Goal: Task Accomplishment & Management: Manage account settings

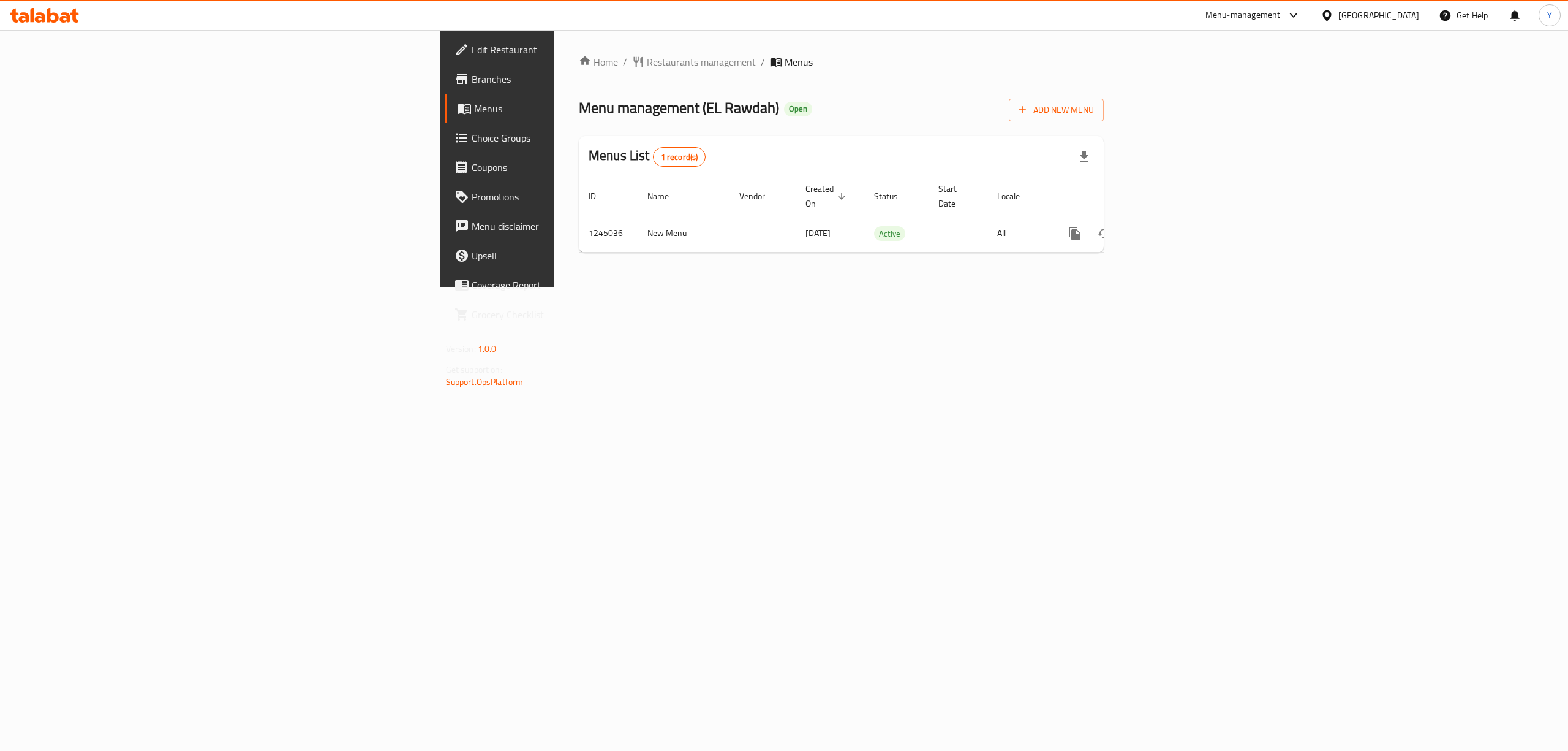
click at [472, 82] on span "Branches" at bounding box center [582, 79] width 221 height 15
click at [1170, 226] on icon "enhanced table" at bounding box center [1163, 233] width 15 height 15
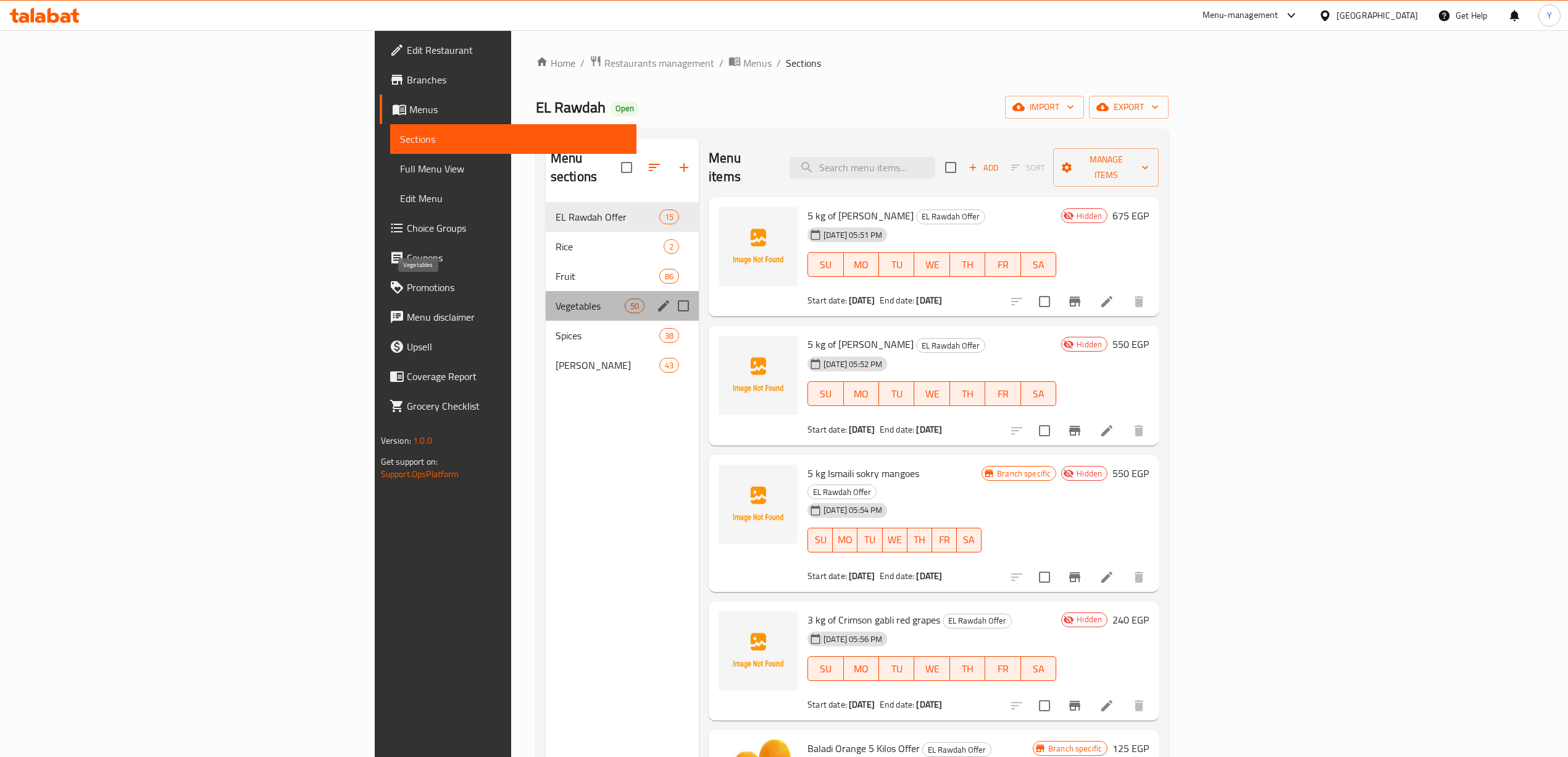
click at [556, 298] on span "Vegetables" at bounding box center [590, 306] width 69 height 15
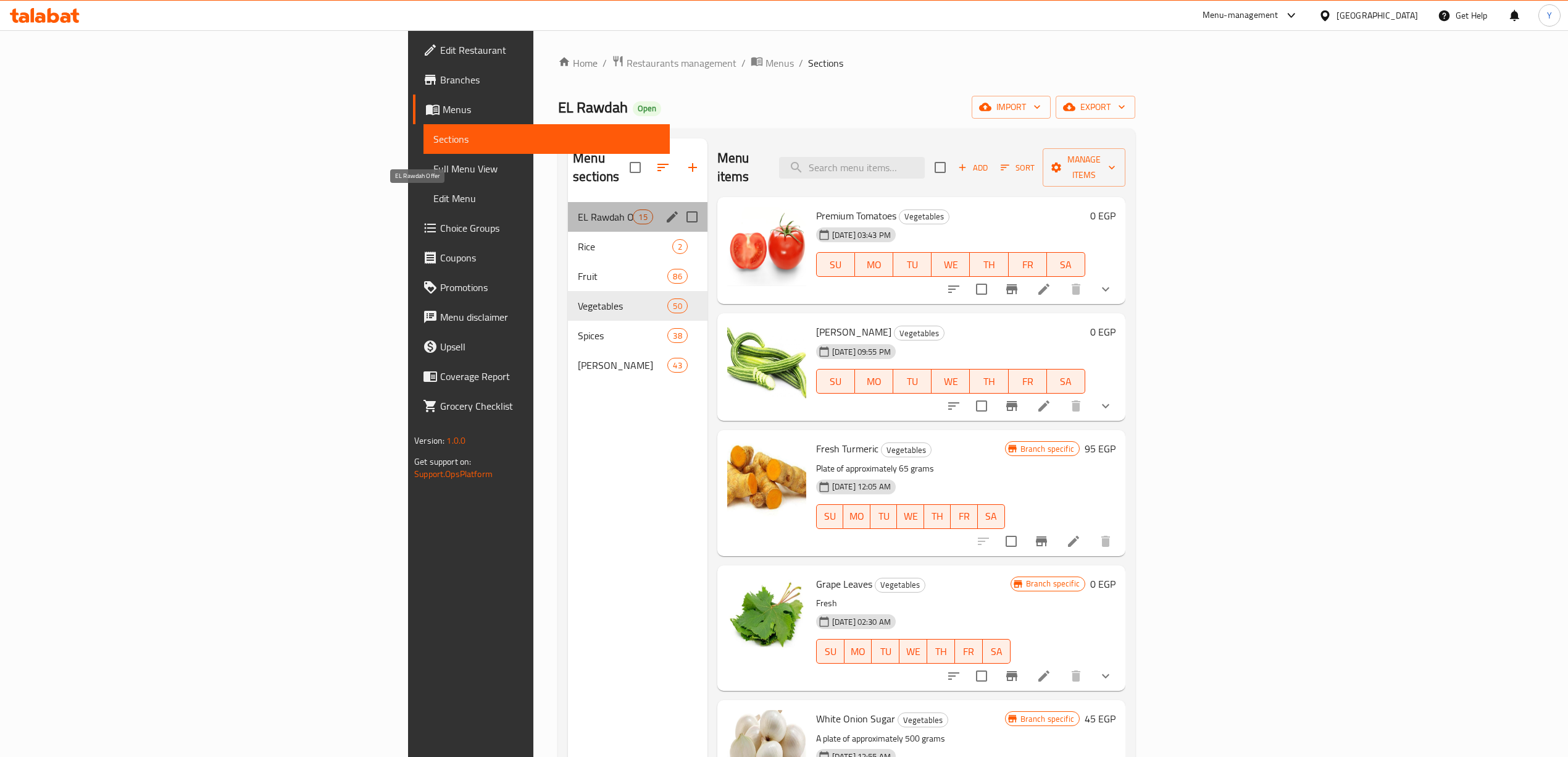
click at [578, 209] on span "EL Rawdah Offer" at bounding box center [605, 217] width 55 height 15
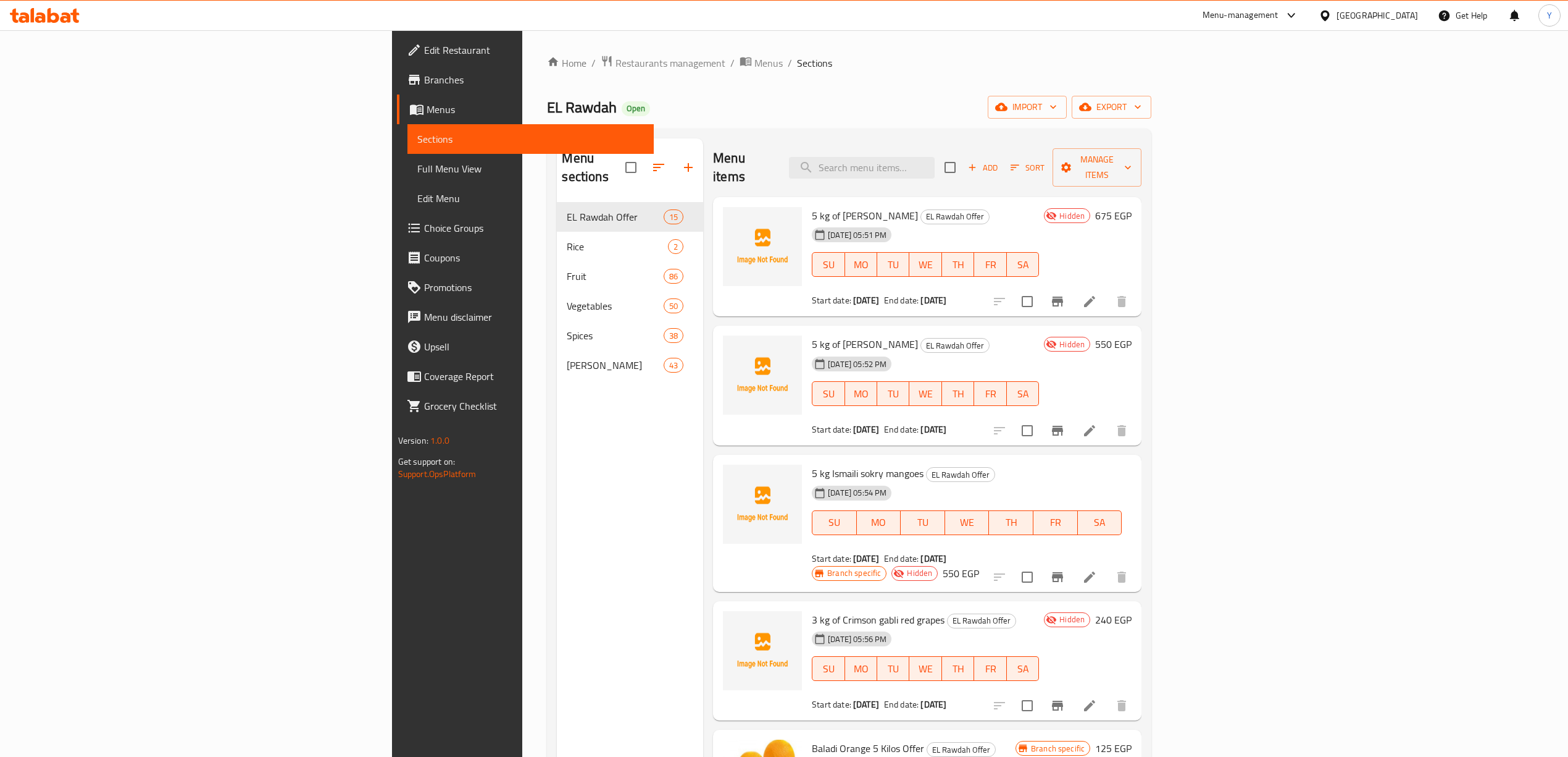
click at [1061, 173] on div "Menu items Add Sort Manage items" at bounding box center [927, 168] width 428 height 59
click at [935, 164] on input "search" at bounding box center [862, 167] width 146 height 22
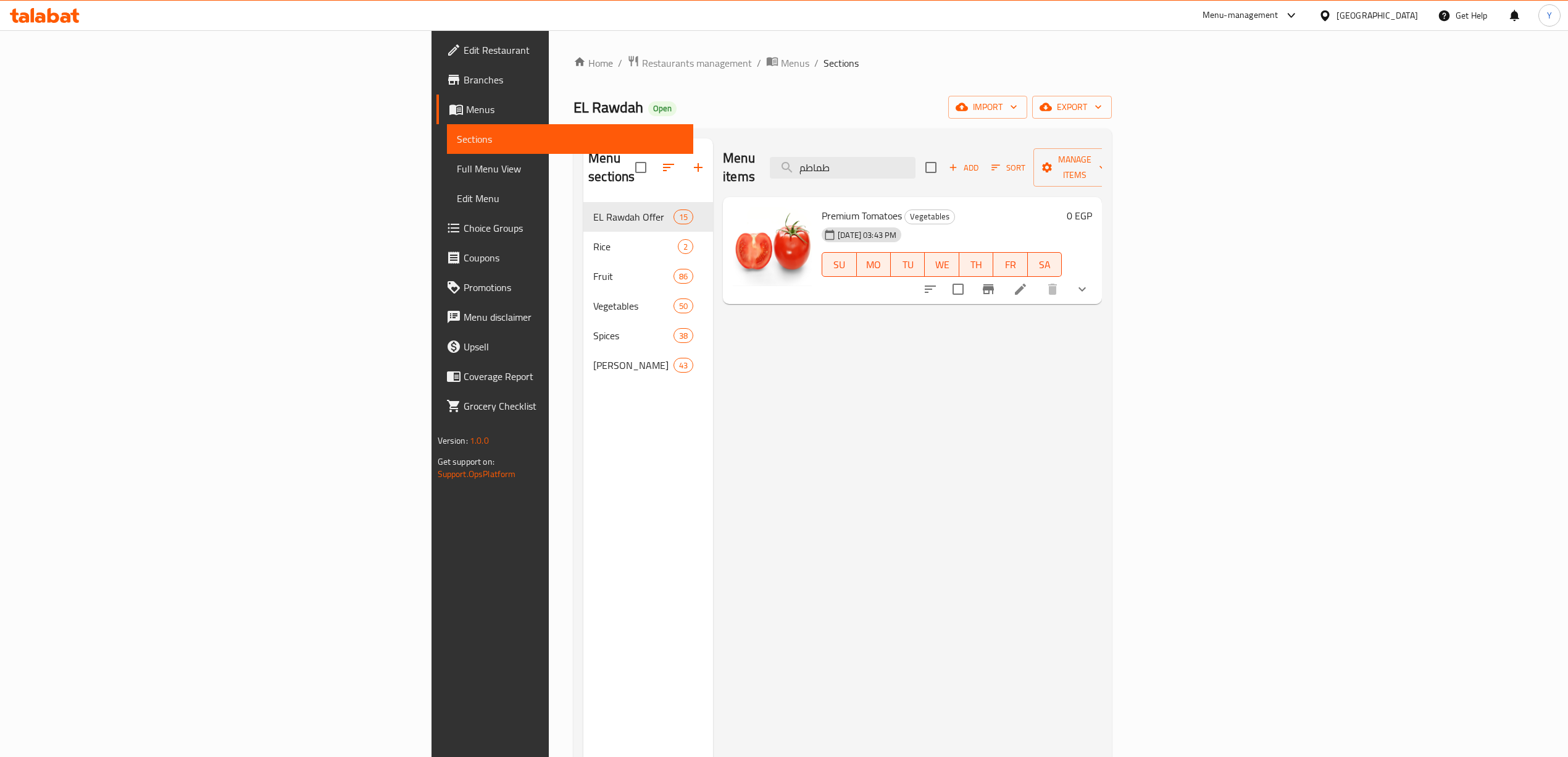
type input "طماطم"
click at [1097, 274] on button "show more" at bounding box center [1082, 289] width 29 height 29
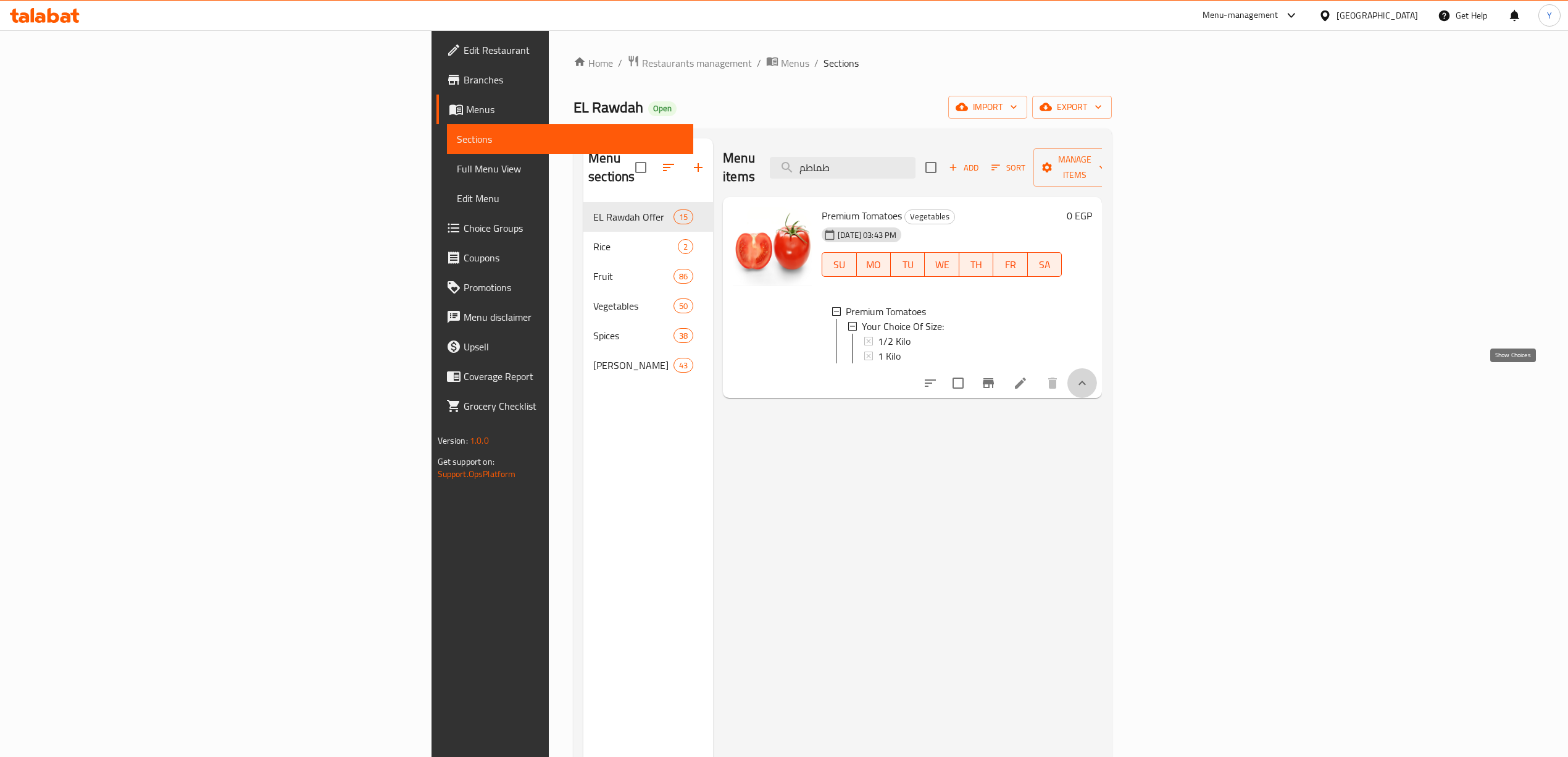
click at [1090, 382] on icon "show more" at bounding box center [1082, 383] width 15 height 15
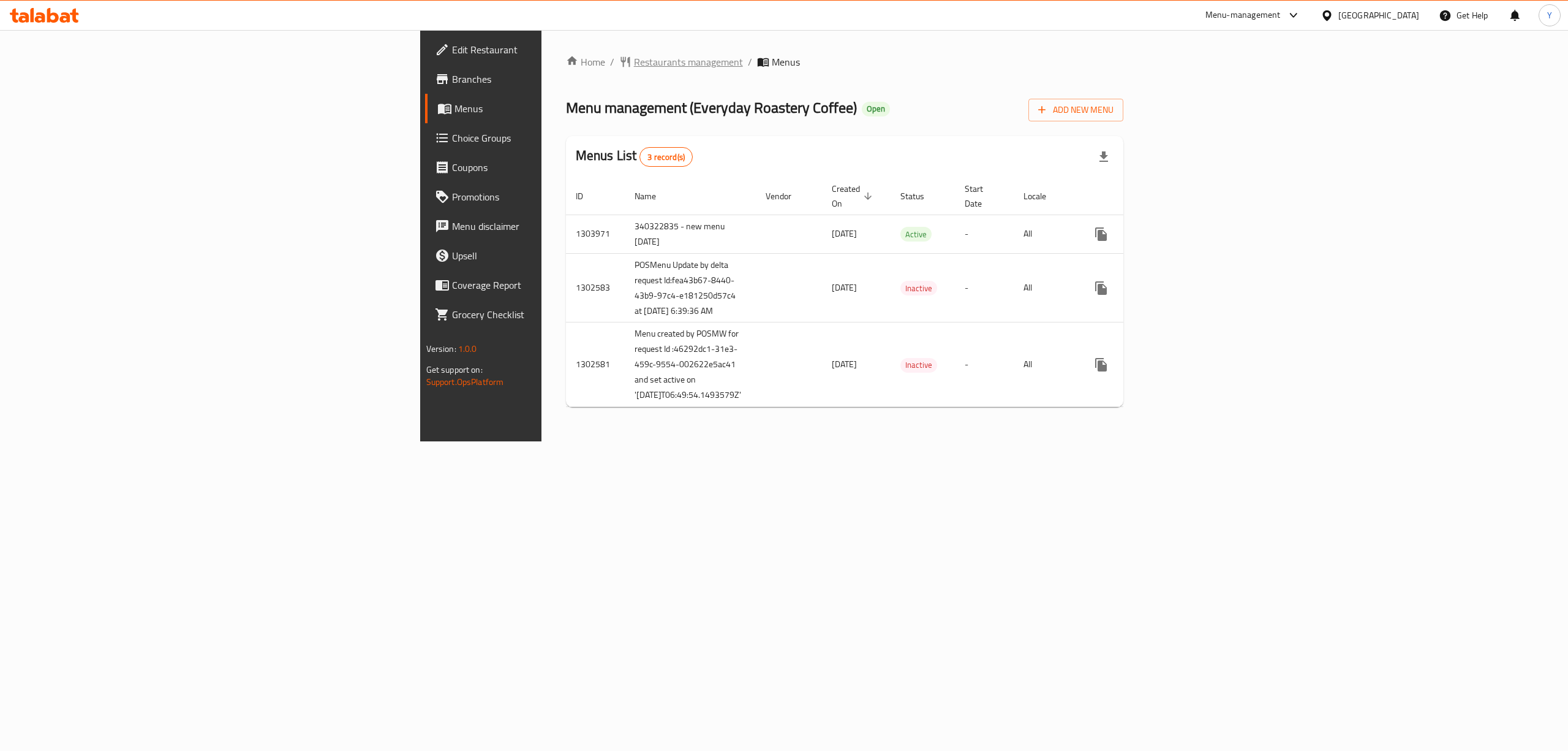
click at [634, 65] on span "Restaurants management" at bounding box center [688, 62] width 109 height 15
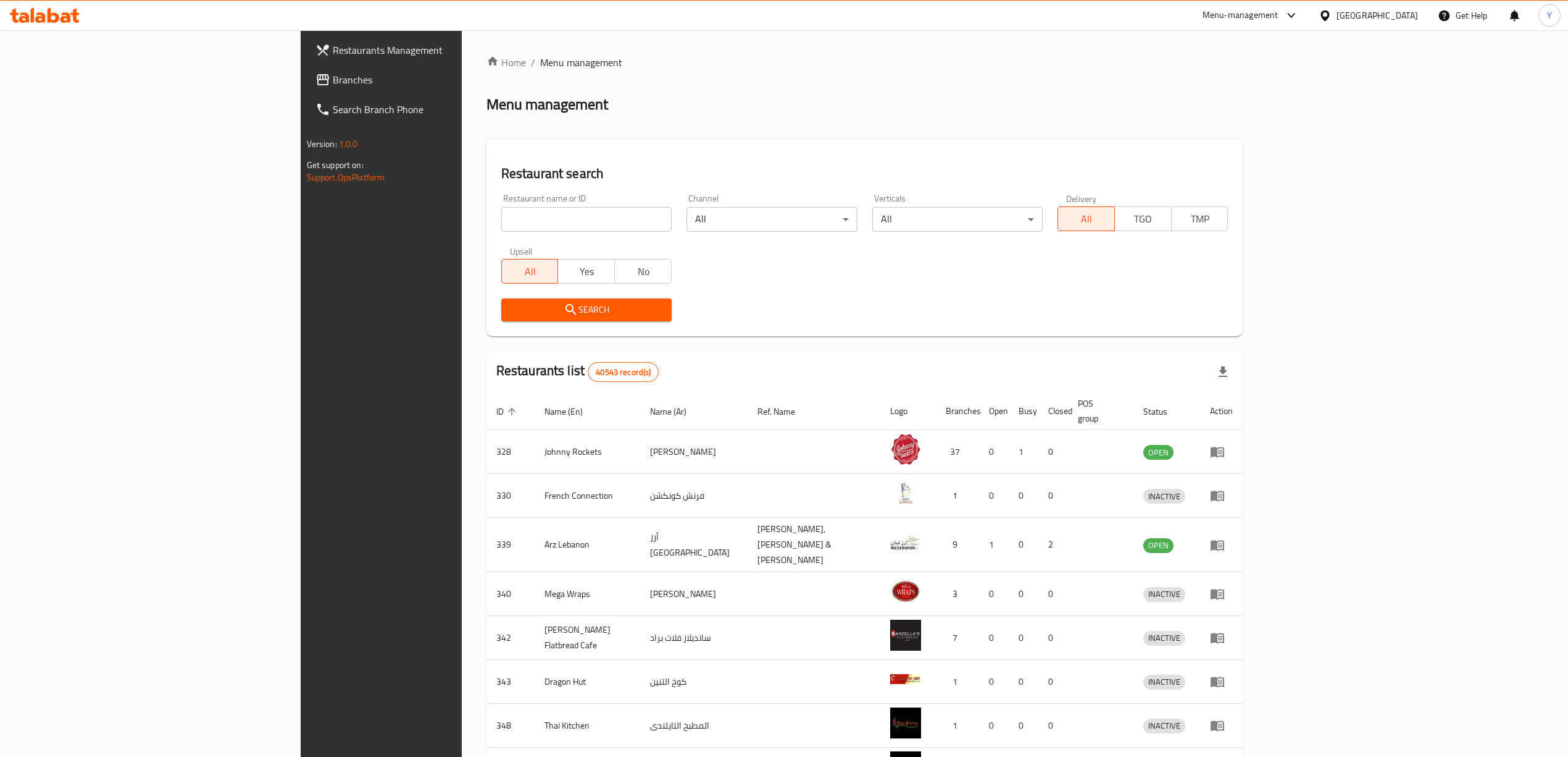
click at [525, 204] on div "Home / Menu management Menu management Restaurant search Restaurant name or ID …" at bounding box center [865, 488] width 757 height 866
click at [517, 213] on input "search" at bounding box center [587, 219] width 171 height 25
paste input "659775"
type input "659775"
click button "Search" at bounding box center [587, 309] width 171 height 23
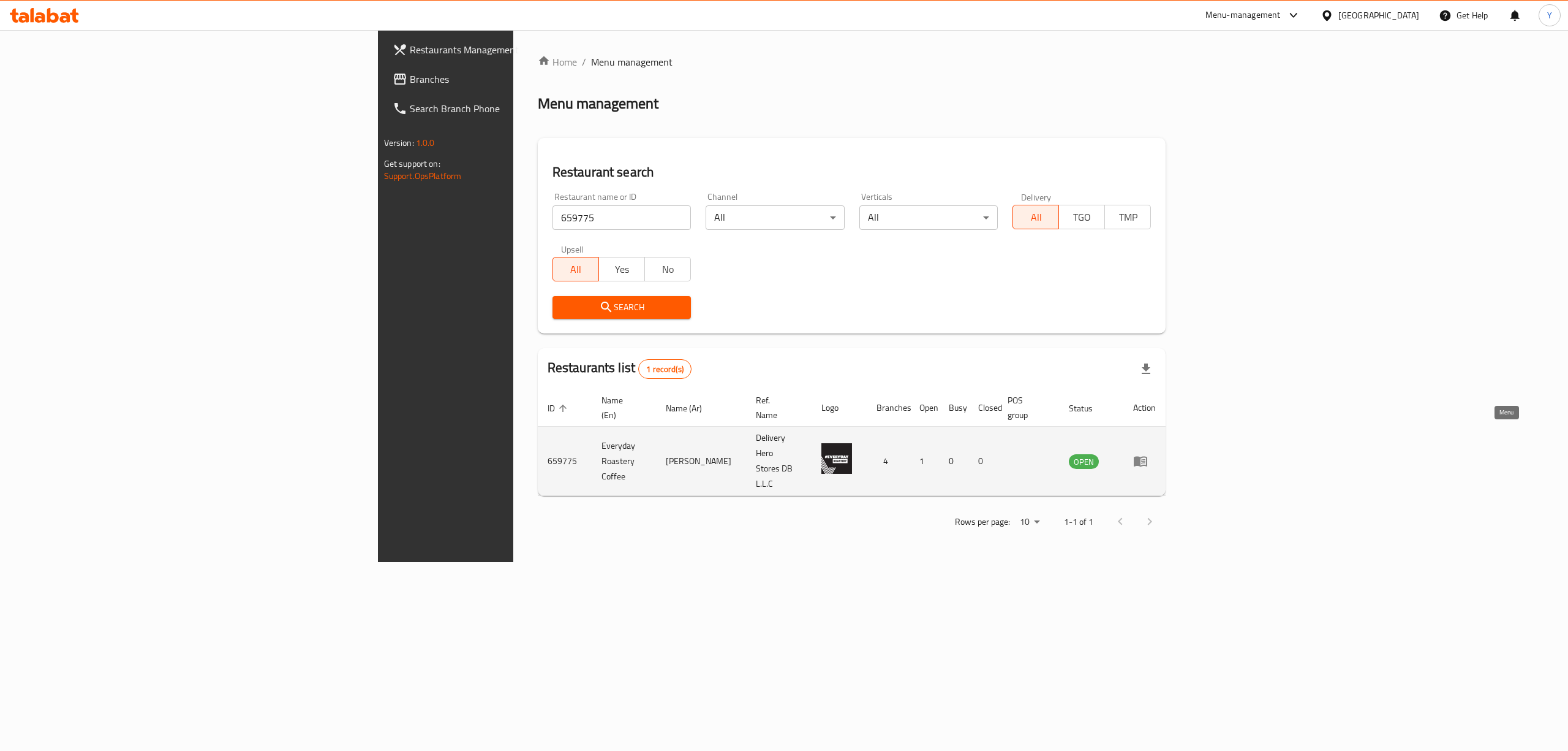
click at [1156, 454] on link "enhanced table" at bounding box center [1144, 461] width 23 height 15
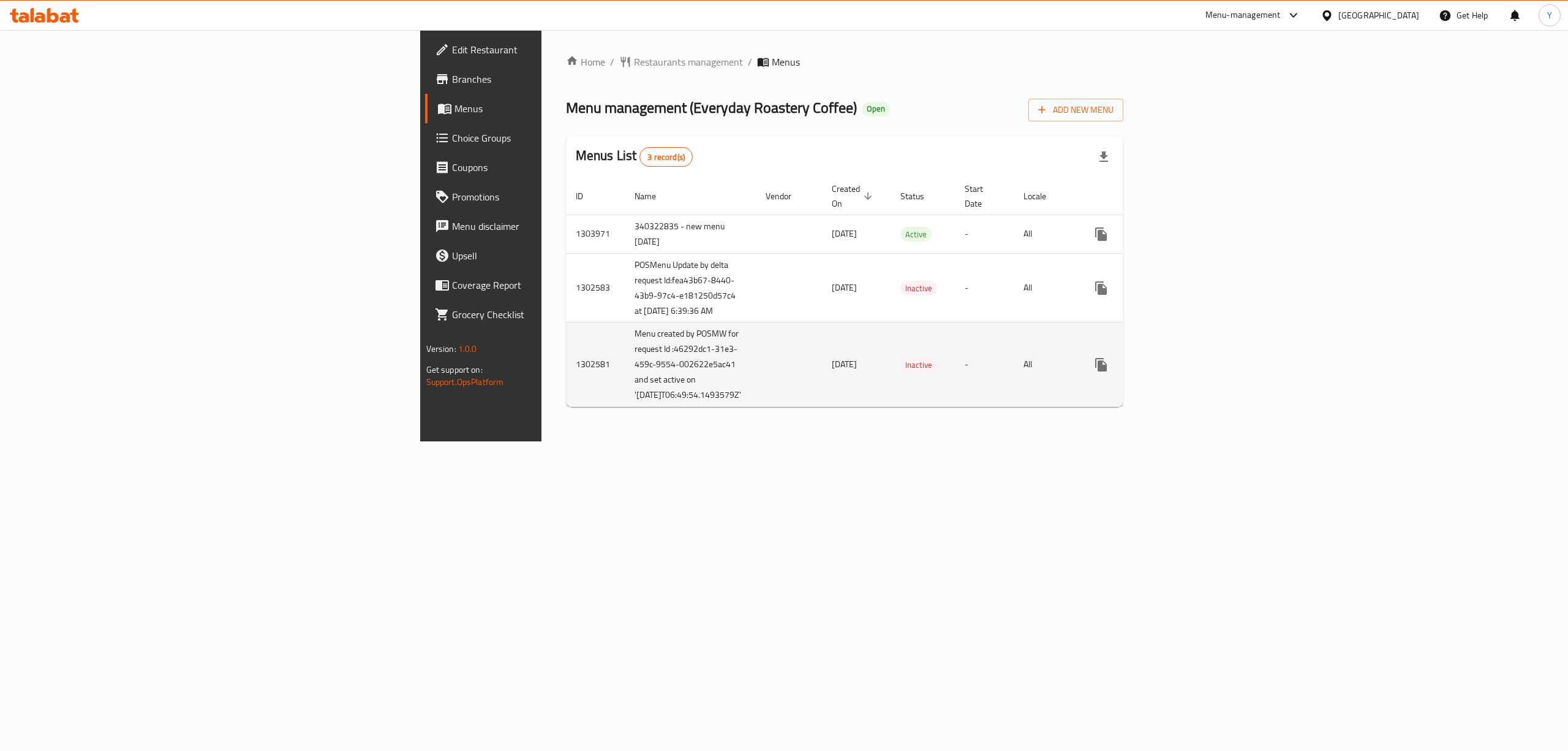
click at [1008, 407] on td "-" at bounding box center [984, 365] width 59 height 84
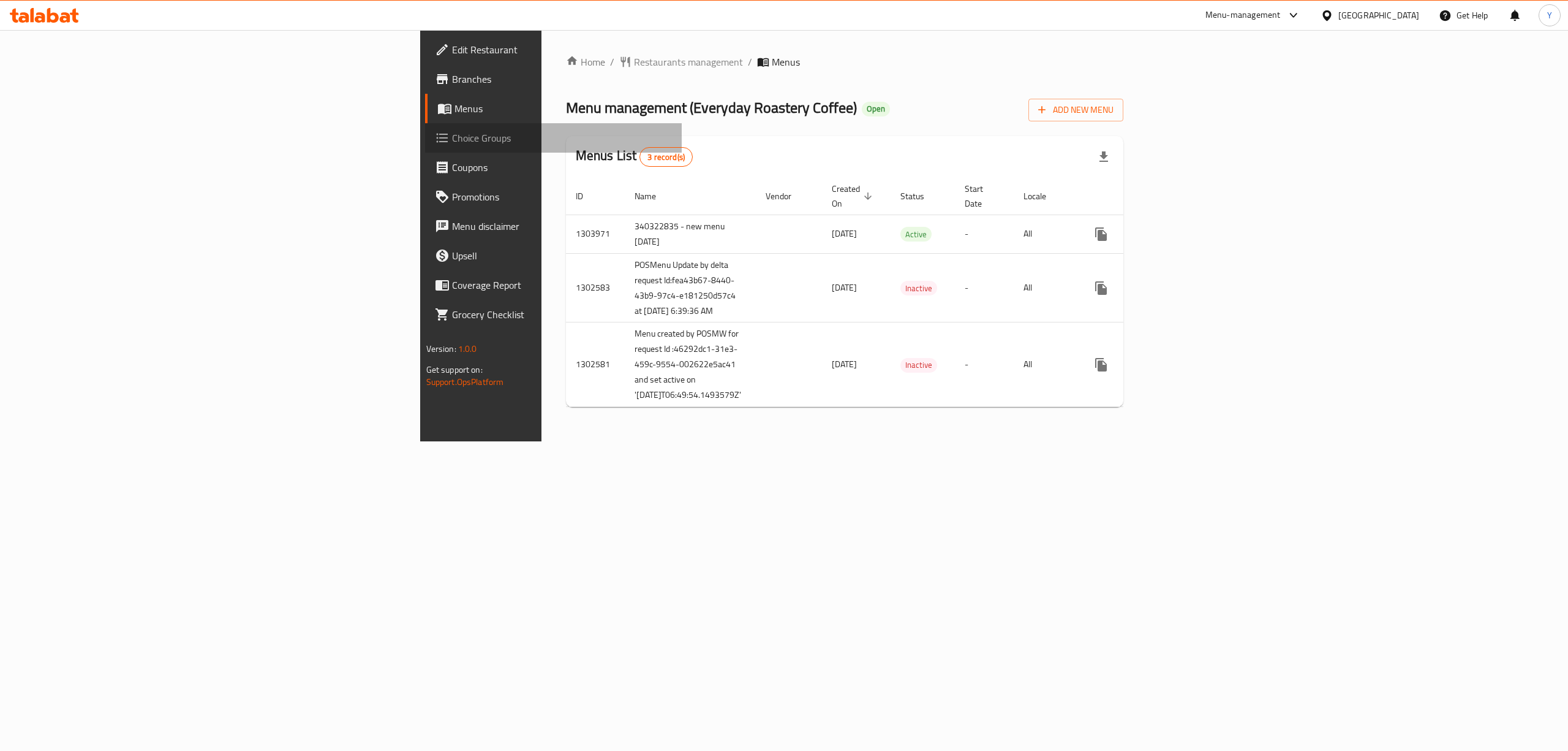
click at [452, 132] on span "Choice Groups" at bounding box center [562, 138] width 221 height 15
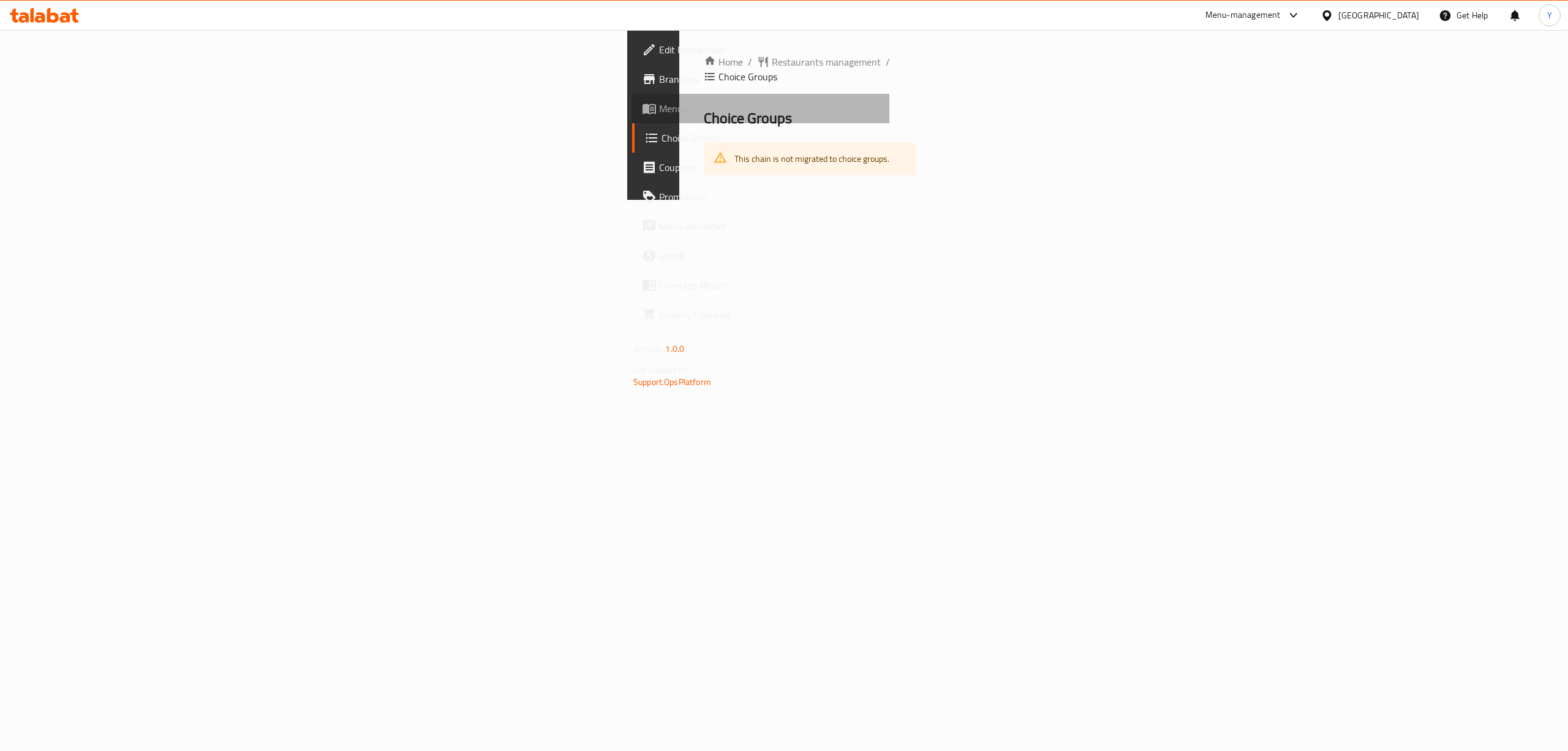
click at [659, 101] on span "Menus" at bounding box center [769, 108] width 221 height 15
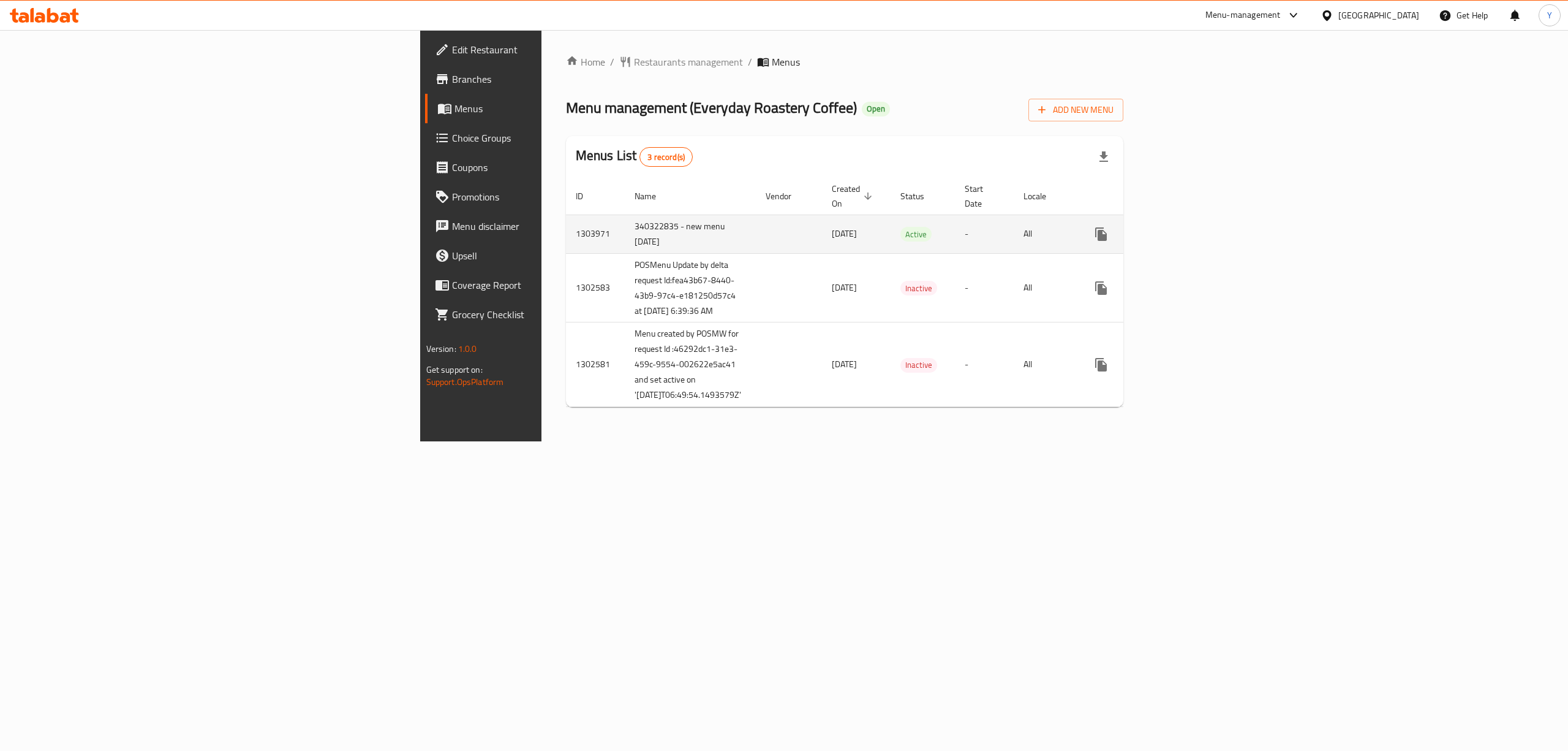
click at [1214, 233] on td "enhanced table" at bounding box center [1146, 233] width 138 height 38
click at [1204, 219] on link "enhanced table" at bounding box center [1189, 234] width 29 height 29
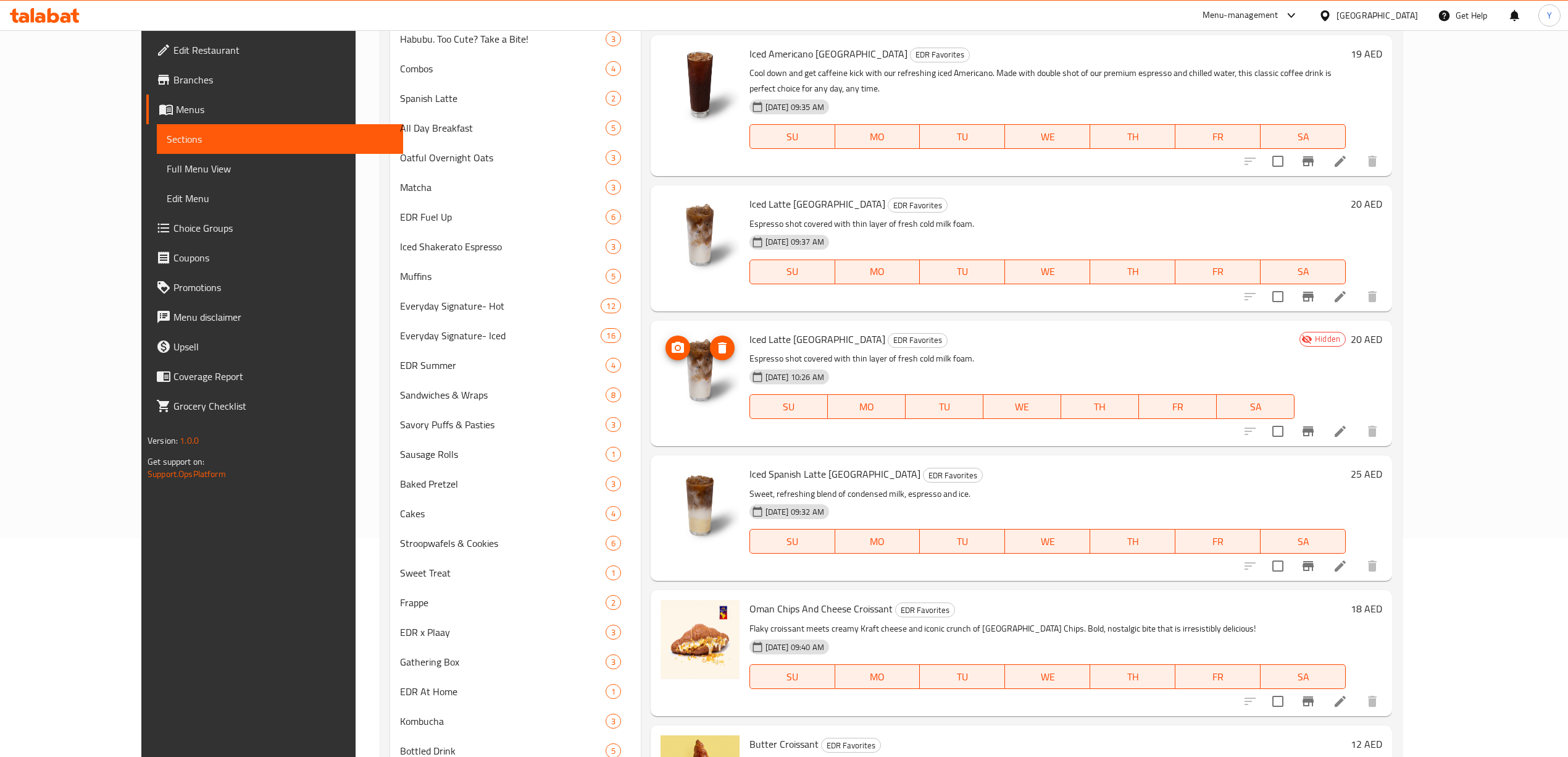
scroll to position [268, 0]
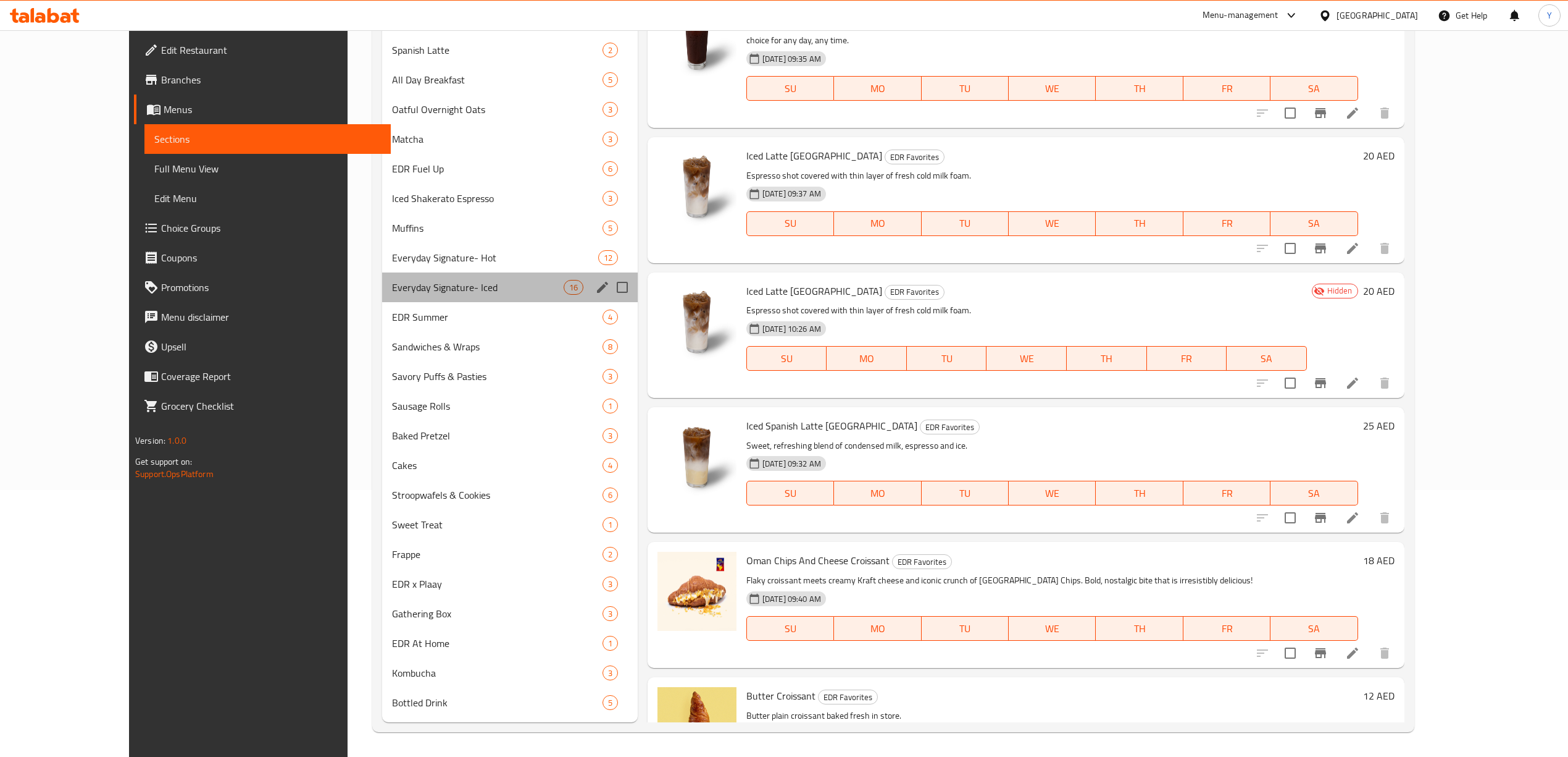
click at [472, 297] on div "Everyday Signature- Iced 16" at bounding box center [509, 287] width 256 height 29
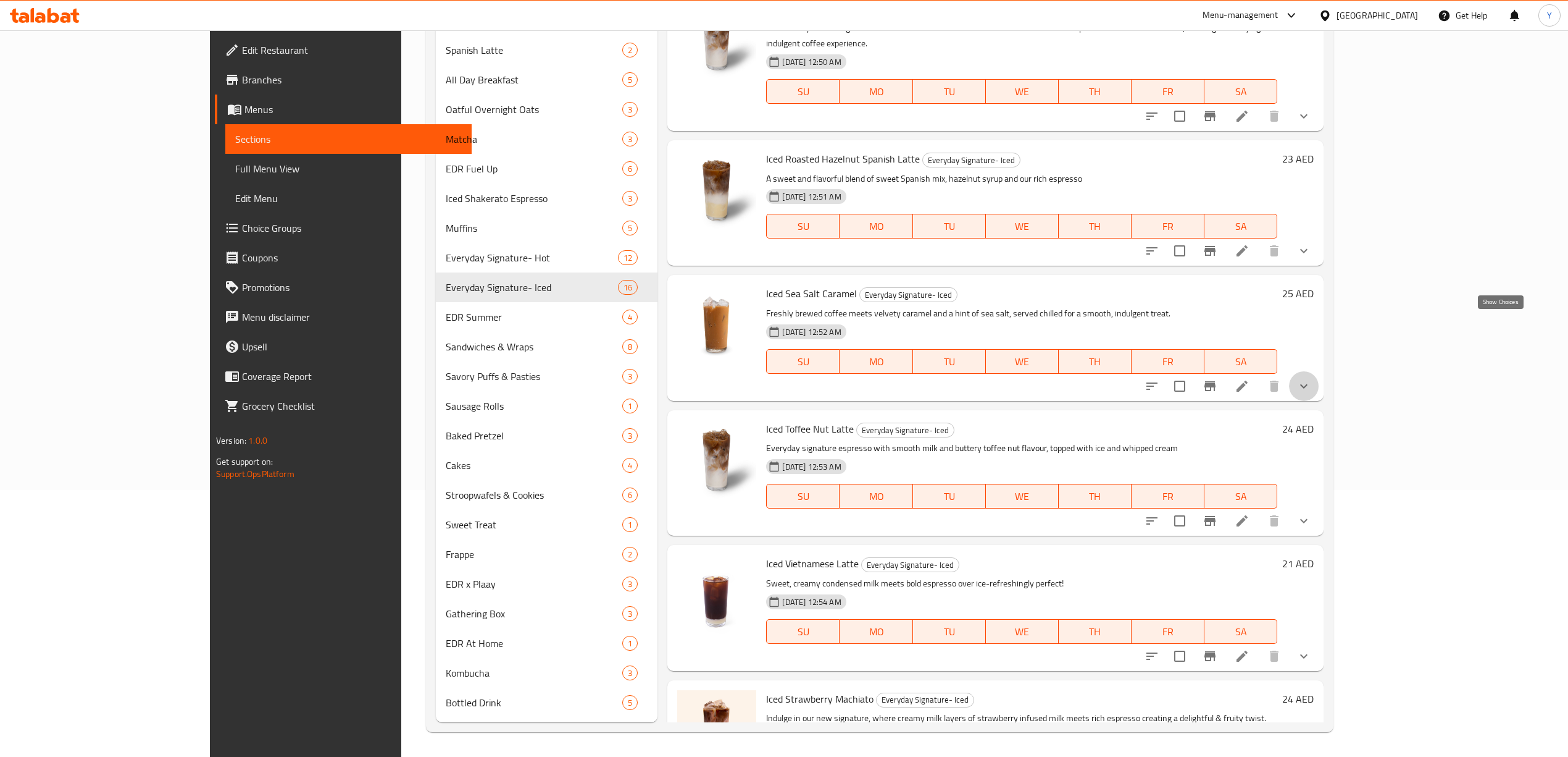
click at [1312, 379] on icon "show more" at bounding box center [1304, 386] width 15 height 15
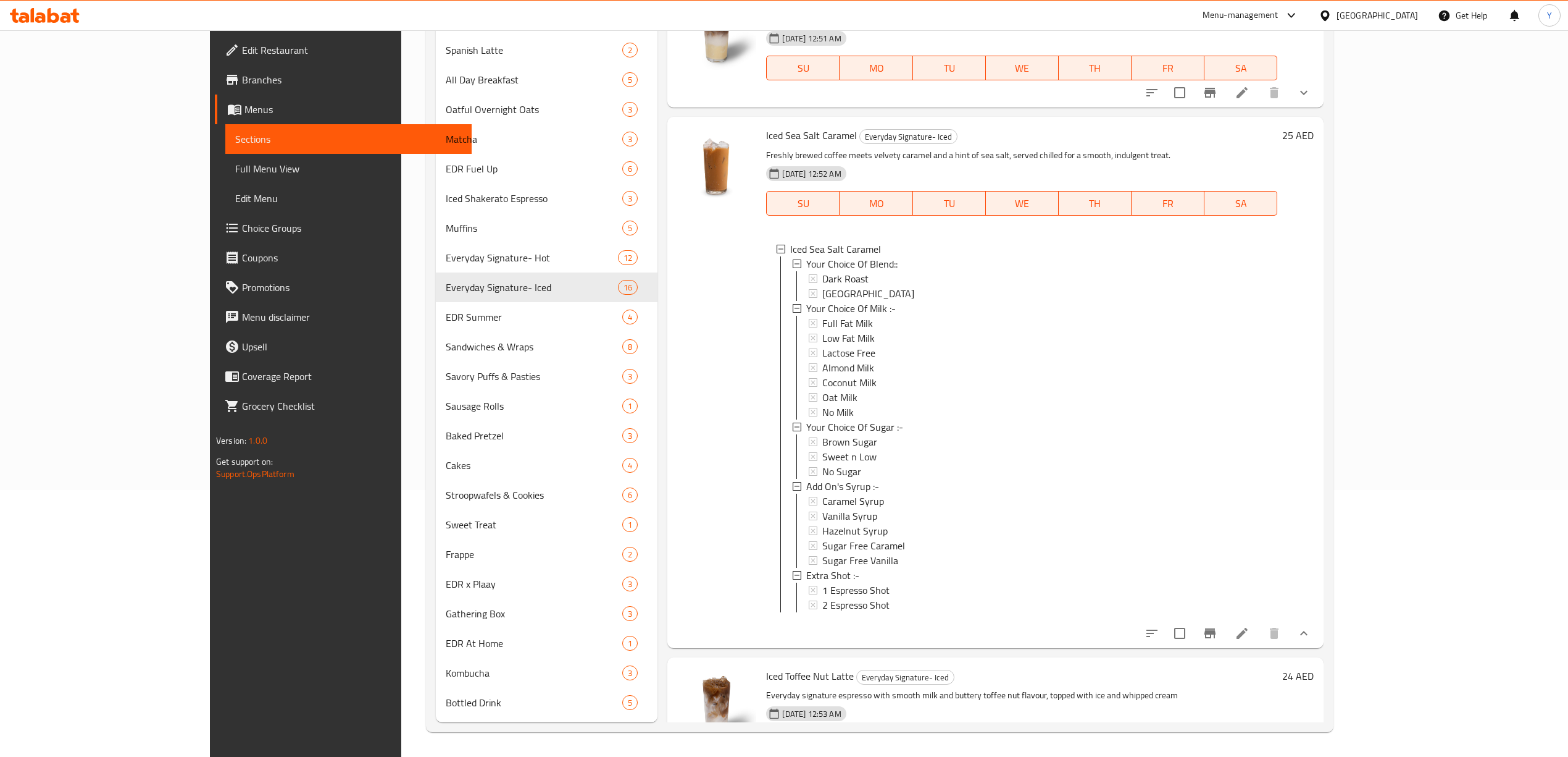
scroll to position [1565, 0]
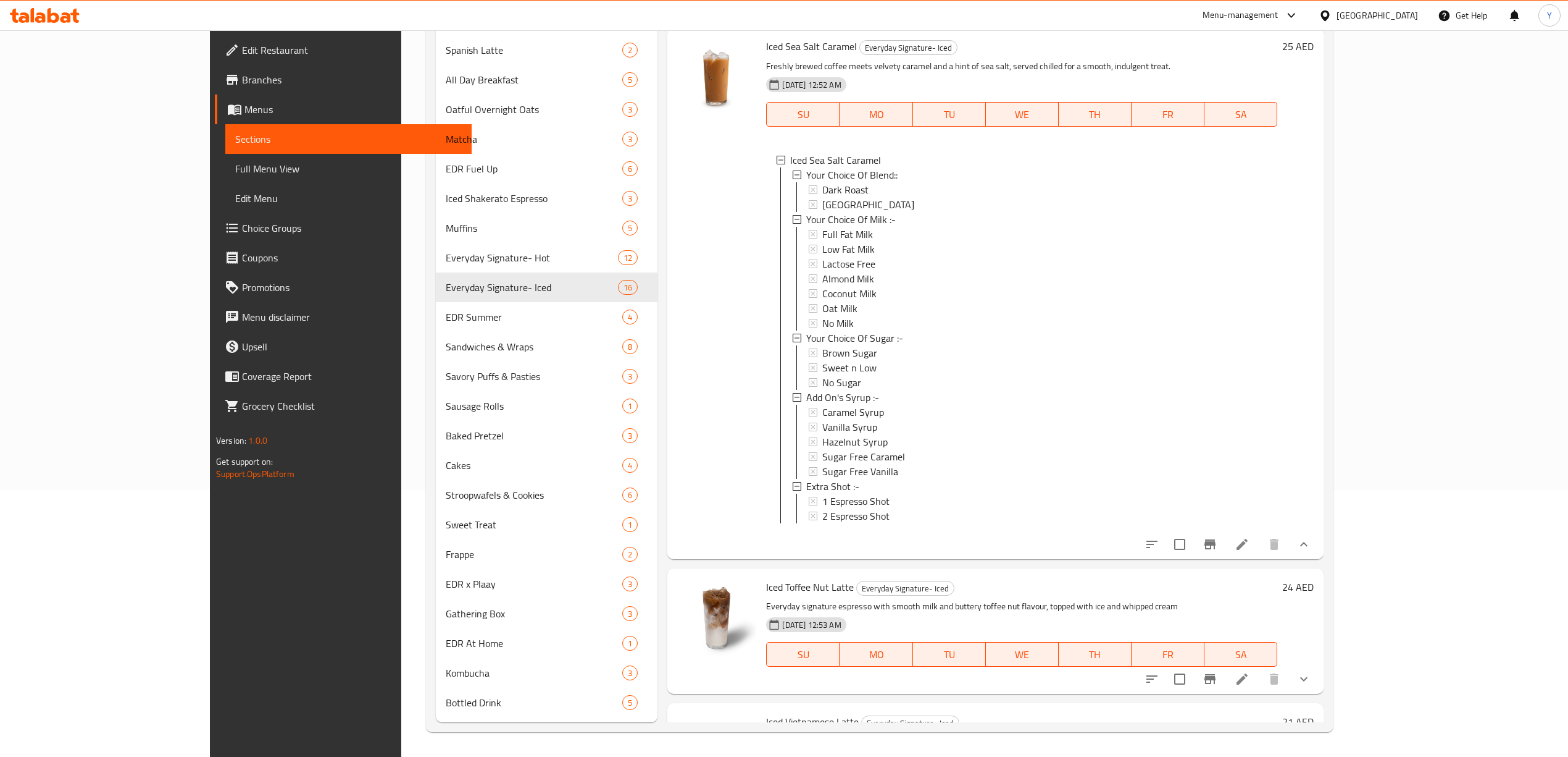
click at [1319, 529] on button "show more" at bounding box center [1304, 544] width 29 height 29
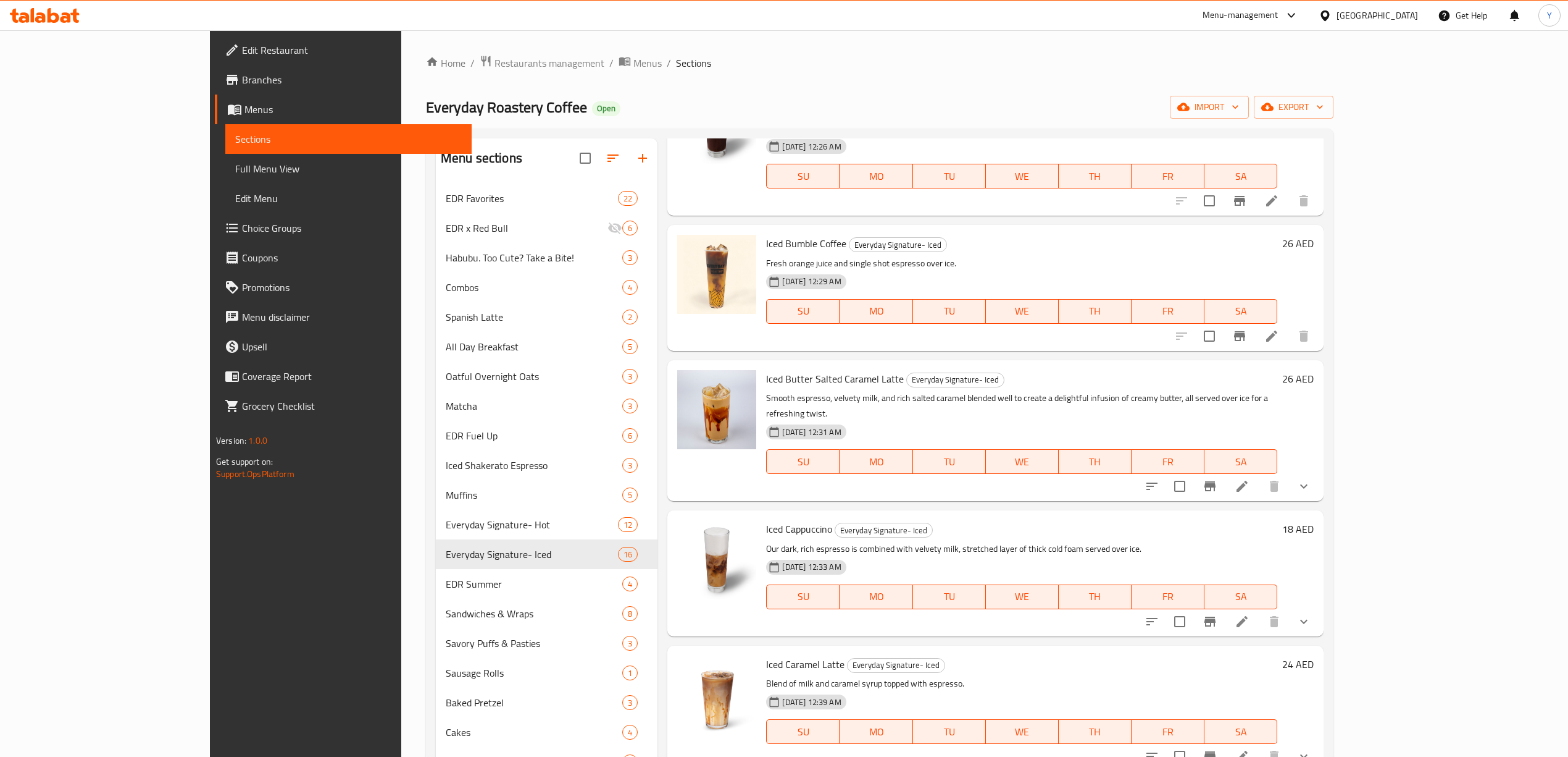
scroll to position [0, 0]
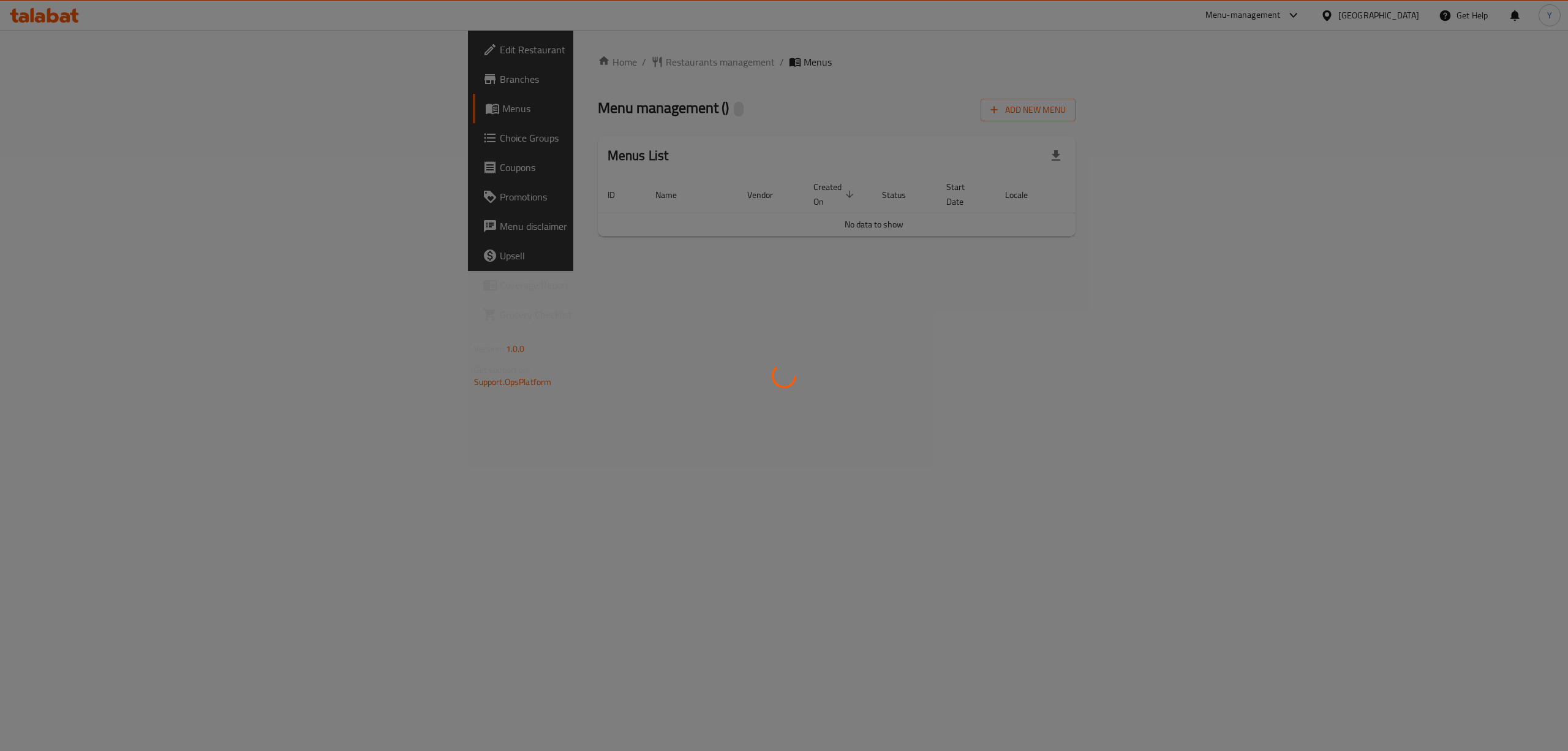
click at [94, 86] on div at bounding box center [784, 375] width 1568 height 751
click at [93, 76] on div at bounding box center [784, 375] width 1568 height 751
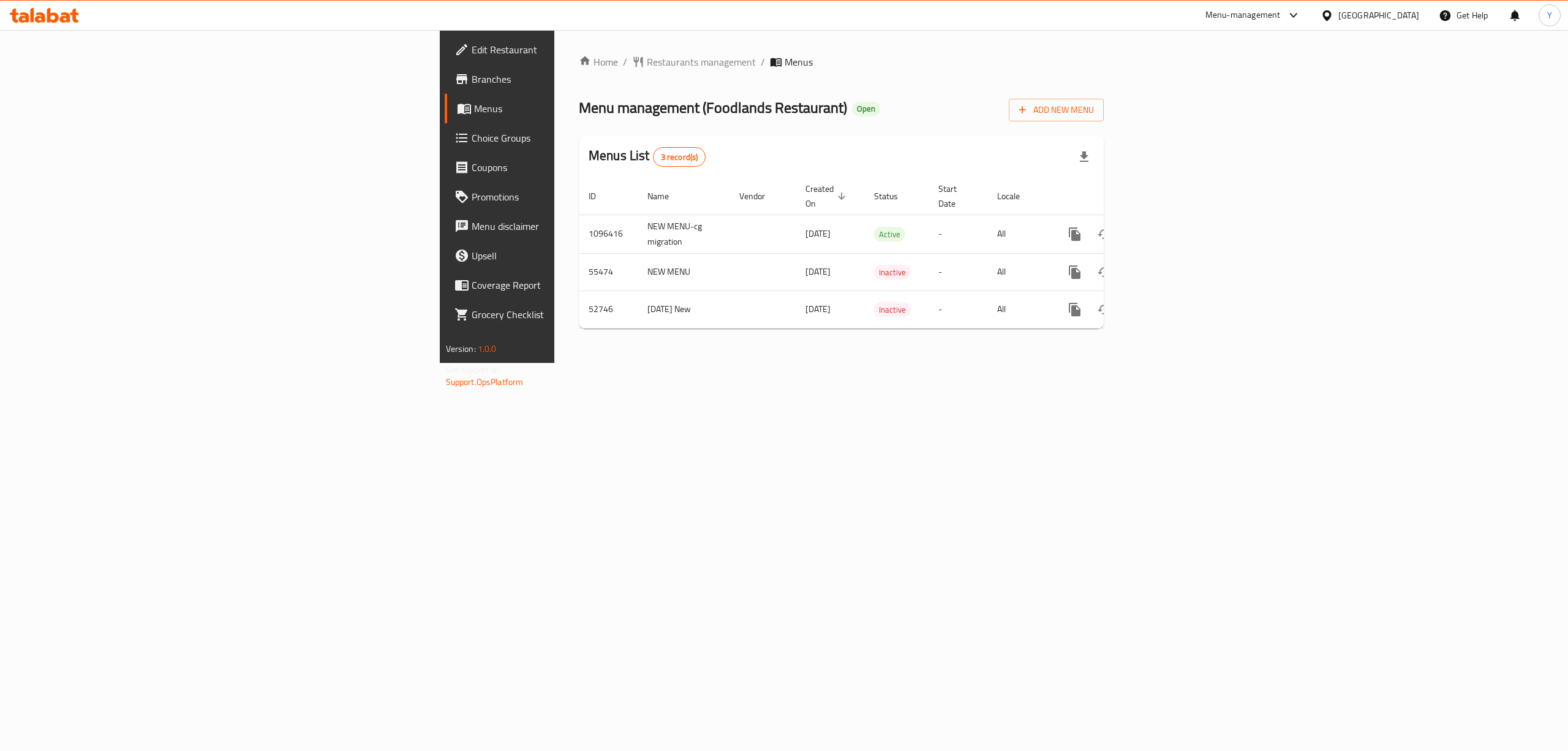
click at [445, 69] on link "Branches" at bounding box center [573, 79] width 258 height 29
click at [1170, 227] on icon "enhanced table" at bounding box center [1163, 234] width 15 height 15
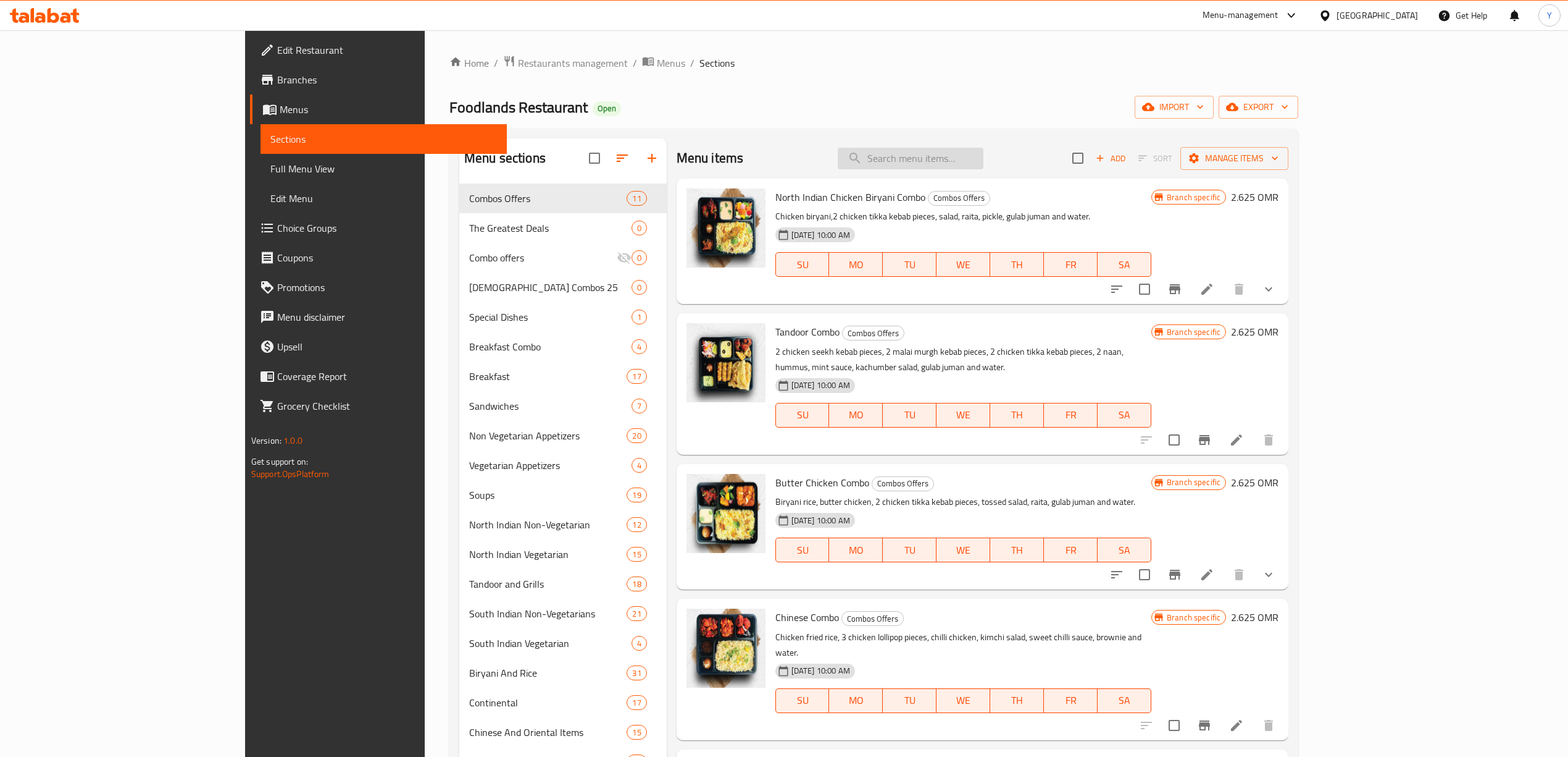
click at [969, 161] on input "search" at bounding box center [910, 158] width 146 height 22
paste input "Butter chicken"
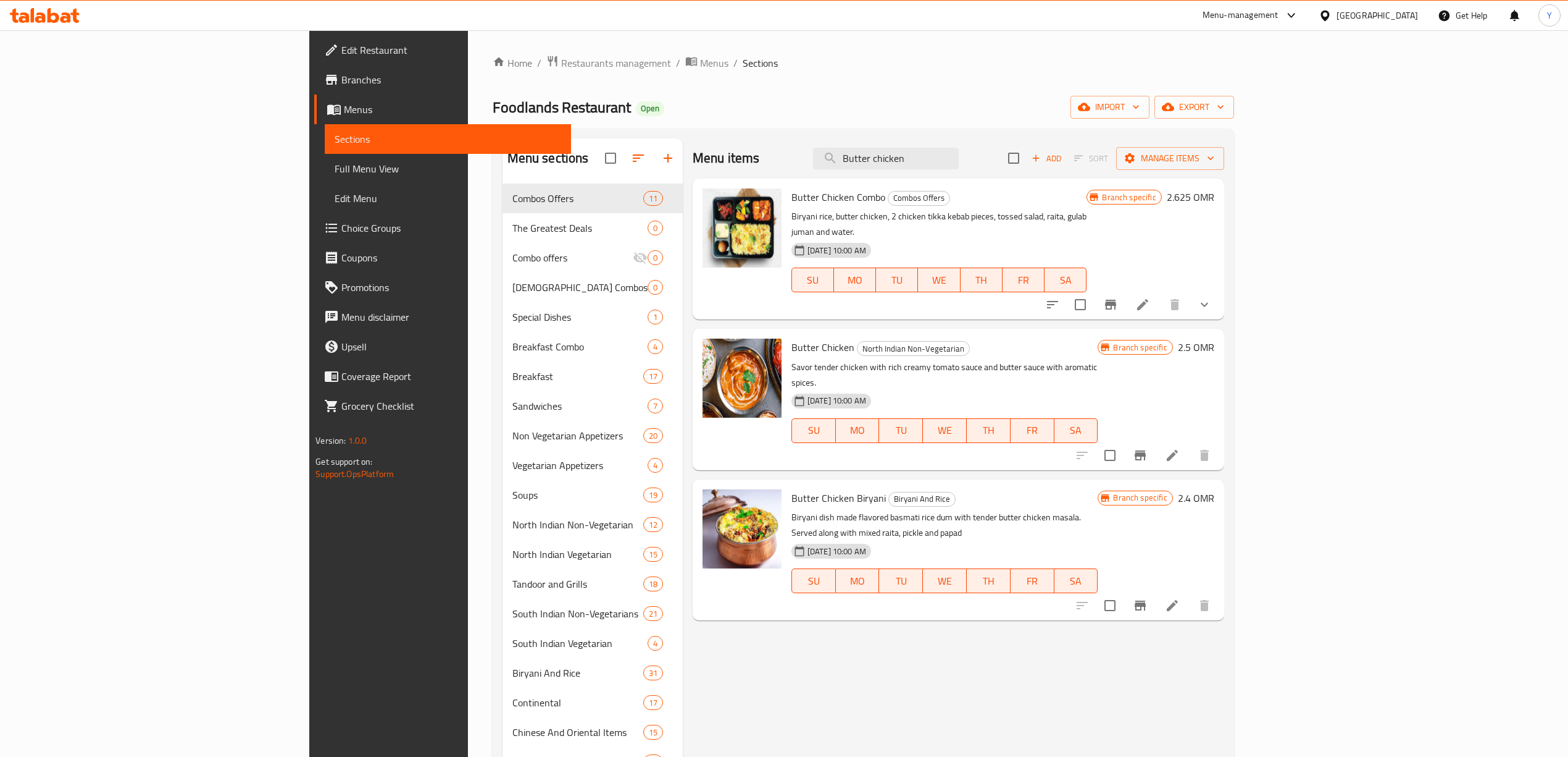
click at [792, 338] on span "Butter Chicken" at bounding box center [823, 347] width 63 height 18
drag, startPoint x: 725, startPoint y: 325, endPoint x: 755, endPoint y: 326, distance: 30.0
click at [792, 338] on span "Butter Chicken" at bounding box center [823, 347] width 63 height 18
click at [959, 166] on input "Butter chicken" at bounding box center [886, 158] width 146 height 22
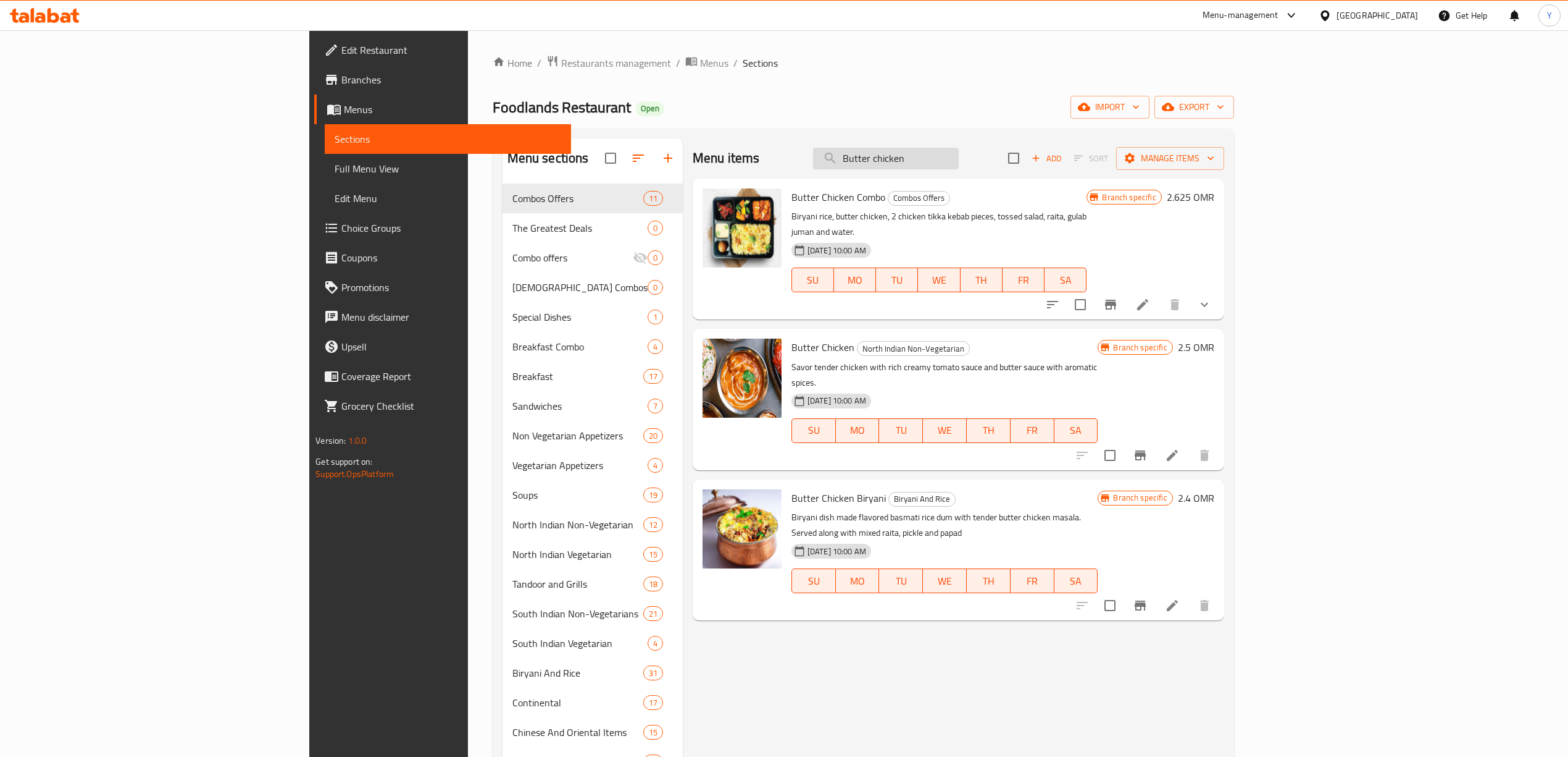
click at [959, 166] on input "Butter chicken" at bounding box center [886, 158] width 146 height 22
paste input "Chicken tikka masala"
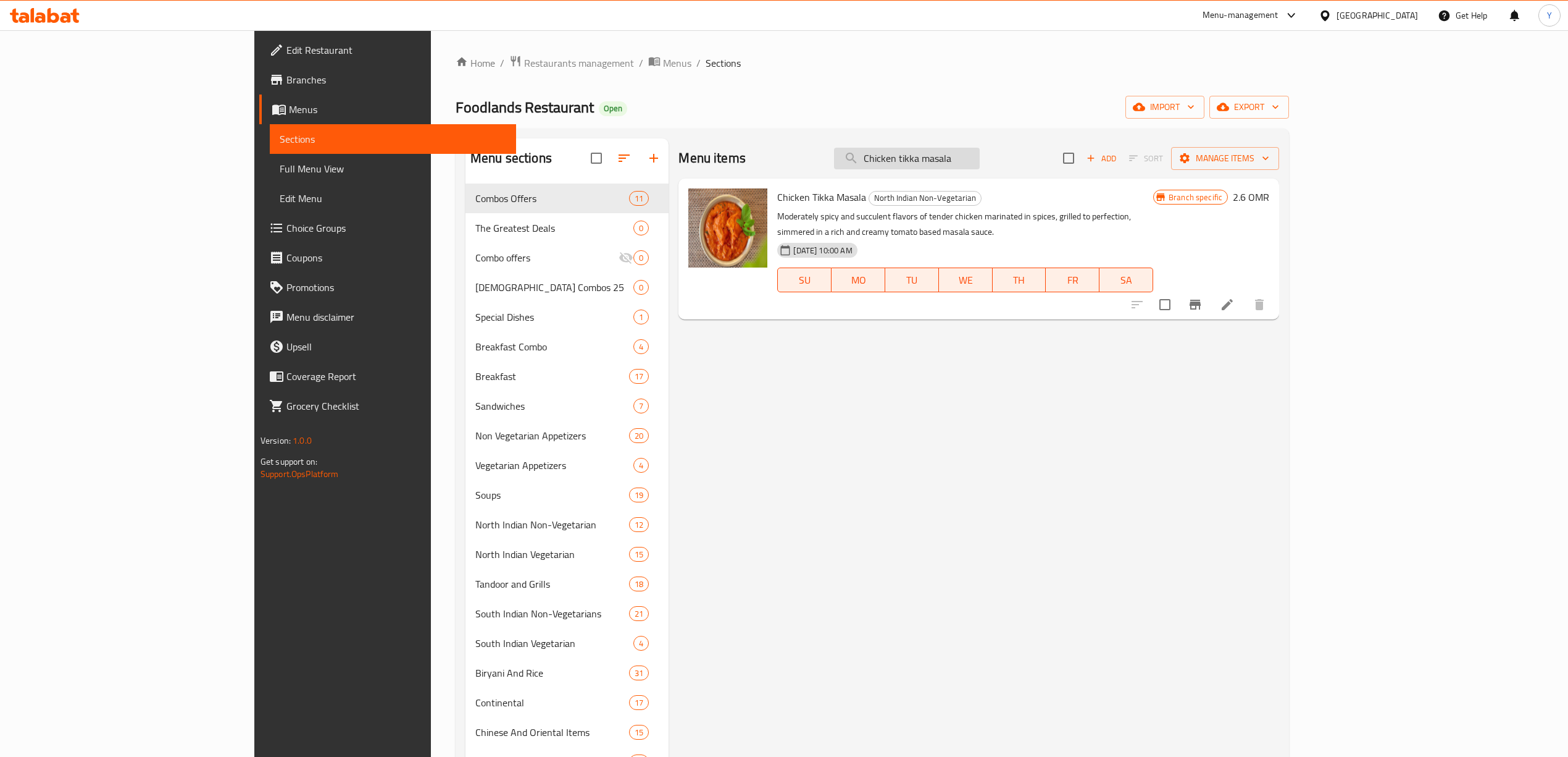
click at [980, 161] on input "Chicken tikka masala" at bounding box center [907, 158] width 146 height 22
paste input "Veg noodles"
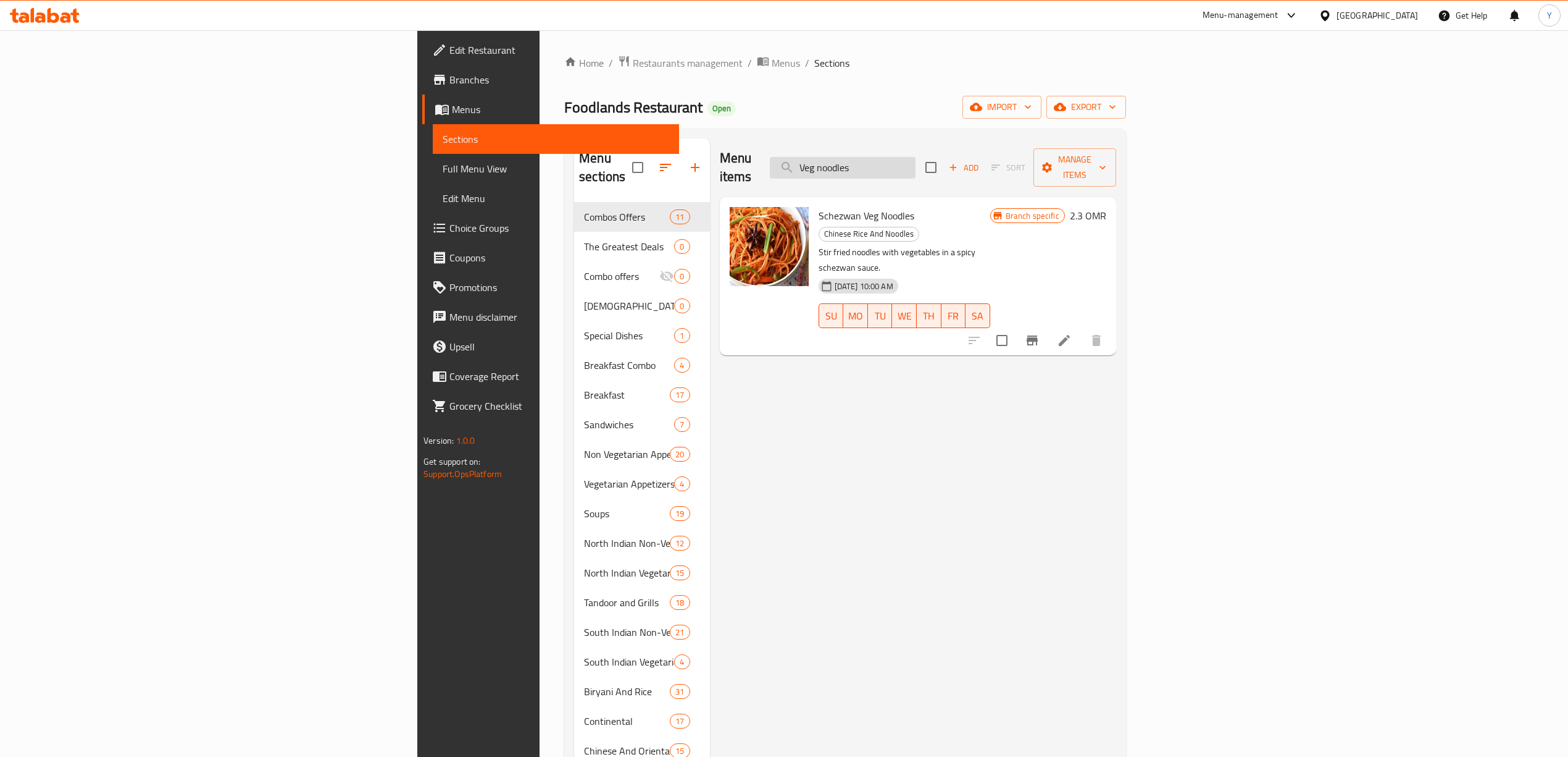
click at [915, 158] on input "Veg noodles" at bounding box center [842, 167] width 146 height 22
paste input "Egg fried rice"
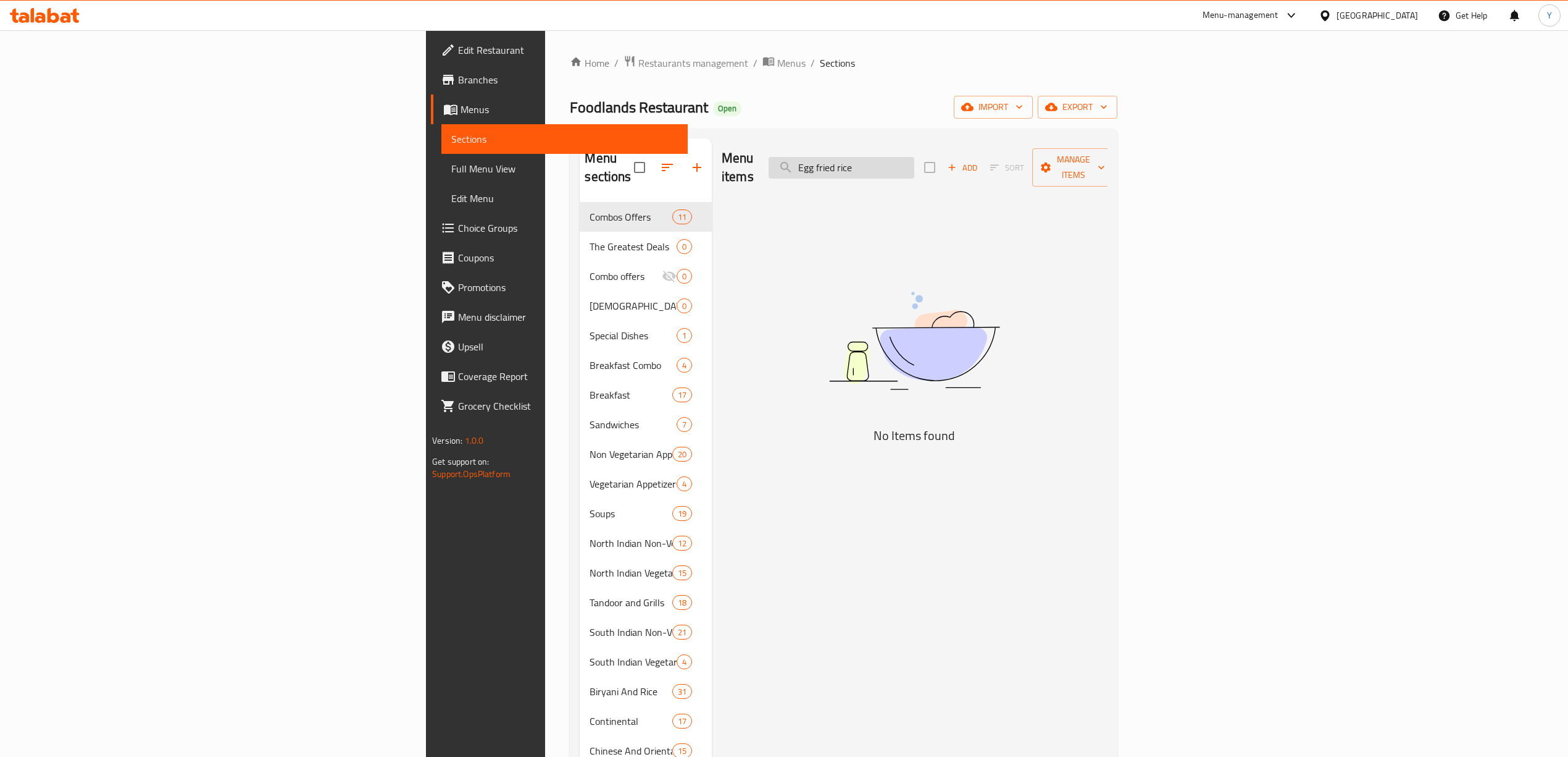
click at [914, 160] on input "Egg fried rice" at bounding box center [842, 167] width 146 height 22
click at [1040, 171] on div "Menu items Egg fried rice Add Sort Manage items" at bounding box center [915, 168] width 386 height 59
click at [914, 163] on input "Egg fried rice" at bounding box center [842, 167] width 146 height 22
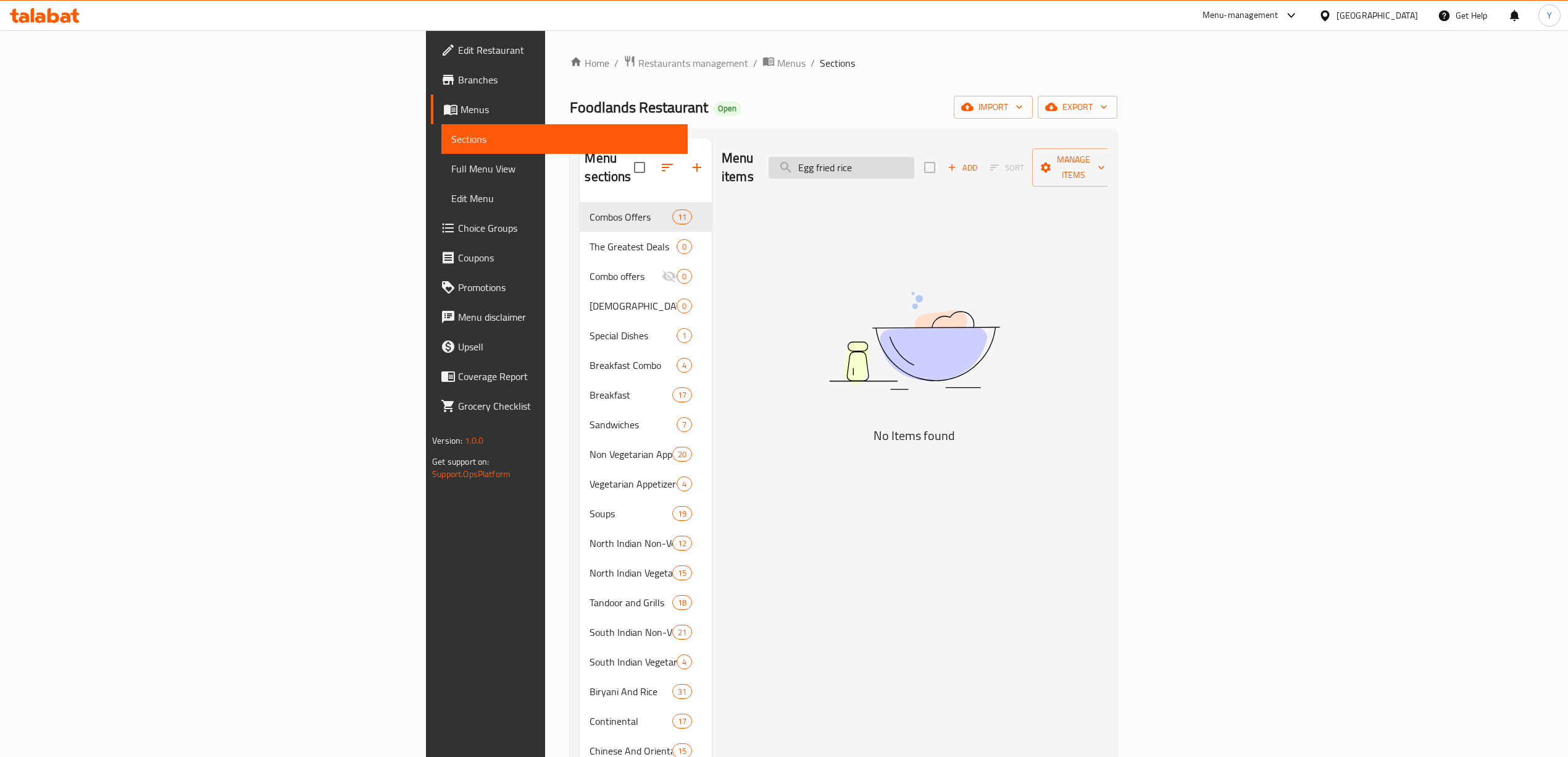
click at [914, 162] on input "Egg fried rice" at bounding box center [842, 167] width 146 height 22
click at [914, 164] on input "Egg fried" at bounding box center [842, 167] width 146 height 22
click at [914, 157] on input "fried" at bounding box center [842, 167] width 146 height 22
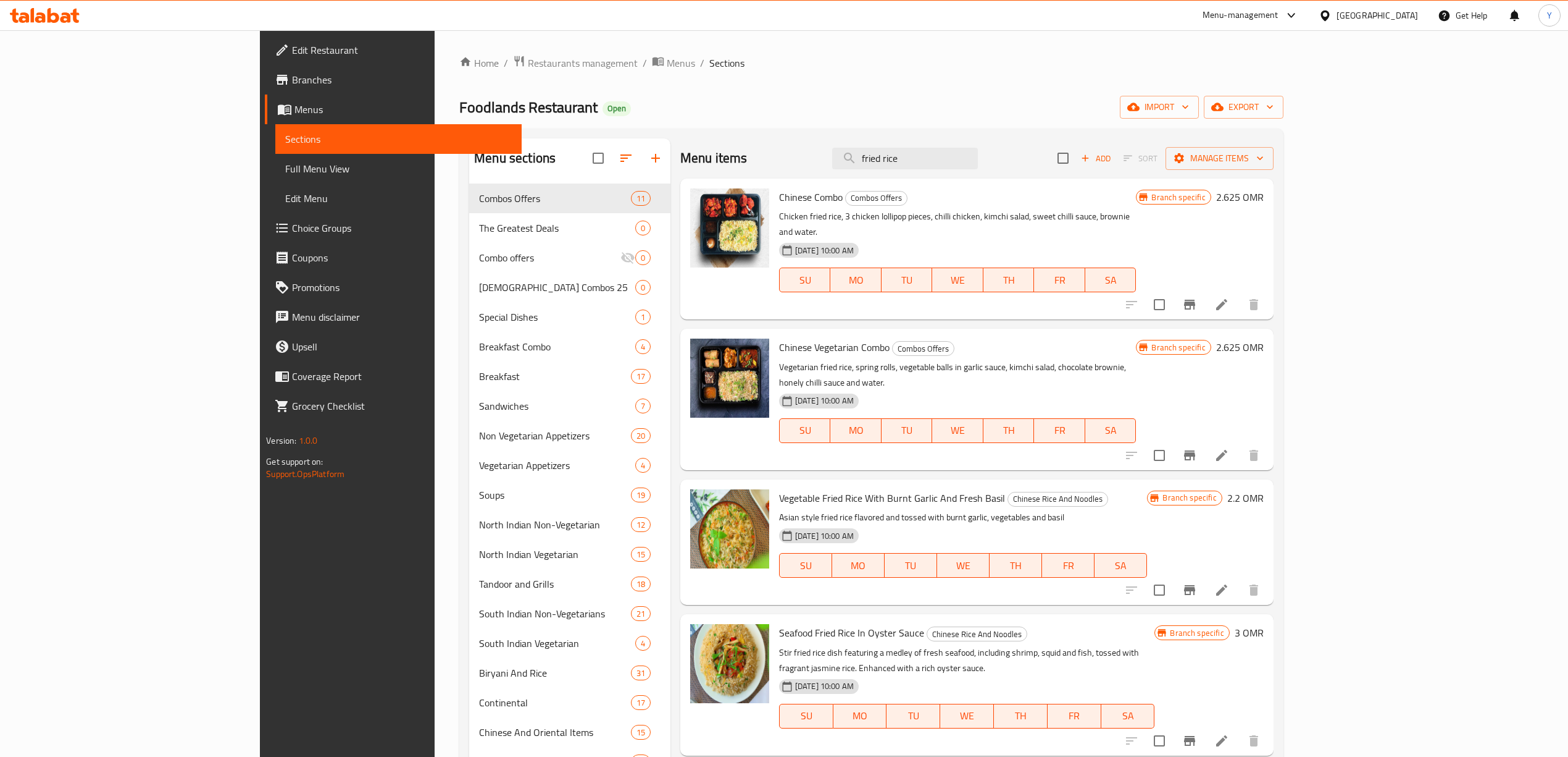
drag, startPoint x: 1009, startPoint y: 141, endPoint x: 868, endPoint y: 172, distance: 144.4
click at [868, 172] on div "Menu items fried rice Add Sort Manage items" at bounding box center [977, 158] width 593 height 40
drag, startPoint x: 1051, startPoint y: 164, endPoint x: 817, endPoint y: 169, distance: 234.1
click at [817, 169] on div "Menu items fried rice Add Sort Manage items" at bounding box center [977, 158] width 593 height 40
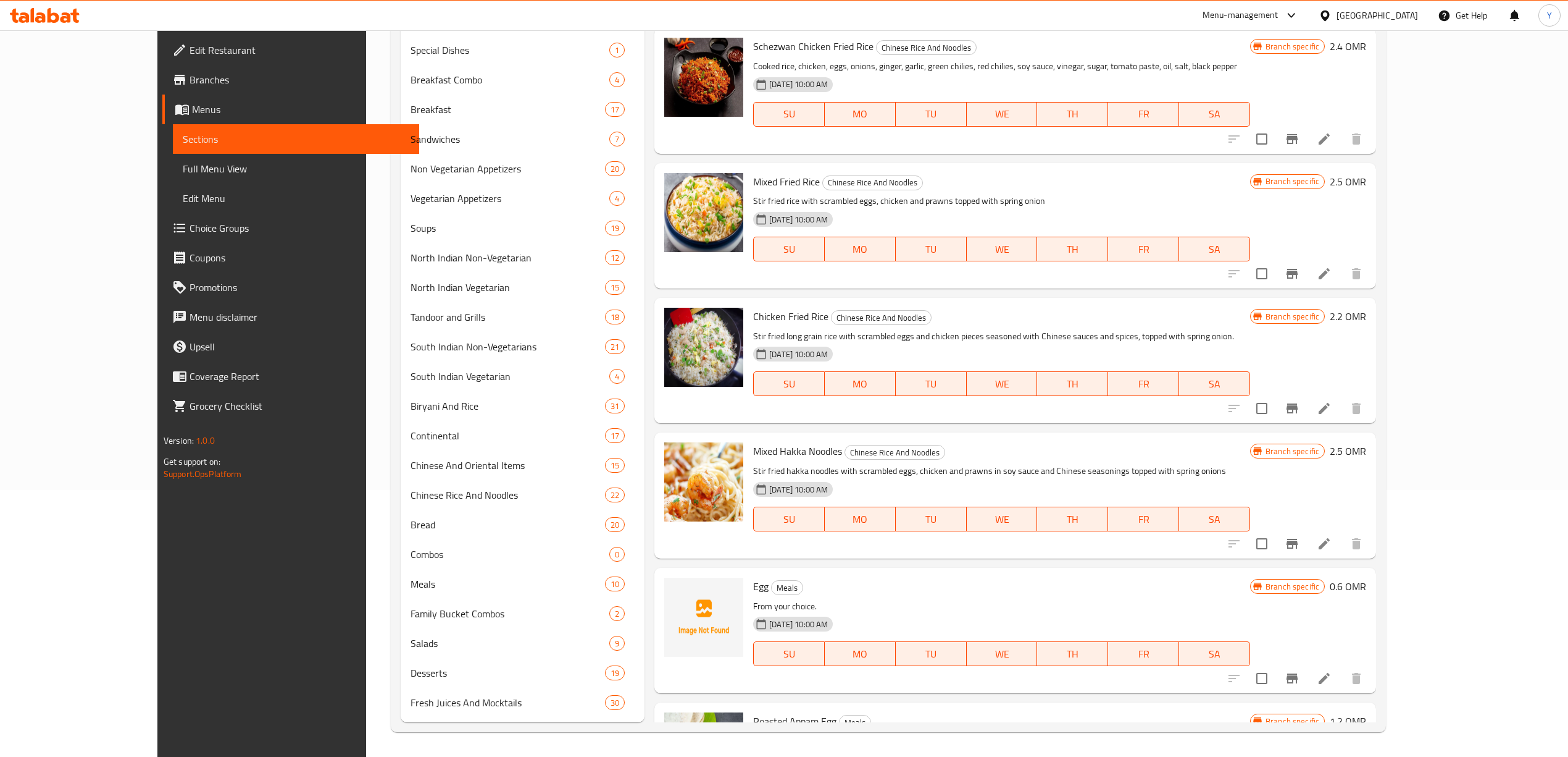
scroll to position [1002, 0]
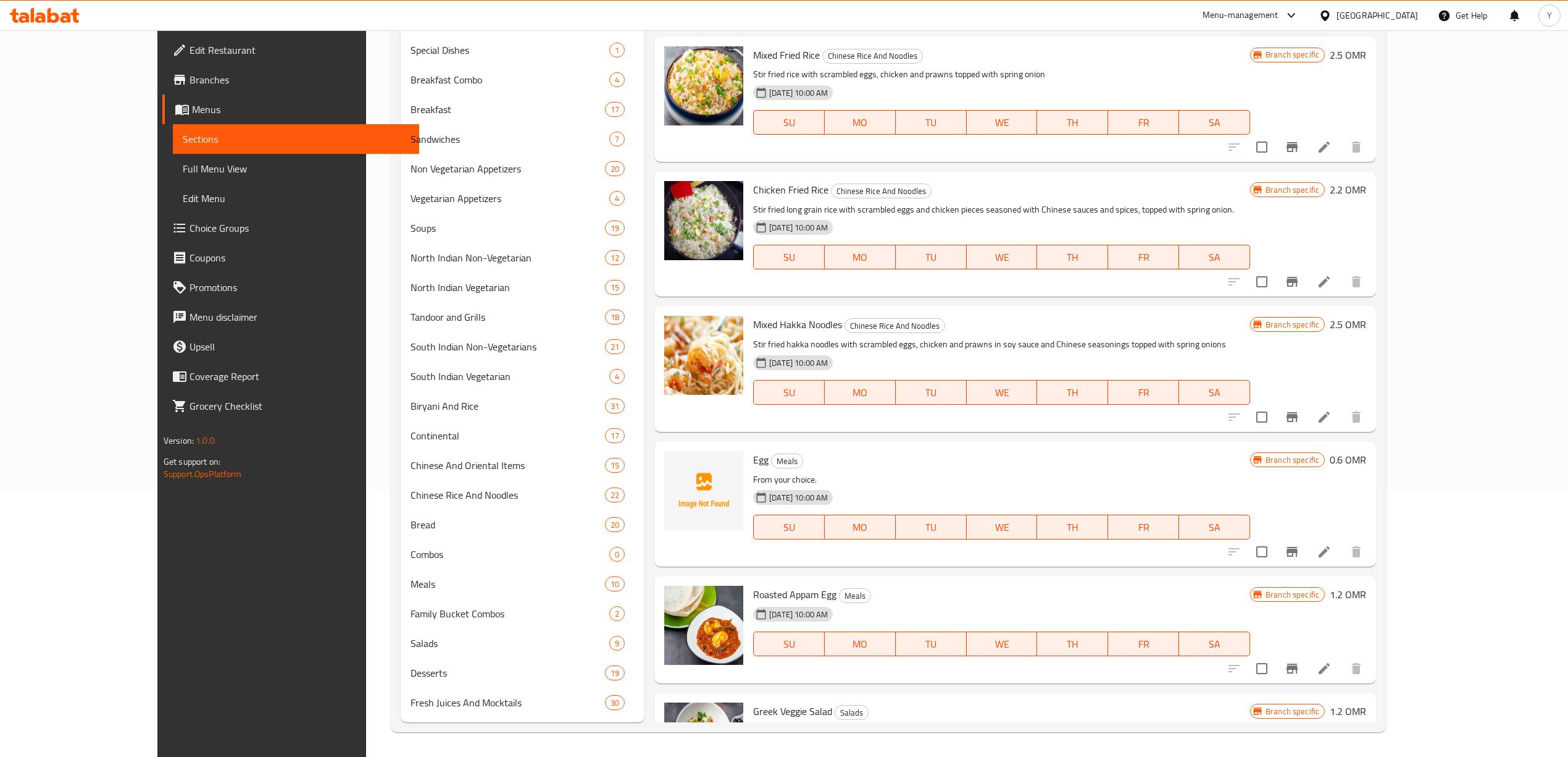
click at [1300, 544] on icon "Branch-specific-item" at bounding box center [1292, 552] width 15 height 15
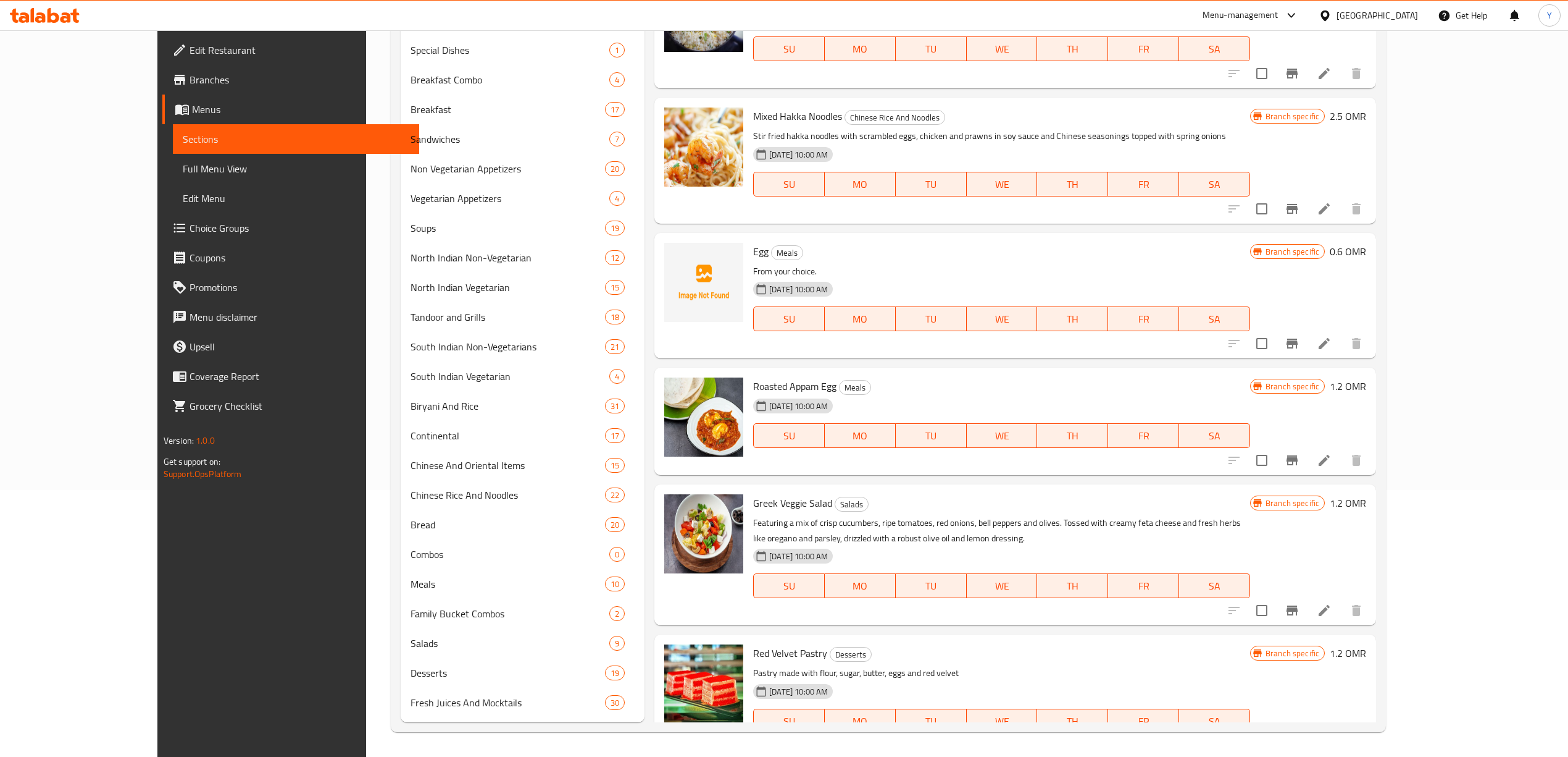
scroll to position [1216, 0]
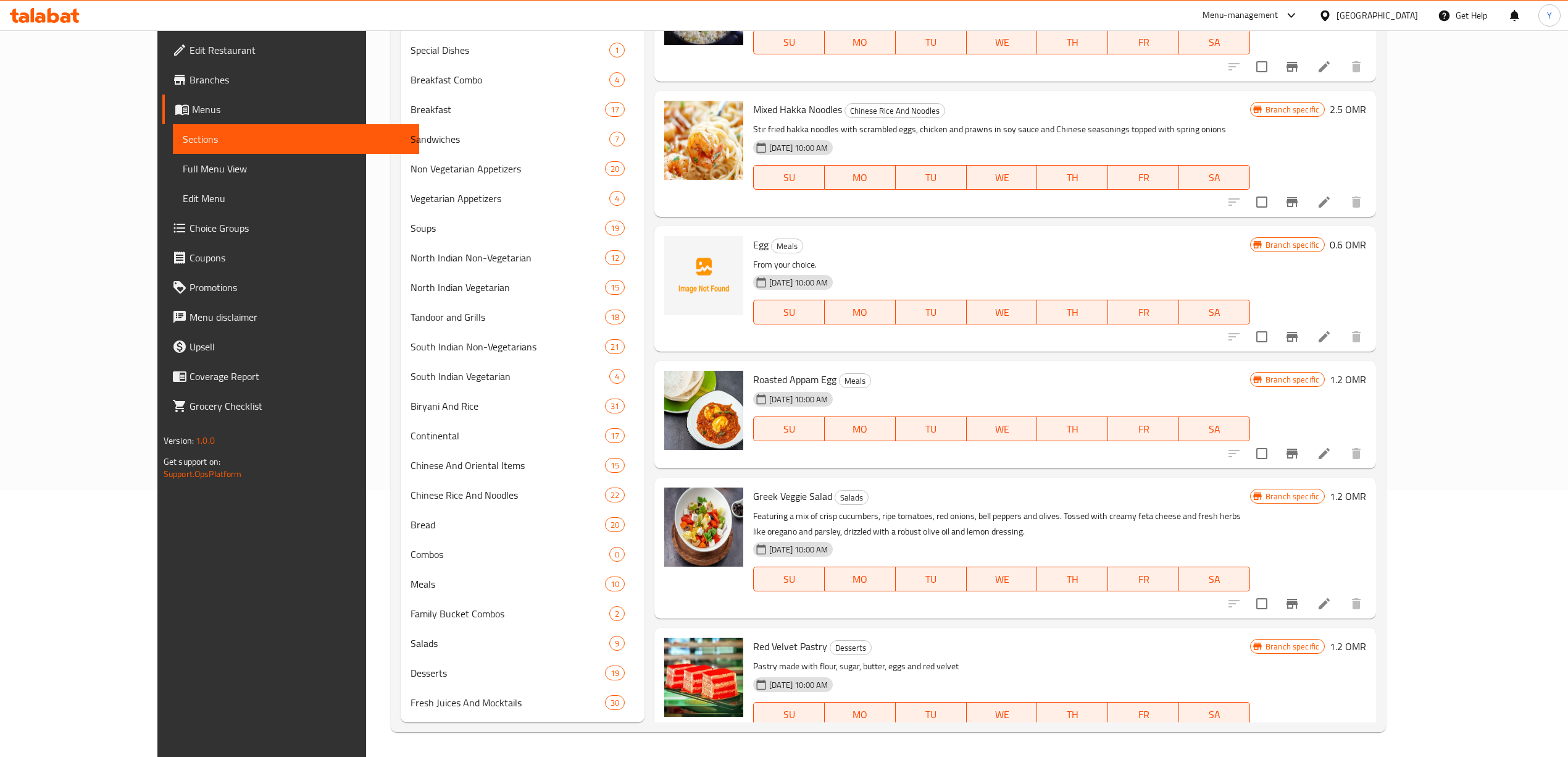
click at [922, 101] on h6 "Mixed Hakka Noodles Chinese Rice And Noodles" at bounding box center [1002, 109] width 497 height 17
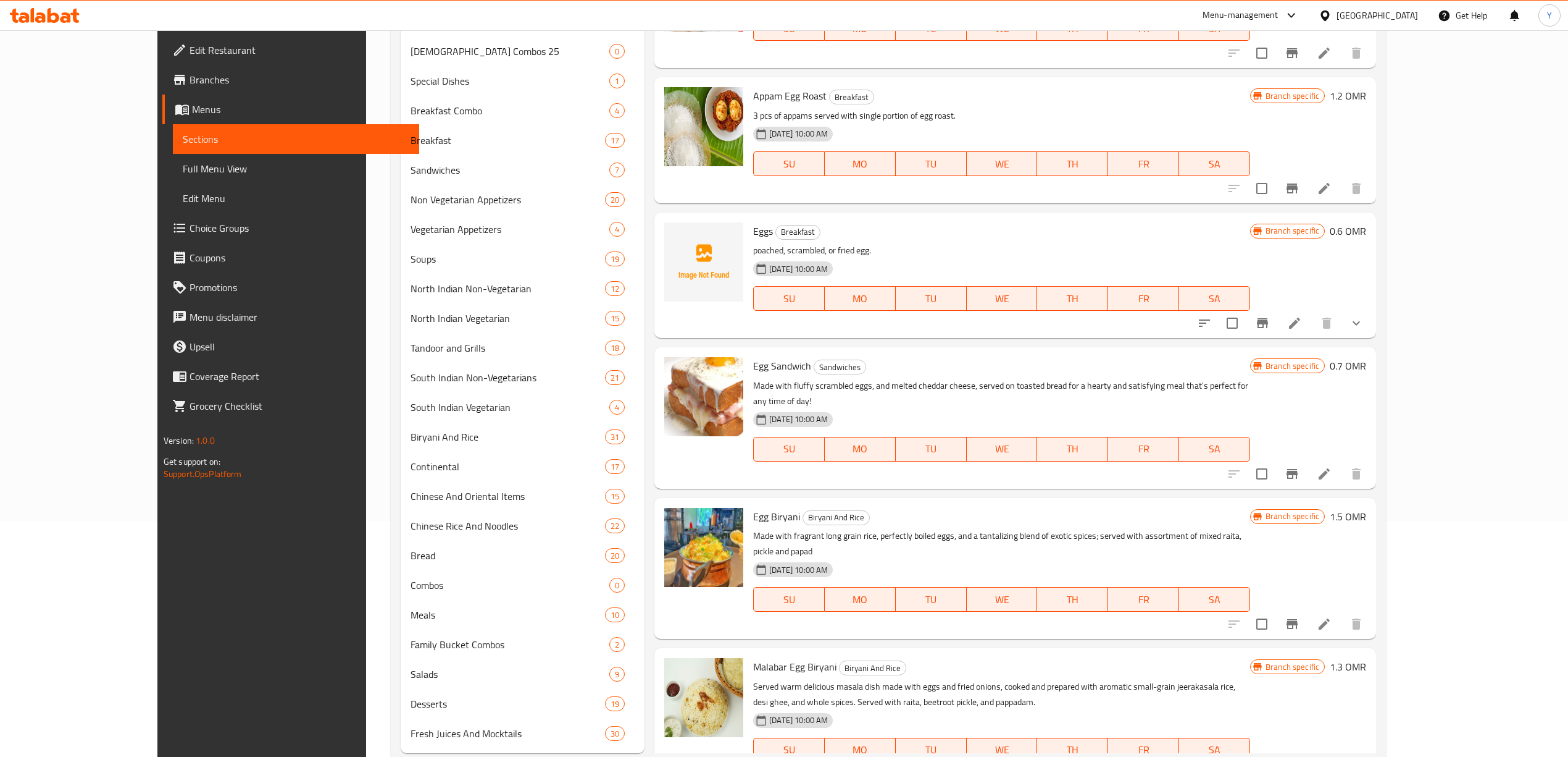
scroll to position [0, 0]
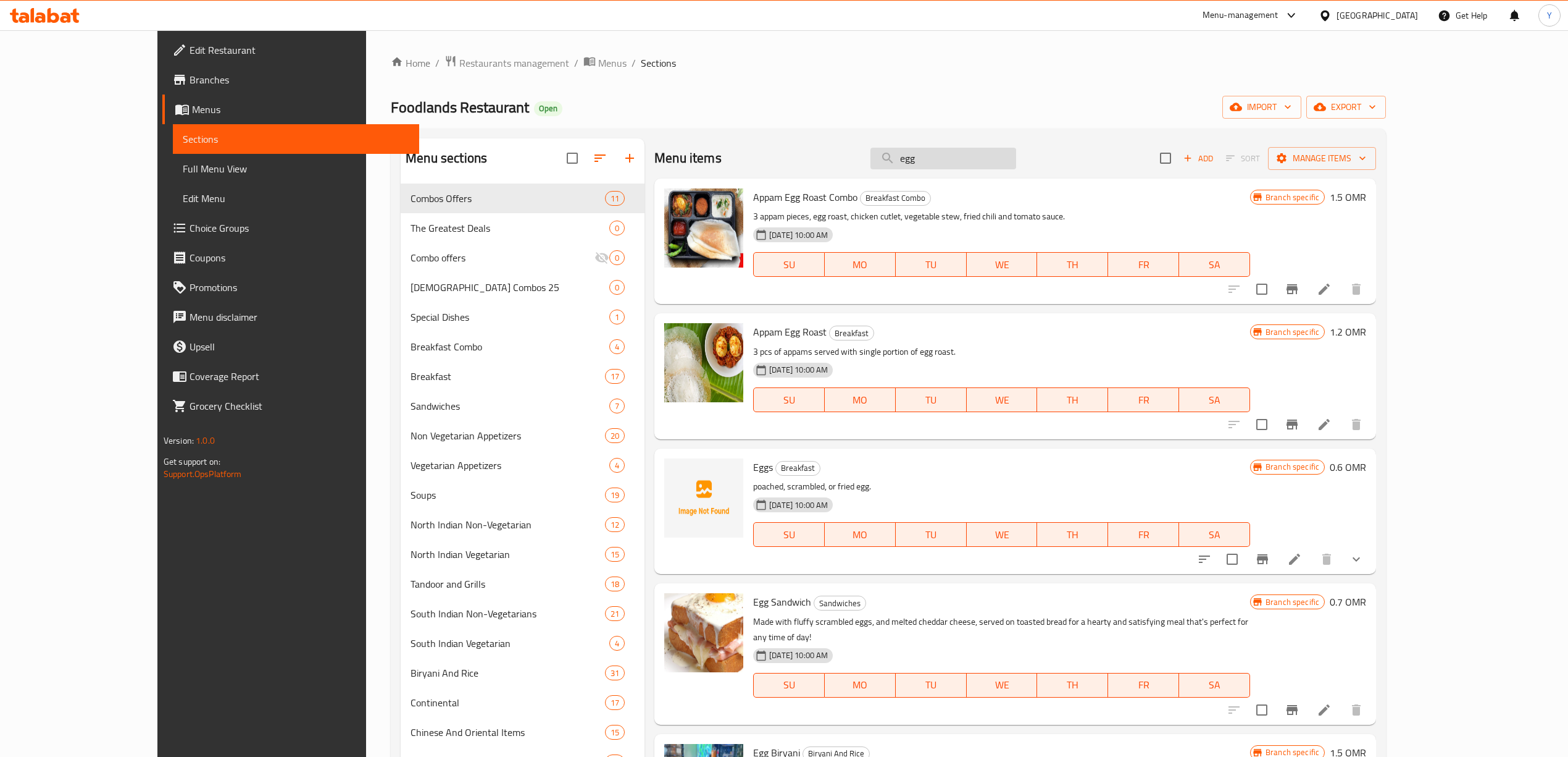
click at [995, 164] on input "egg" at bounding box center [943, 158] width 146 height 22
paste input "Kebab"
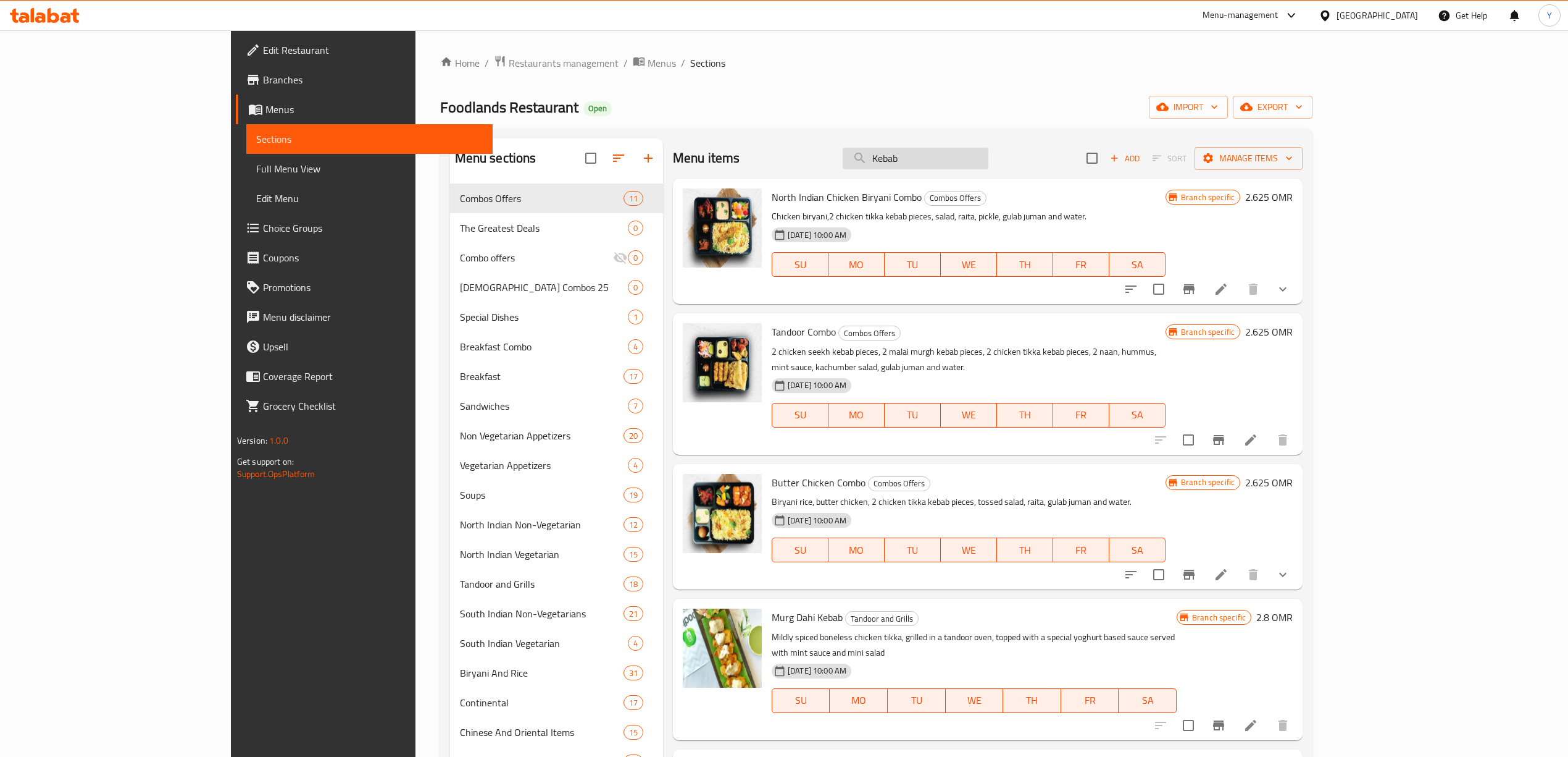
click at [989, 161] on input "Kebab" at bounding box center [915, 158] width 146 height 22
click at [979, 145] on div "Menu items Kebab Add Sort Manage items" at bounding box center [987, 158] width 630 height 40
click at [979, 169] on input "Kebab" at bounding box center [915, 158] width 146 height 22
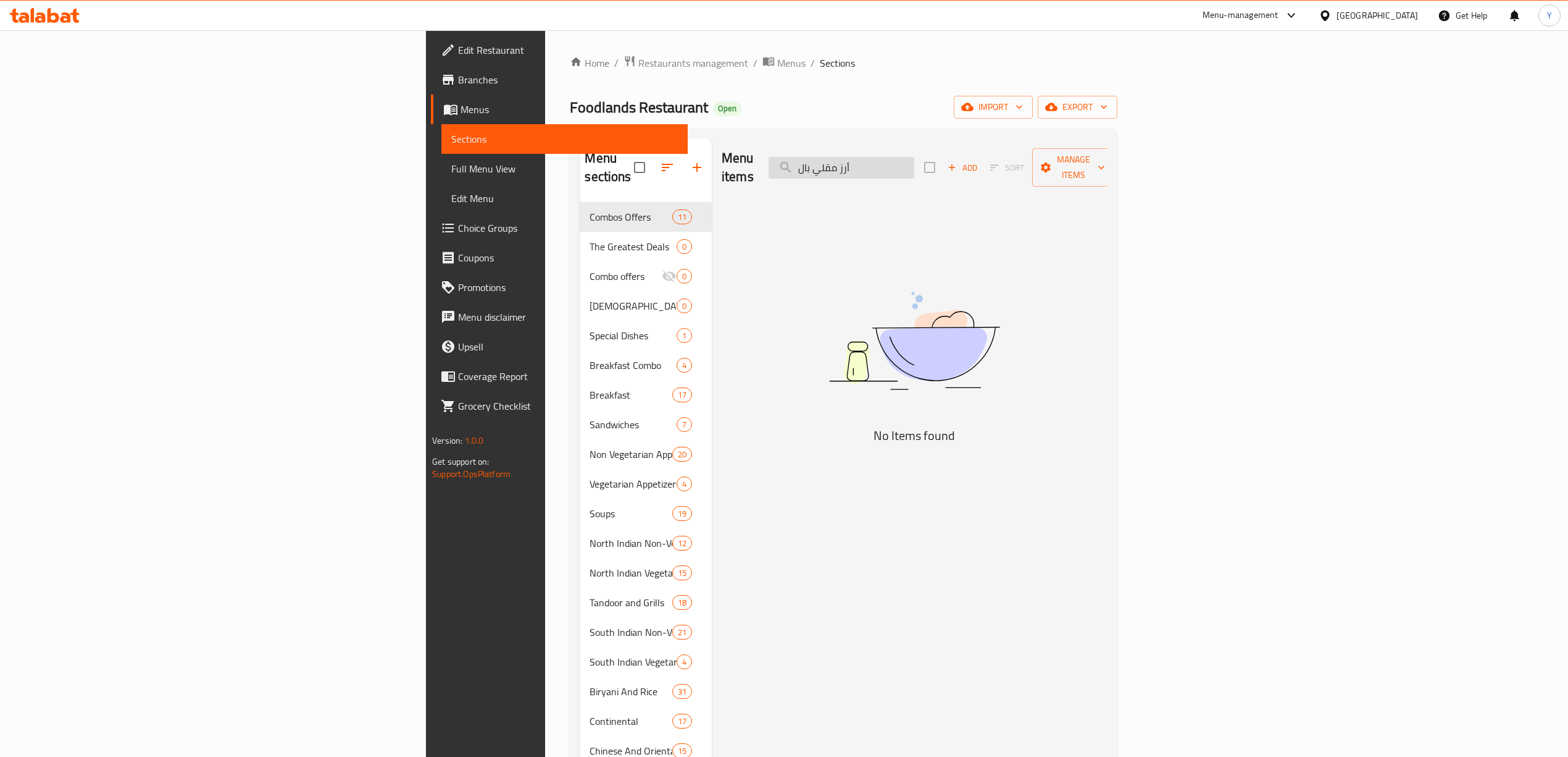
type input "ي"
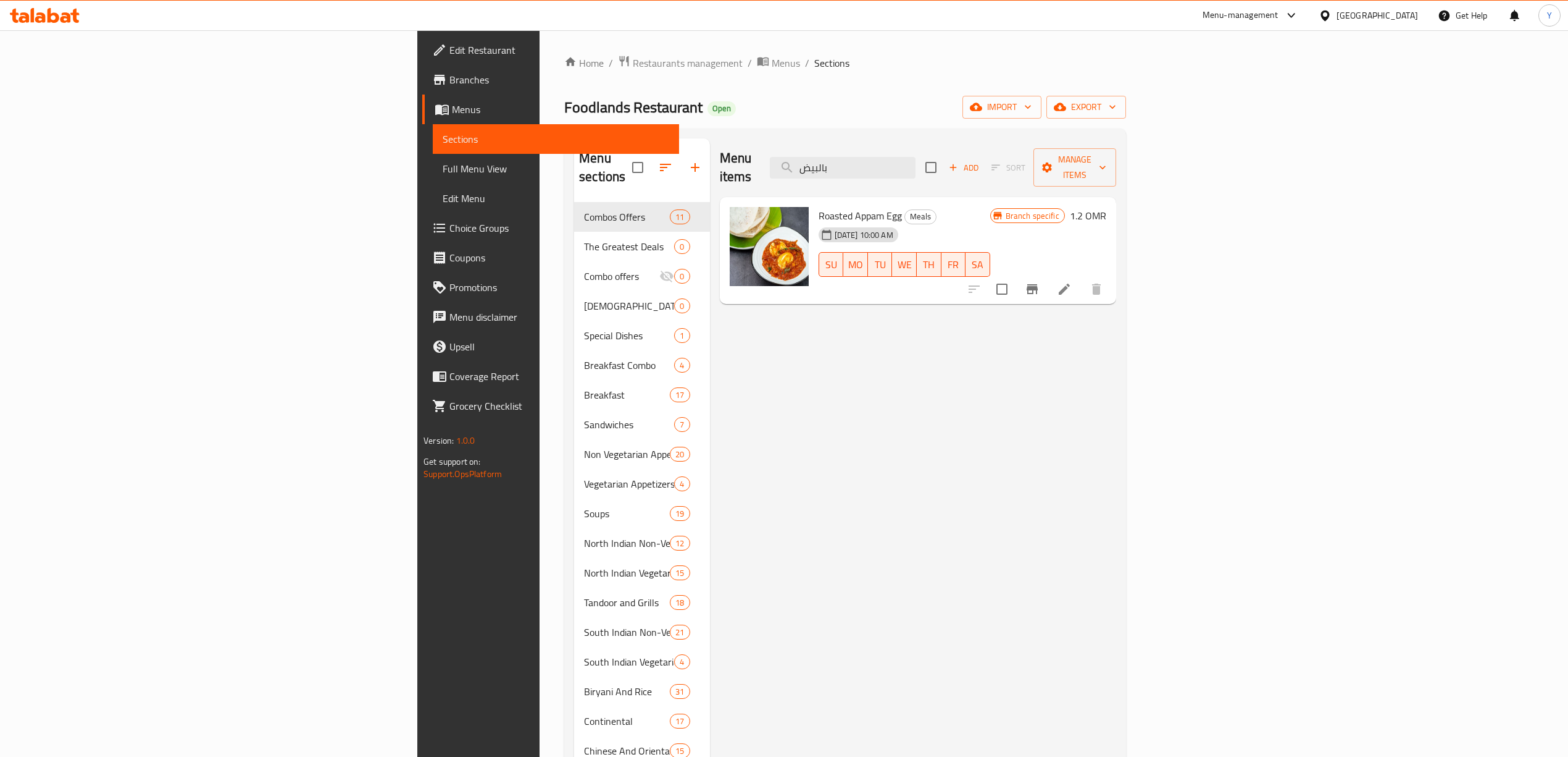
click at [819, 206] on span "Roasted Appam Egg" at bounding box center [860, 215] width 83 height 18
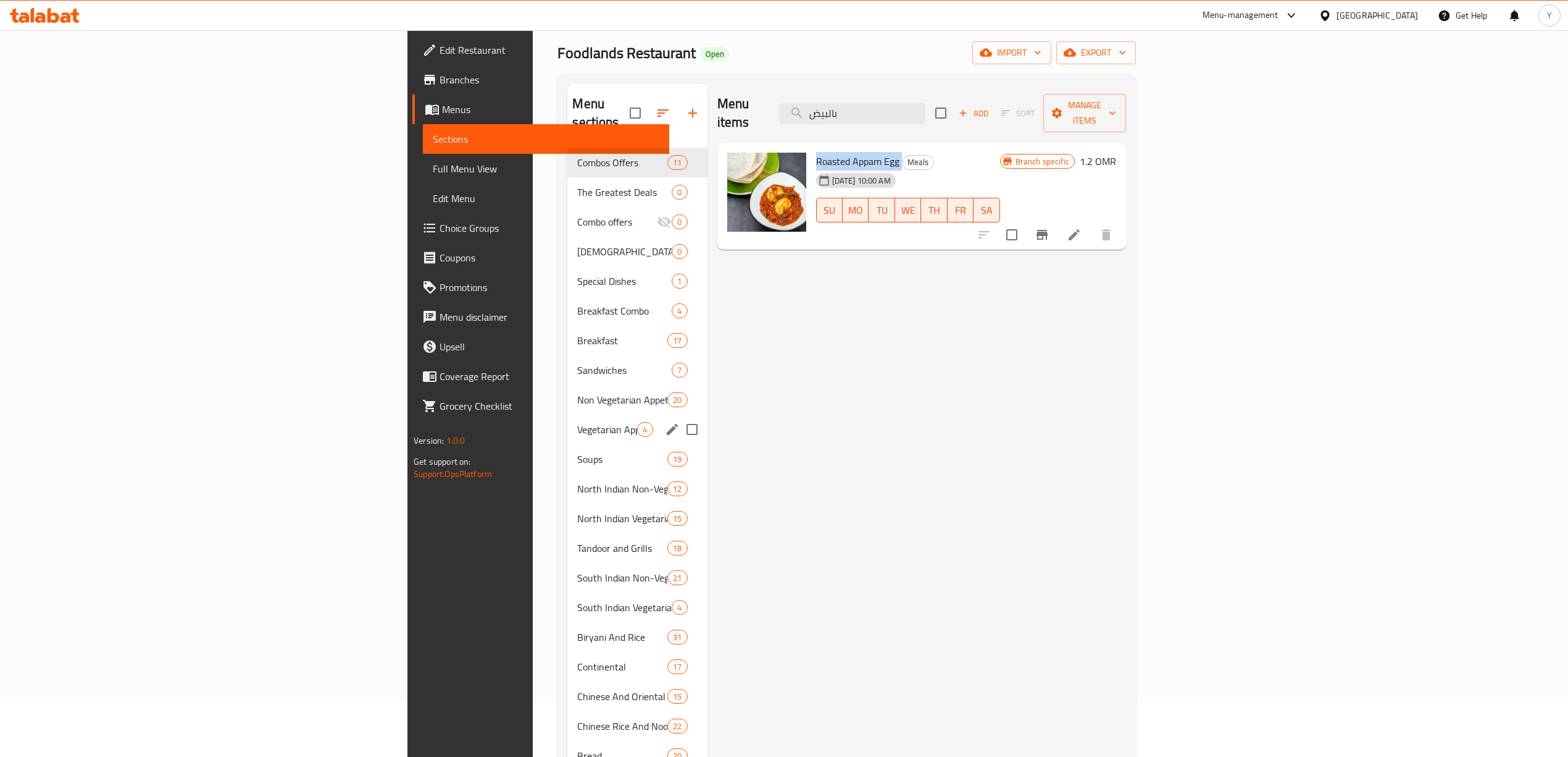
scroll to position [82, 0]
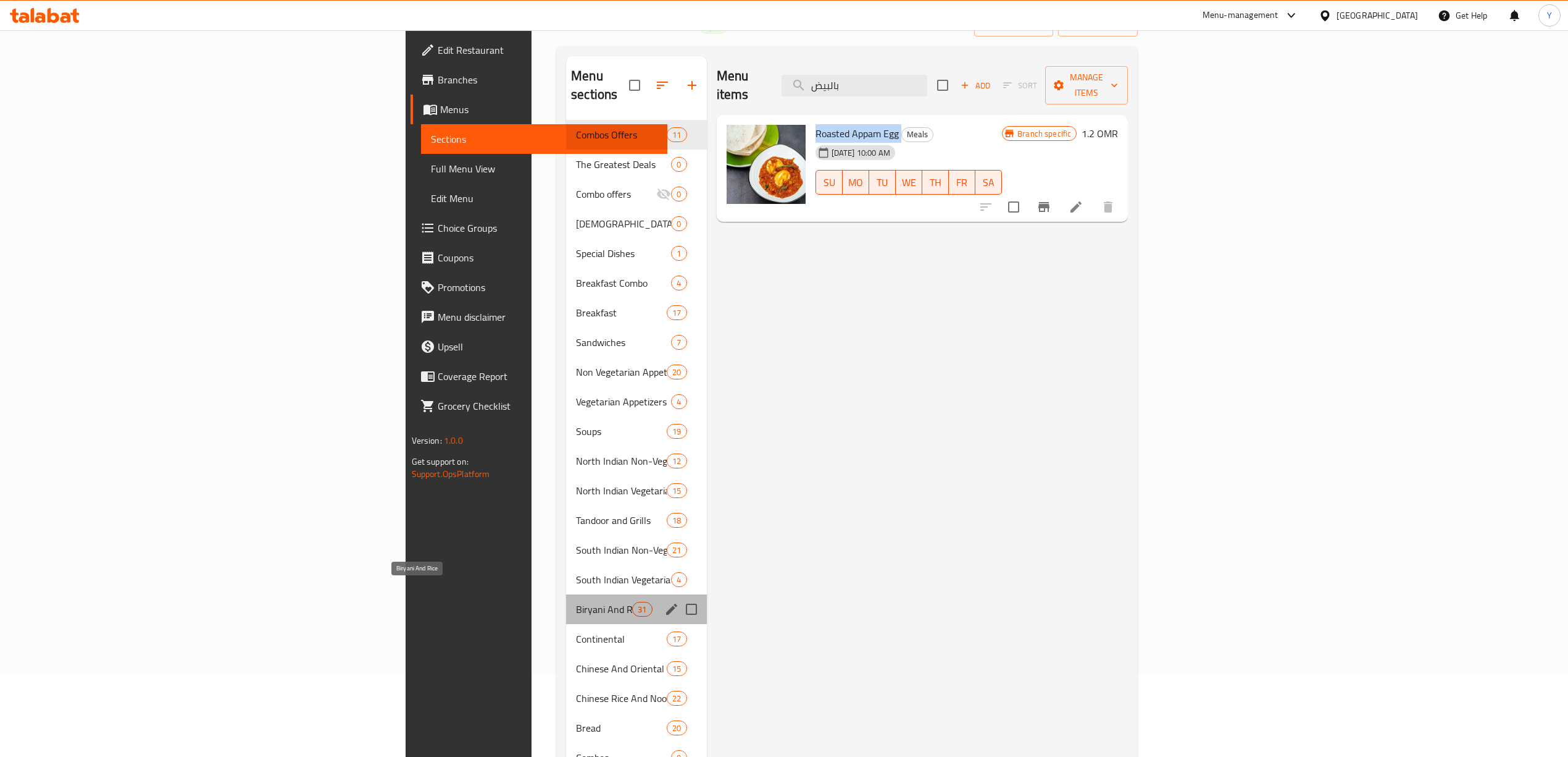
click at [576, 602] on span "Biryani And Rice" at bounding box center [604, 609] width 56 height 15
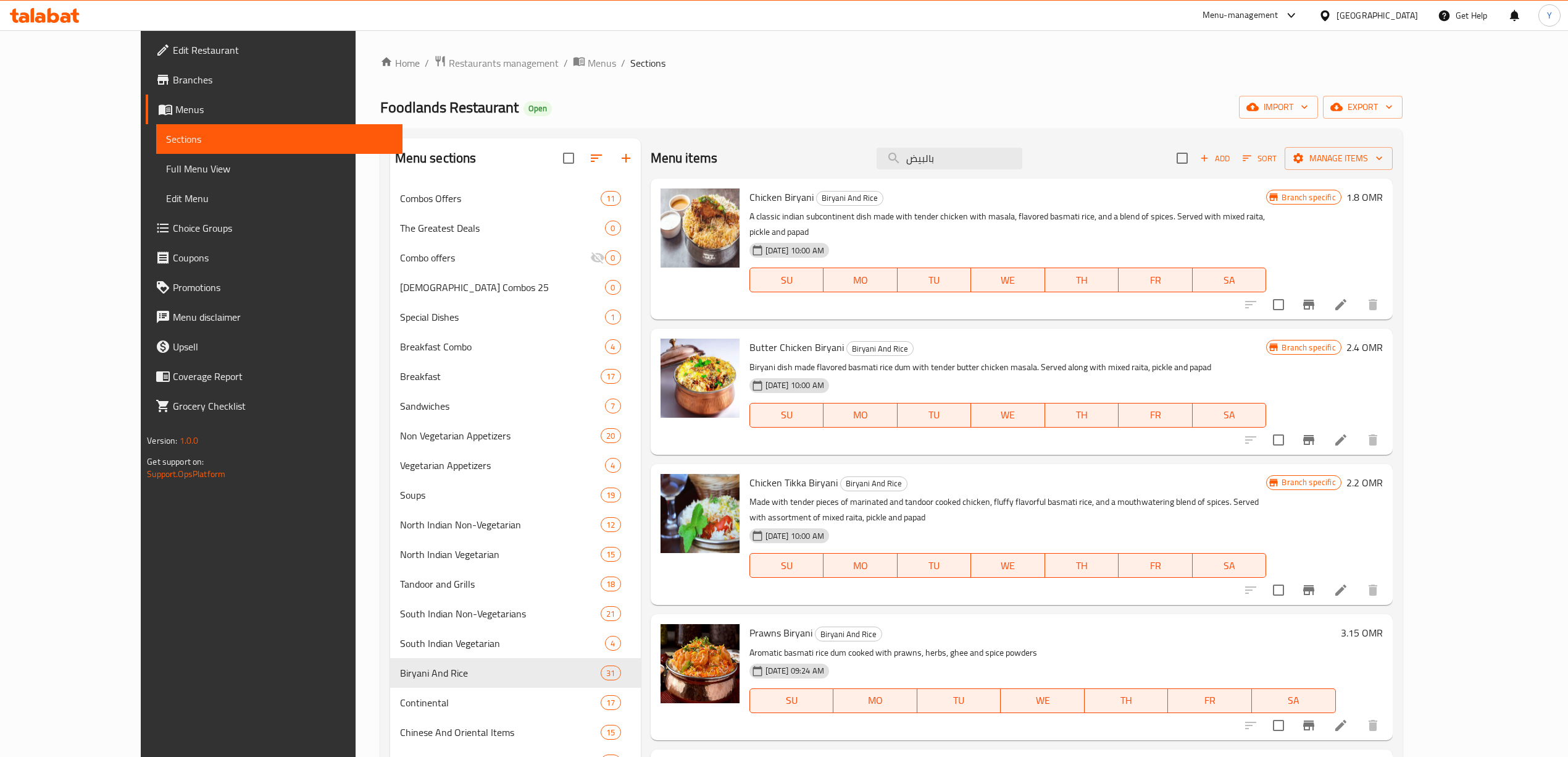
click at [991, 171] on div "Menu items بالبيض Add Sort Manage items" at bounding box center [1021, 158] width 742 height 40
click at [1002, 164] on input "بالبيض" at bounding box center [949, 158] width 146 height 22
paste input "Alfredo pasta"
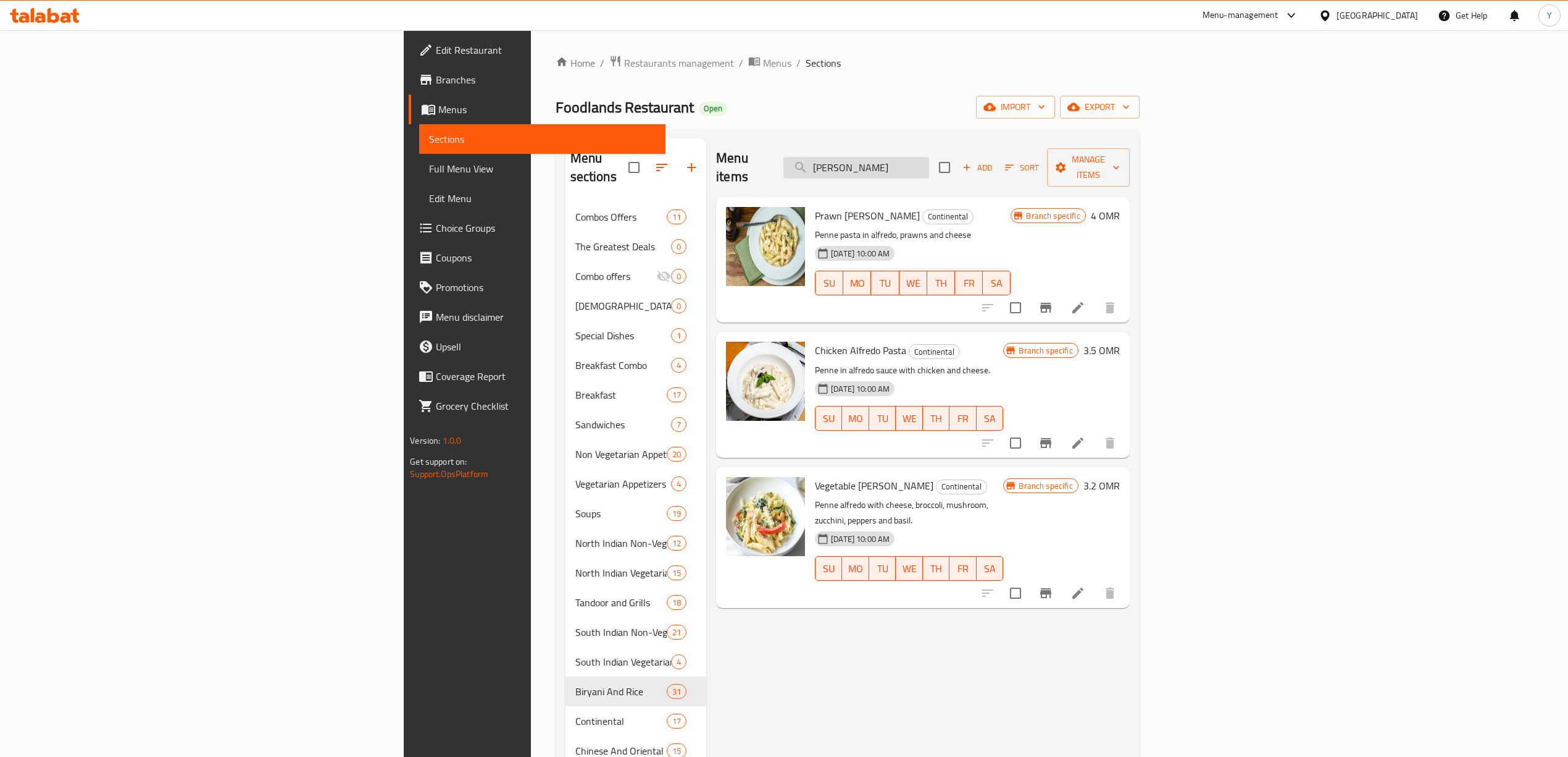
click at [929, 169] on input "Alfredo pasta" at bounding box center [856, 167] width 146 height 22
paste input "Dragon chicken"
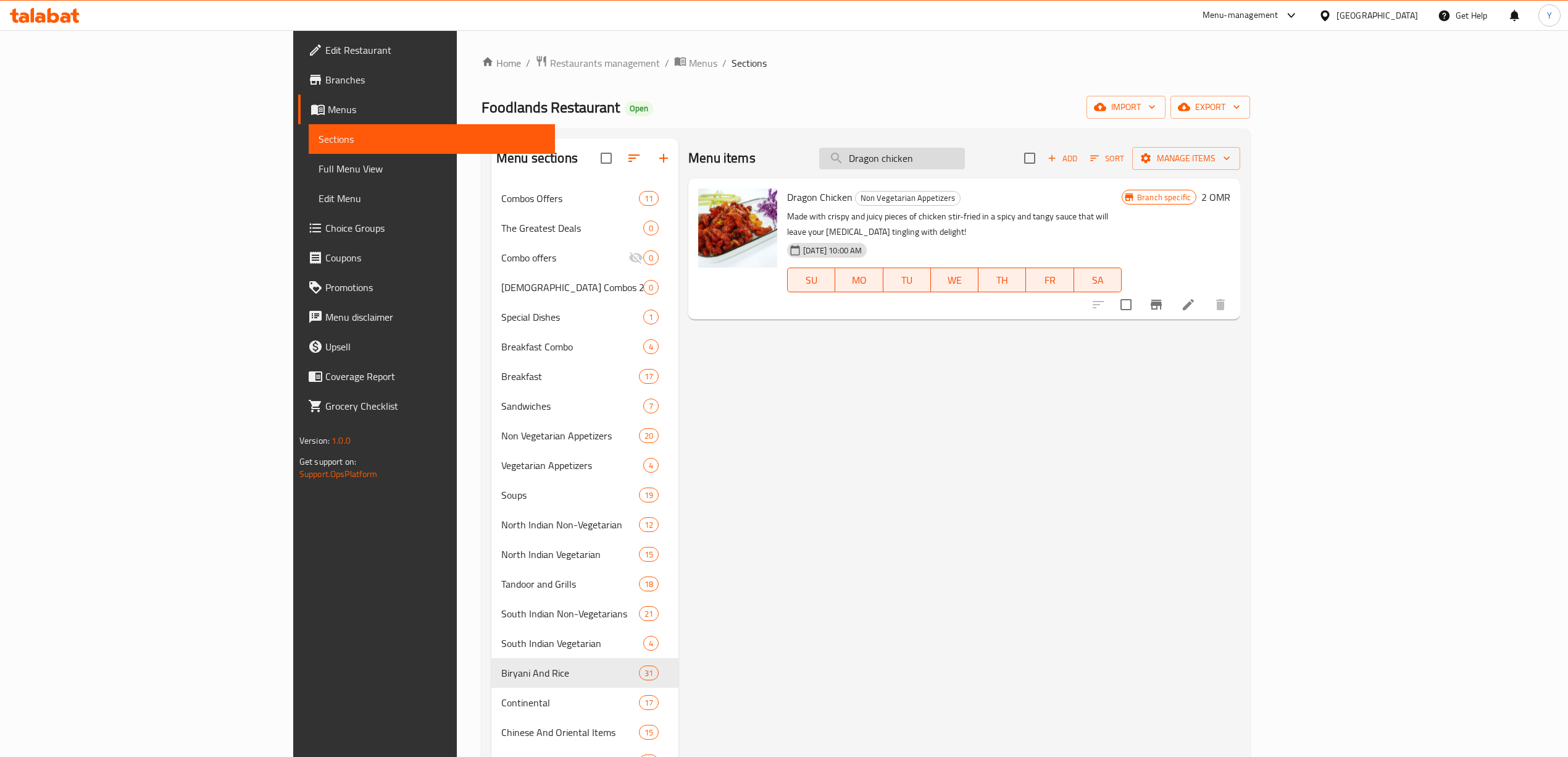
click at [965, 154] on input "Dragon chicken" at bounding box center [892, 158] width 146 height 22
paste input "Vegetarian croquettes"
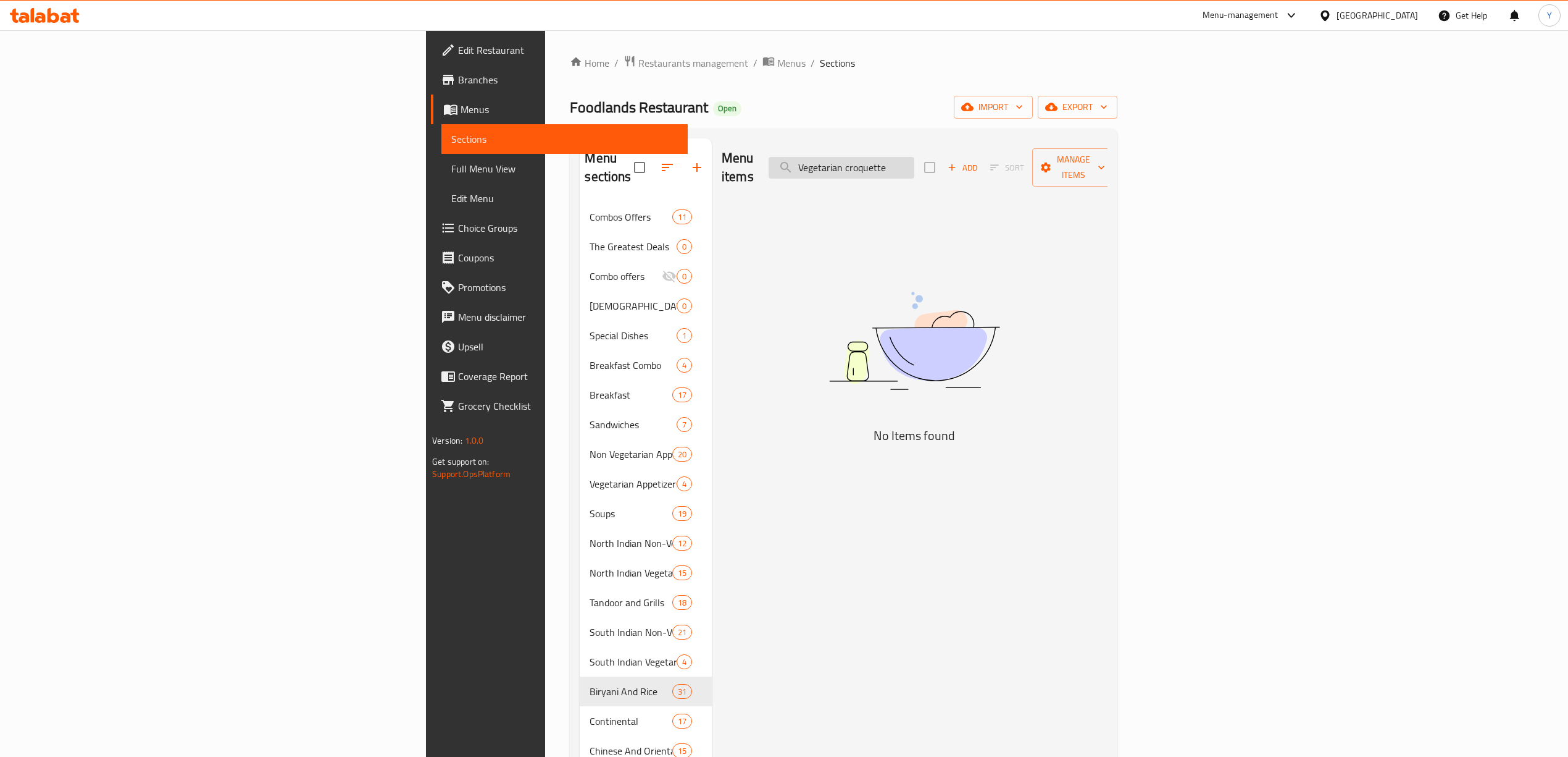
click at [914, 157] on input "Vegetarian croquette" at bounding box center [842, 167] width 146 height 22
click at [914, 161] on input "croquette" at bounding box center [842, 167] width 146 height 22
click at [914, 161] on input "croqu" at bounding box center [842, 167] width 146 height 22
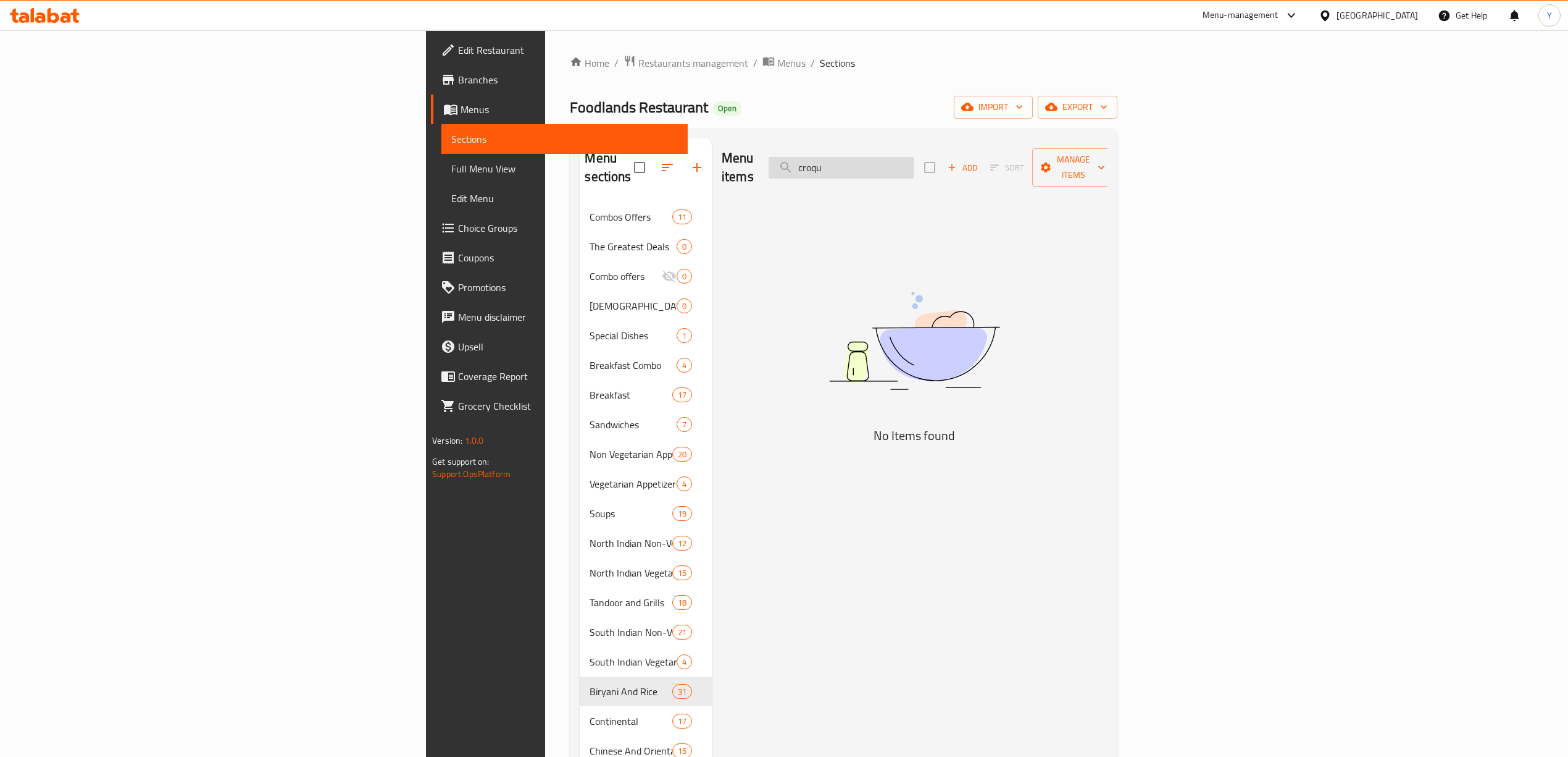
paste input "Vegetarian croquettes"
click at [914, 158] on input "Vegetarian croquettes" at bounding box center [842, 167] width 146 height 22
click at [914, 157] on input "Vegetarian croquettes" at bounding box center [842, 167] width 146 height 22
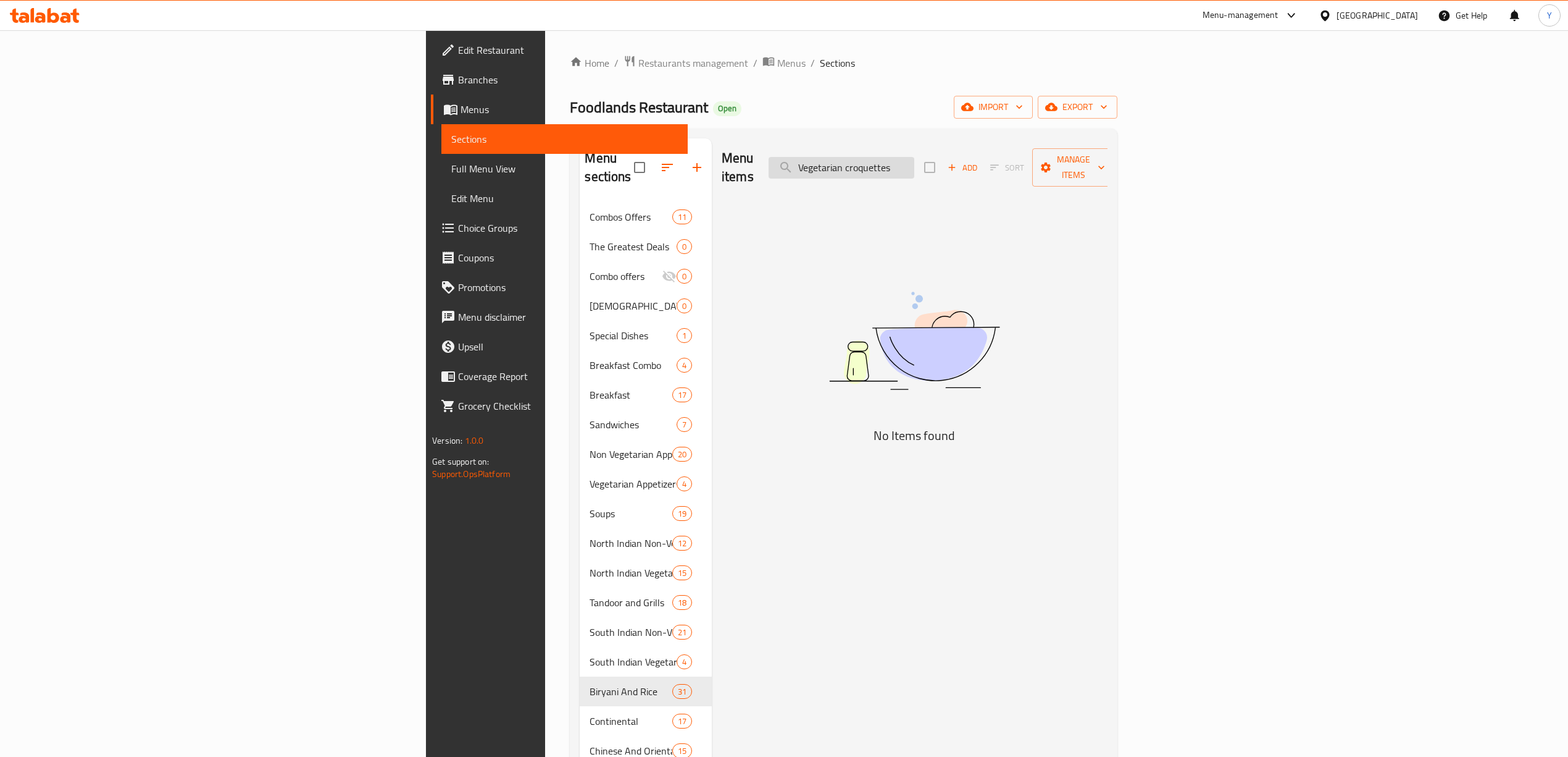
click at [914, 157] on input "Vegetarian croquettes" at bounding box center [842, 167] width 146 height 22
click at [914, 162] on input "Vegetarian croquettes" at bounding box center [842, 167] width 146 height 22
click at [914, 159] on input "Vegetarian croquettes" at bounding box center [842, 167] width 146 height 22
drag, startPoint x: 1005, startPoint y: 161, endPoint x: 647, endPoint y: 161, distance: 358.0
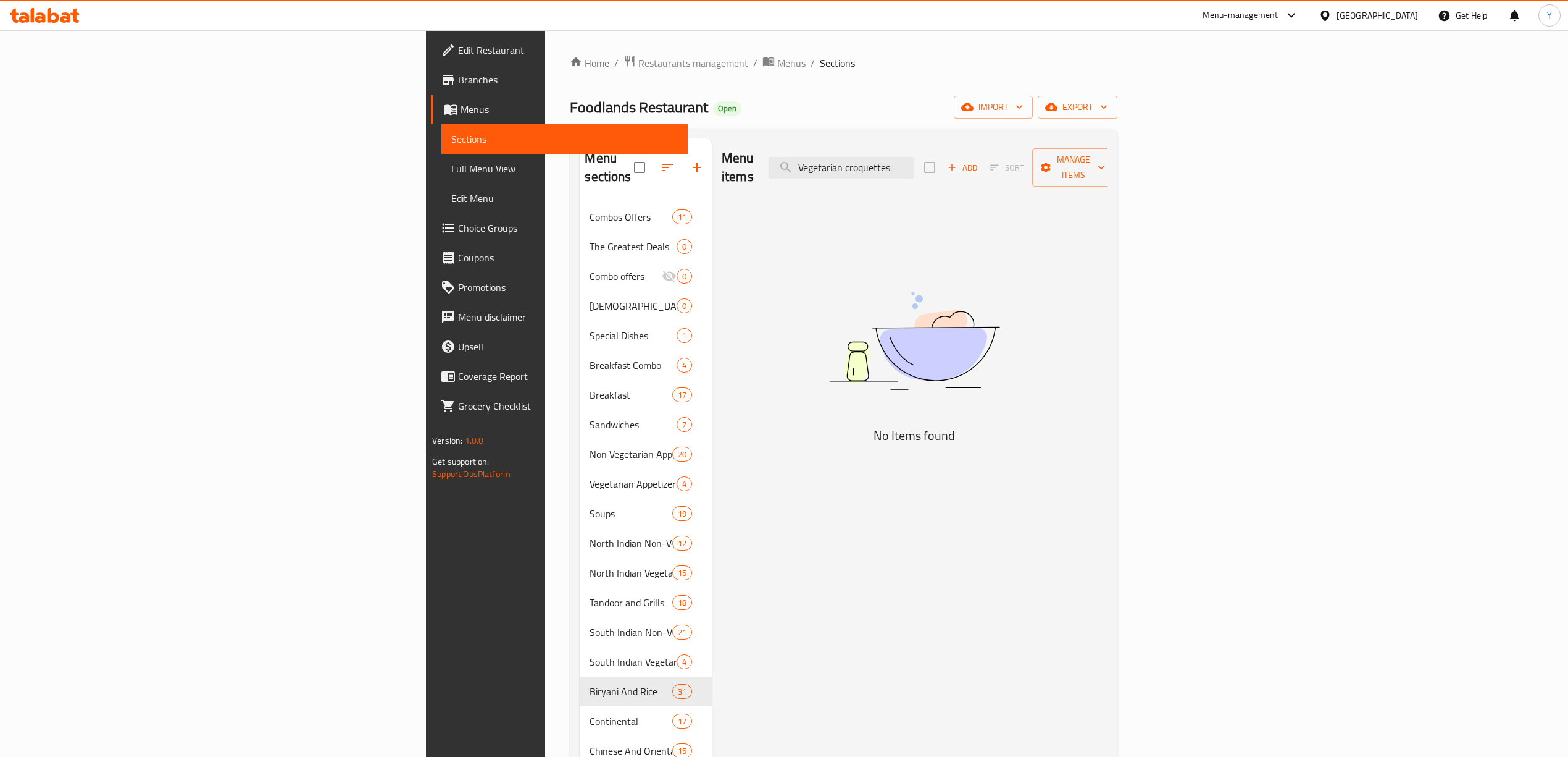
click at [722, 161] on div "Menu items Vegetarian croquettes Add Sort Manage items" at bounding box center [915, 168] width 386 height 59
click at [914, 157] on input "croquettes" at bounding box center [842, 167] width 146 height 22
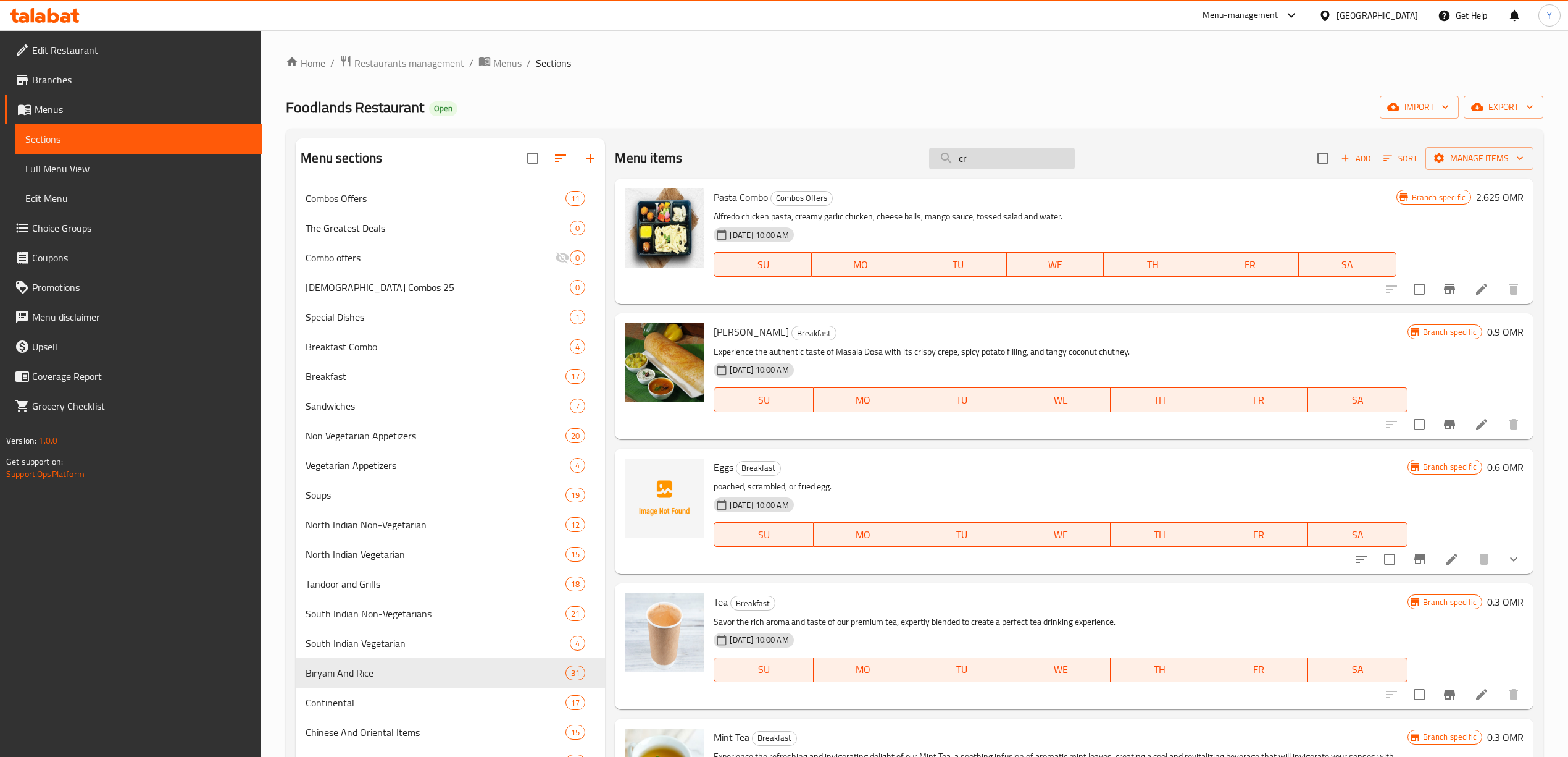
click at [968, 161] on input "cr" at bounding box center [1002, 158] width 146 height 22
paste input "Croquettes"
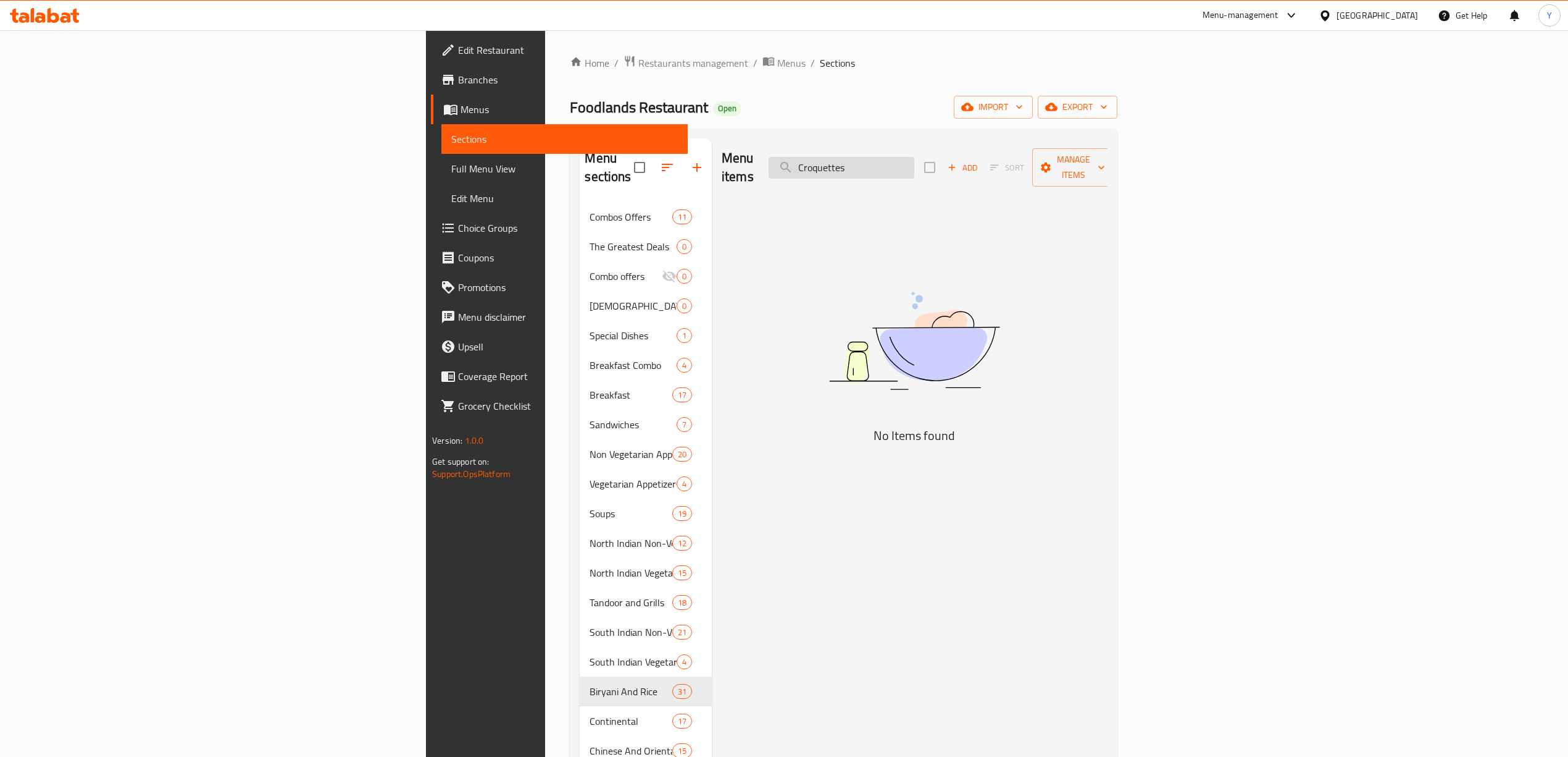
click at [914, 168] on input "Croquettes" at bounding box center [842, 167] width 146 height 22
click at [984, 147] on div "Menu items Croquettes Add Sort Manage items" at bounding box center [915, 168] width 386 height 59
click at [914, 160] on input "Croquettes" at bounding box center [842, 167] width 146 height 22
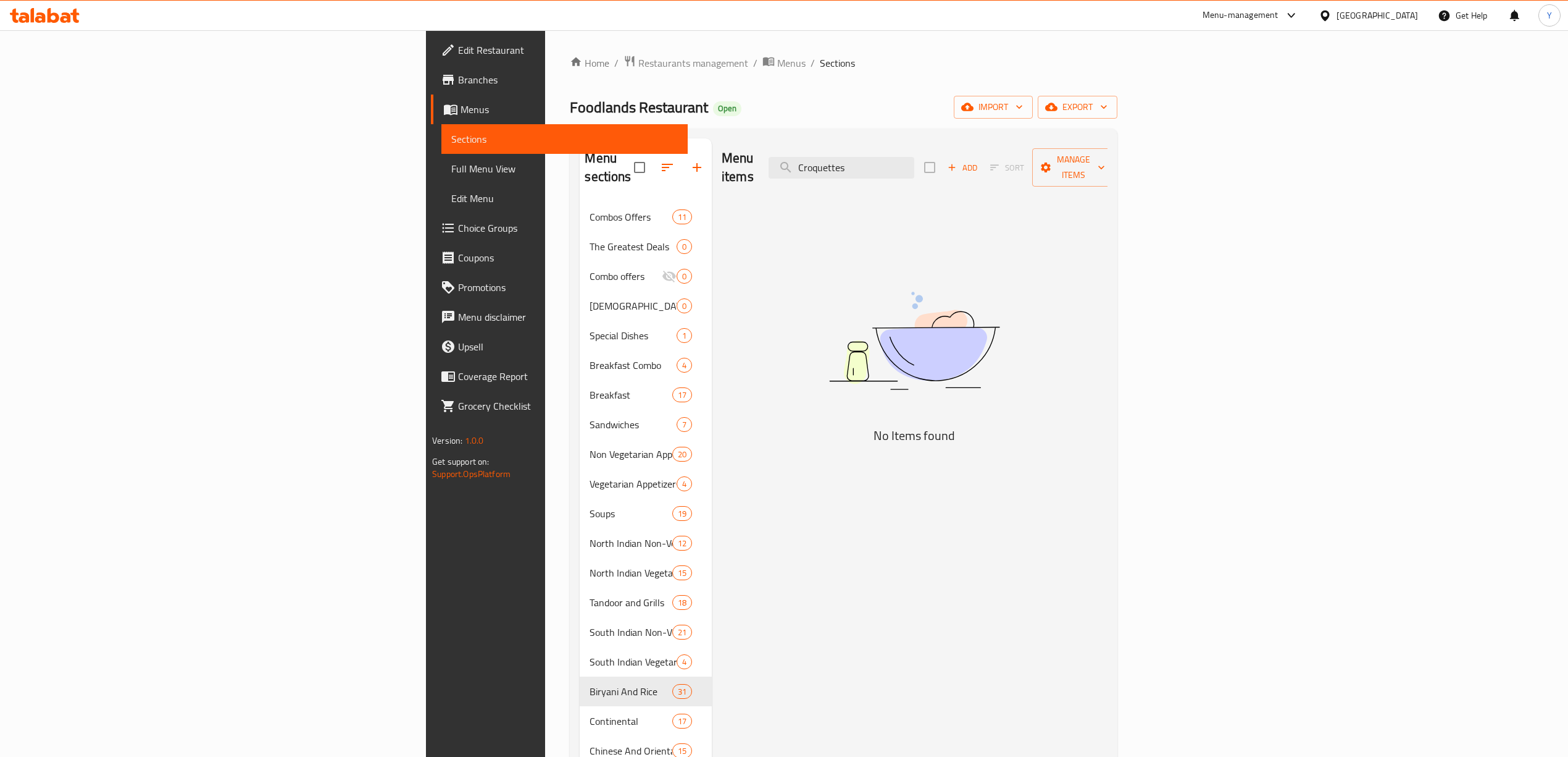
drag, startPoint x: 983, startPoint y: 160, endPoint x: 942, endPoint y: 436, distance: 279.0
click at [942, 436] on div "Menu items Croquettes Add Sort Manage items No Items found" at bounding box center [910, 573] width 396 height 870
click at [914, 157] on input "Croquettes" at bounding box center [842, 167] width 146 height 22
paste input "Manchurian"
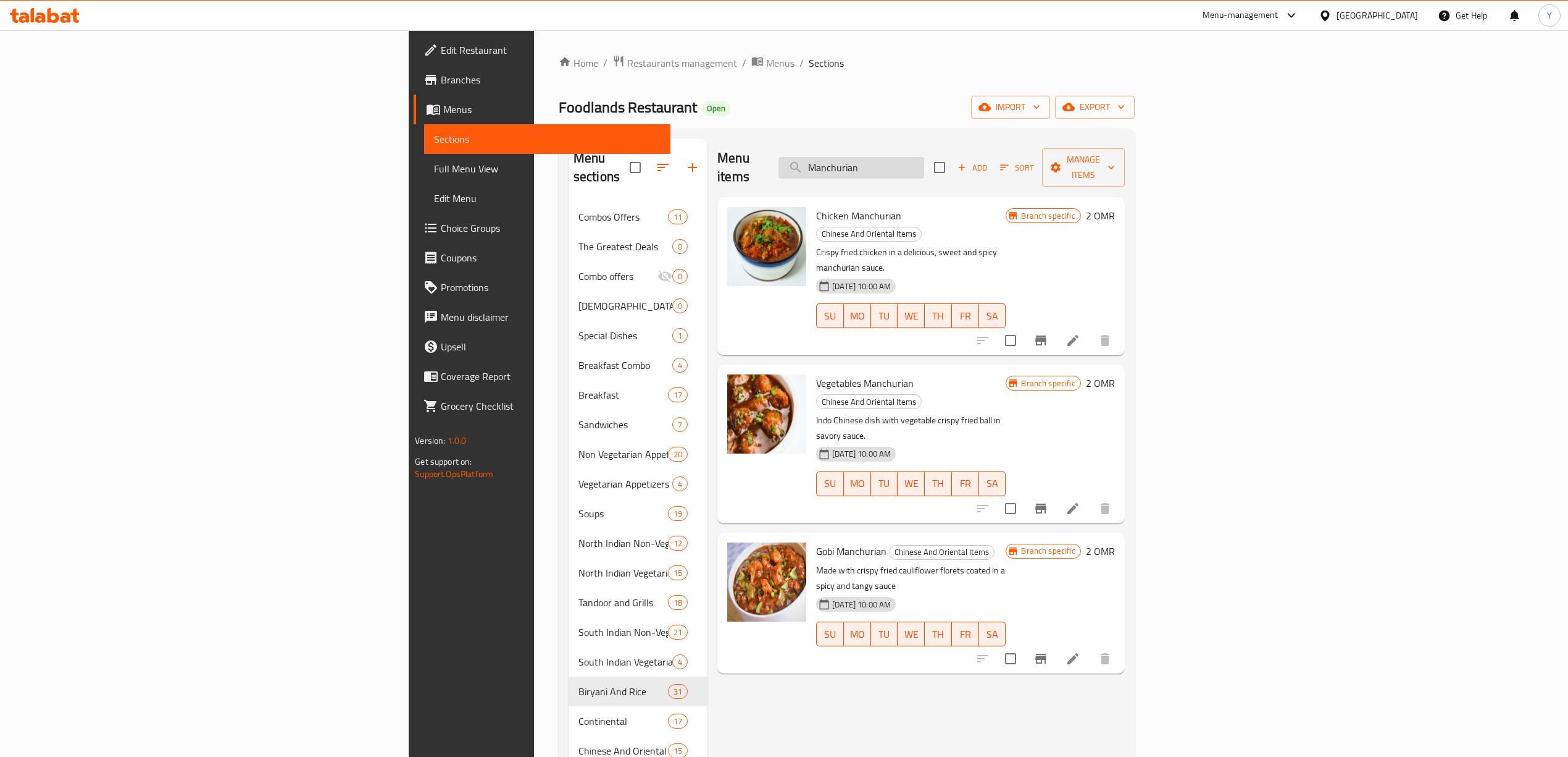
paste input "Porotta"
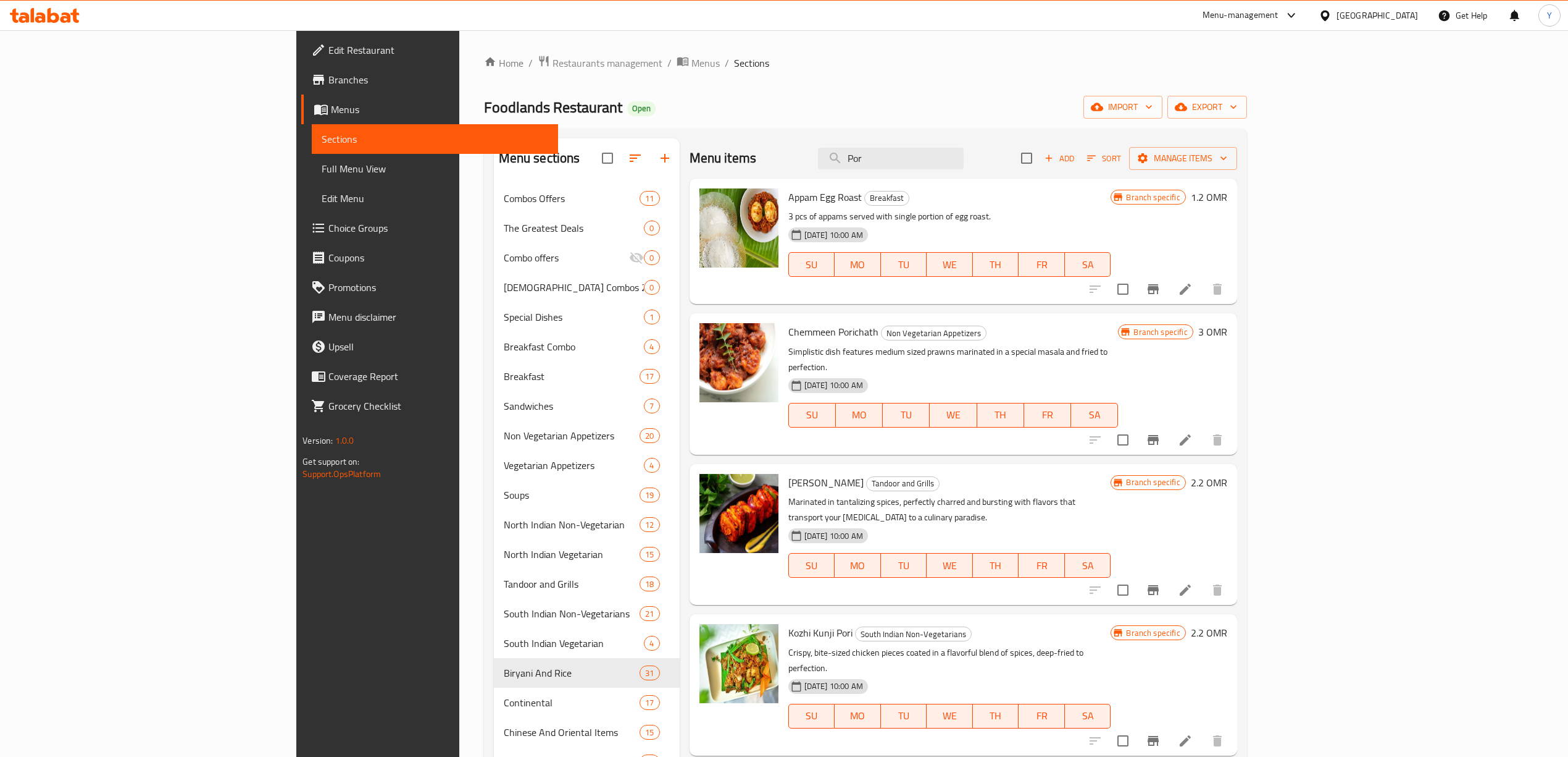
type input "Por"
click at [322, 173] on span "Full Menu View" at bounding box center [435, 168] width 227 height 15
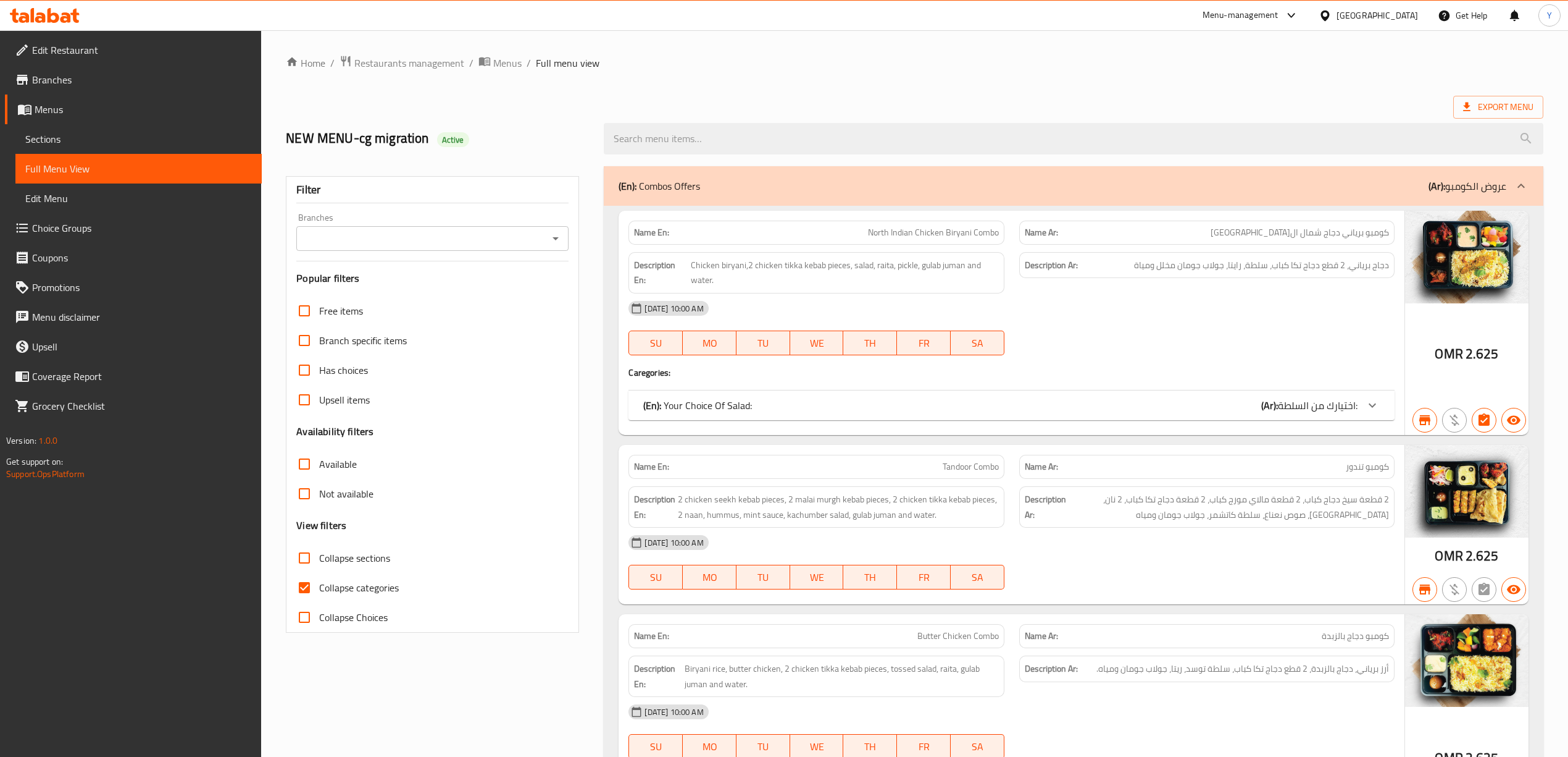
click at [305, 591] on input "Collapse categories" at bounding box center [304, 587] width 29 height 29
checkbox input "false"
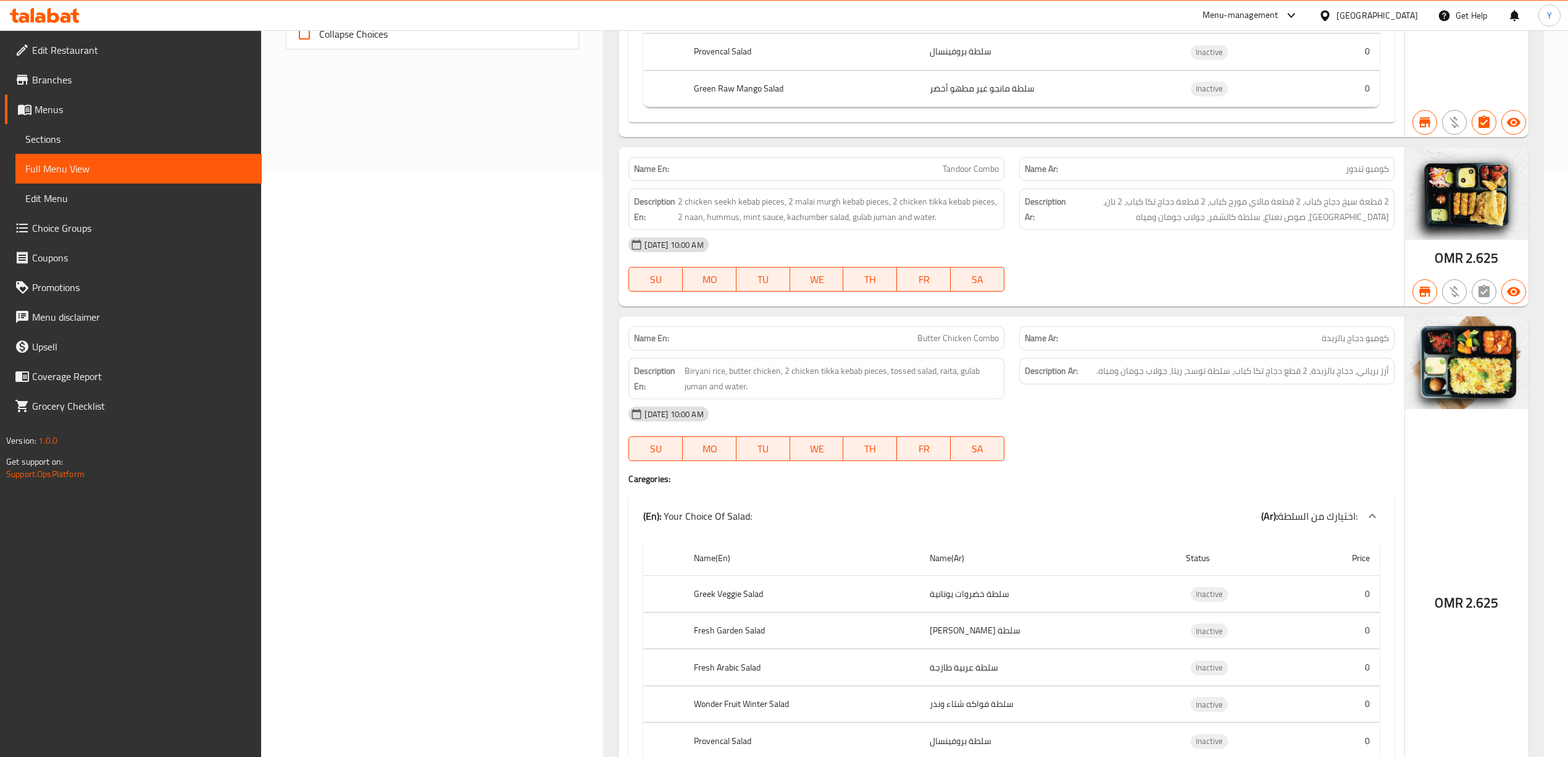
scroll to position [29204, 0]
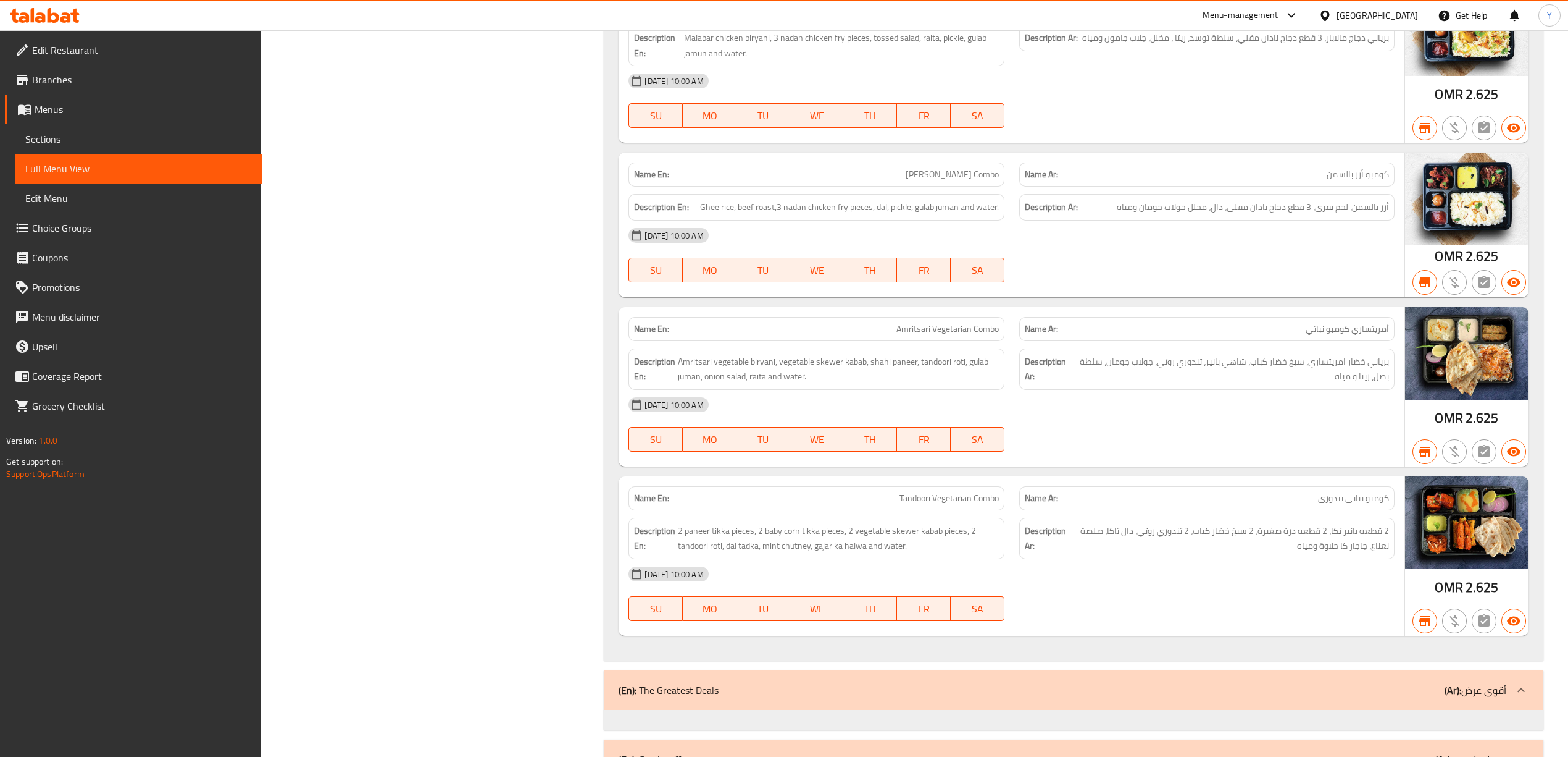
scroll to position [20978, 0]
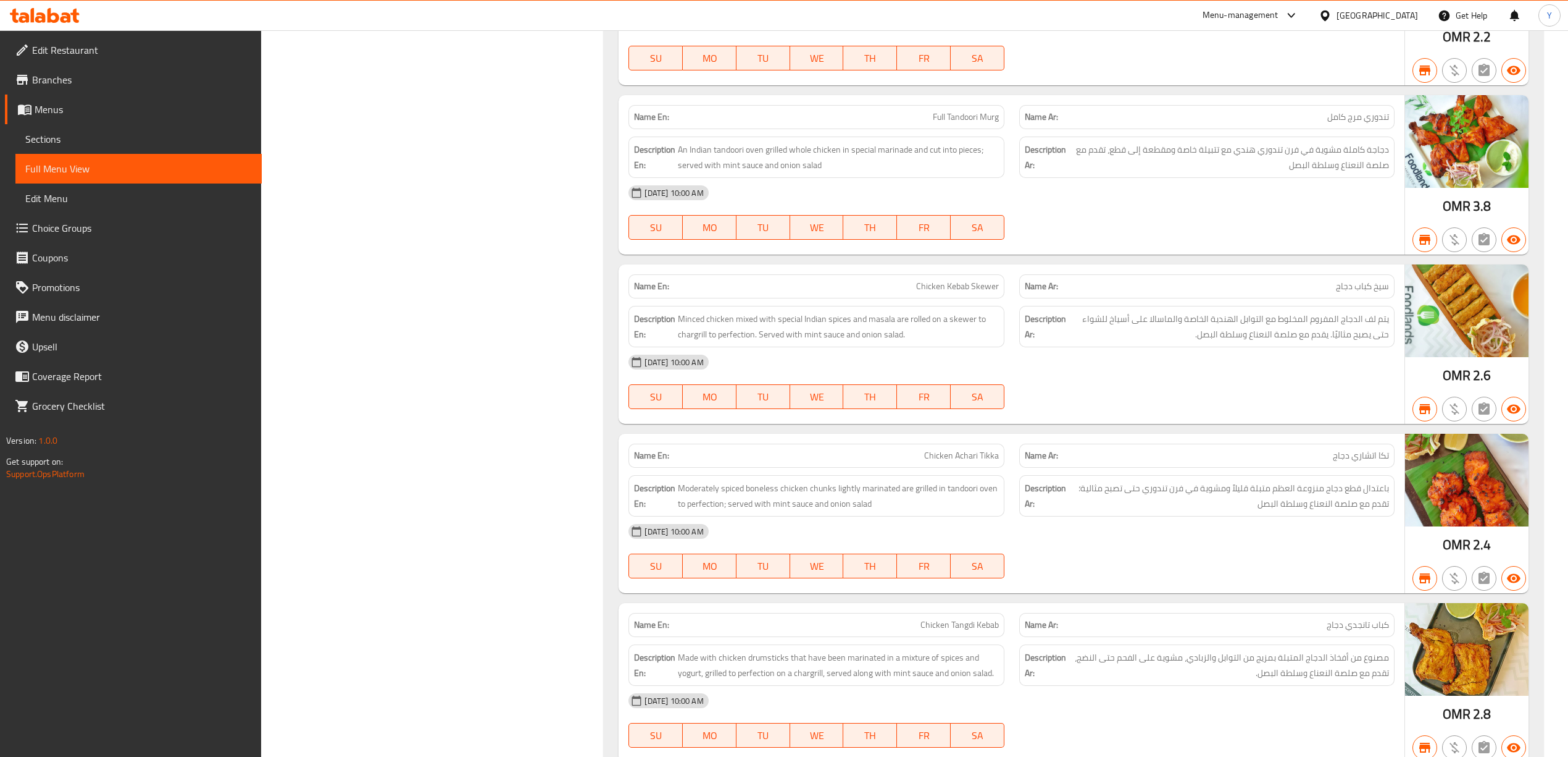
copy span "Chicken Kebab Skewer"
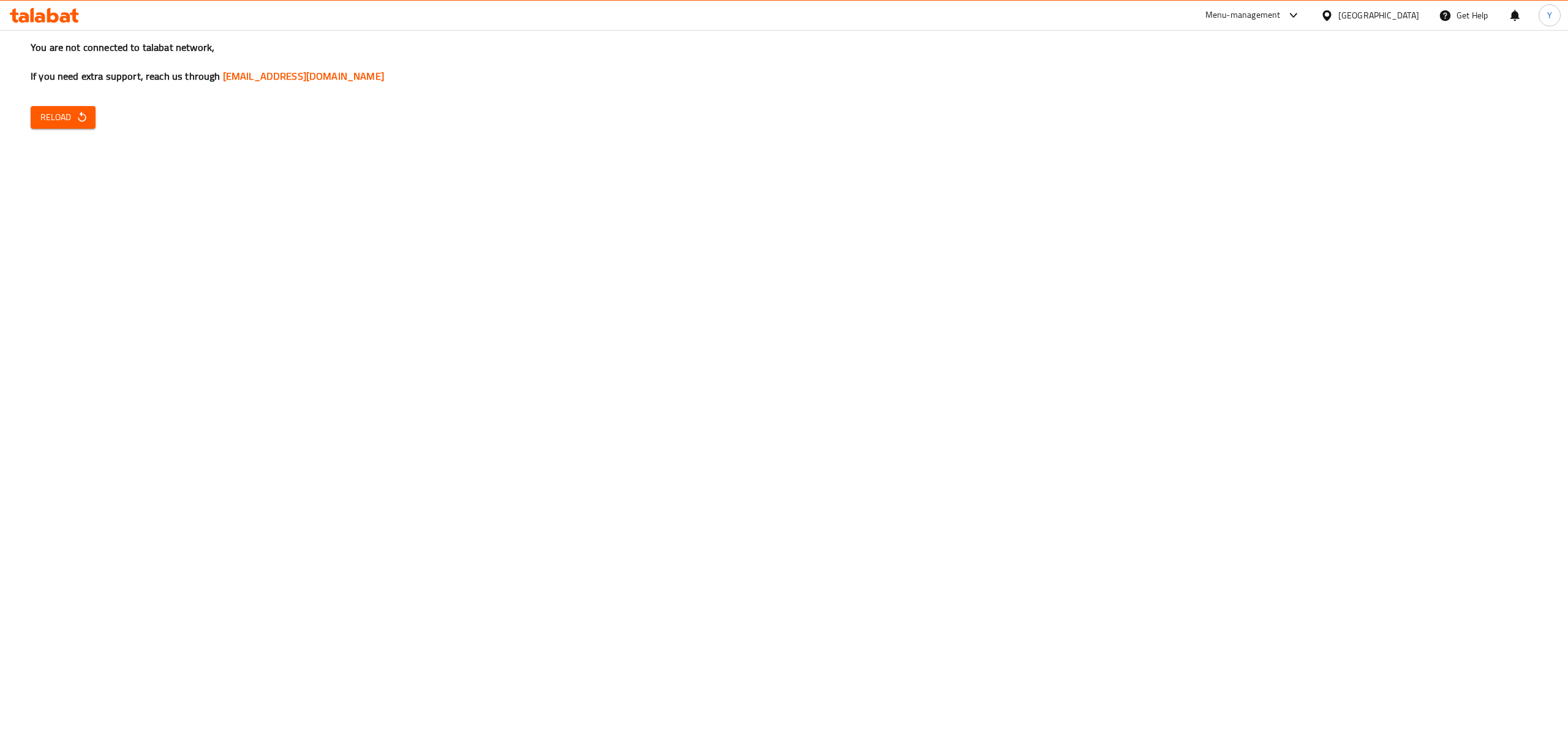
click at [70, 117] on span "Reload" at bounding box center [63, 117] width 45 height 16
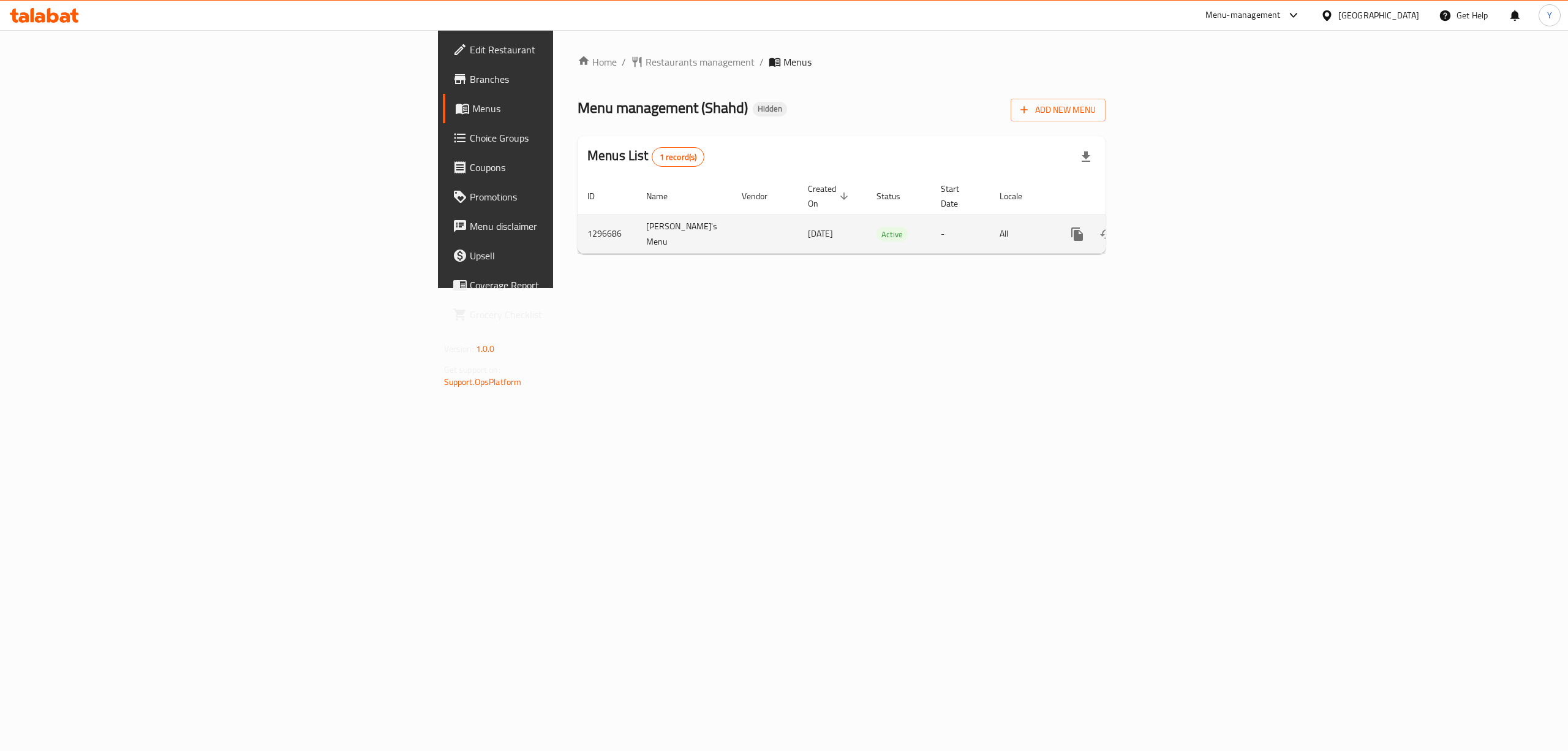
click at [1181, 234] on link "enhanced table" at bounding box center [1165, 234] width 29 height 29
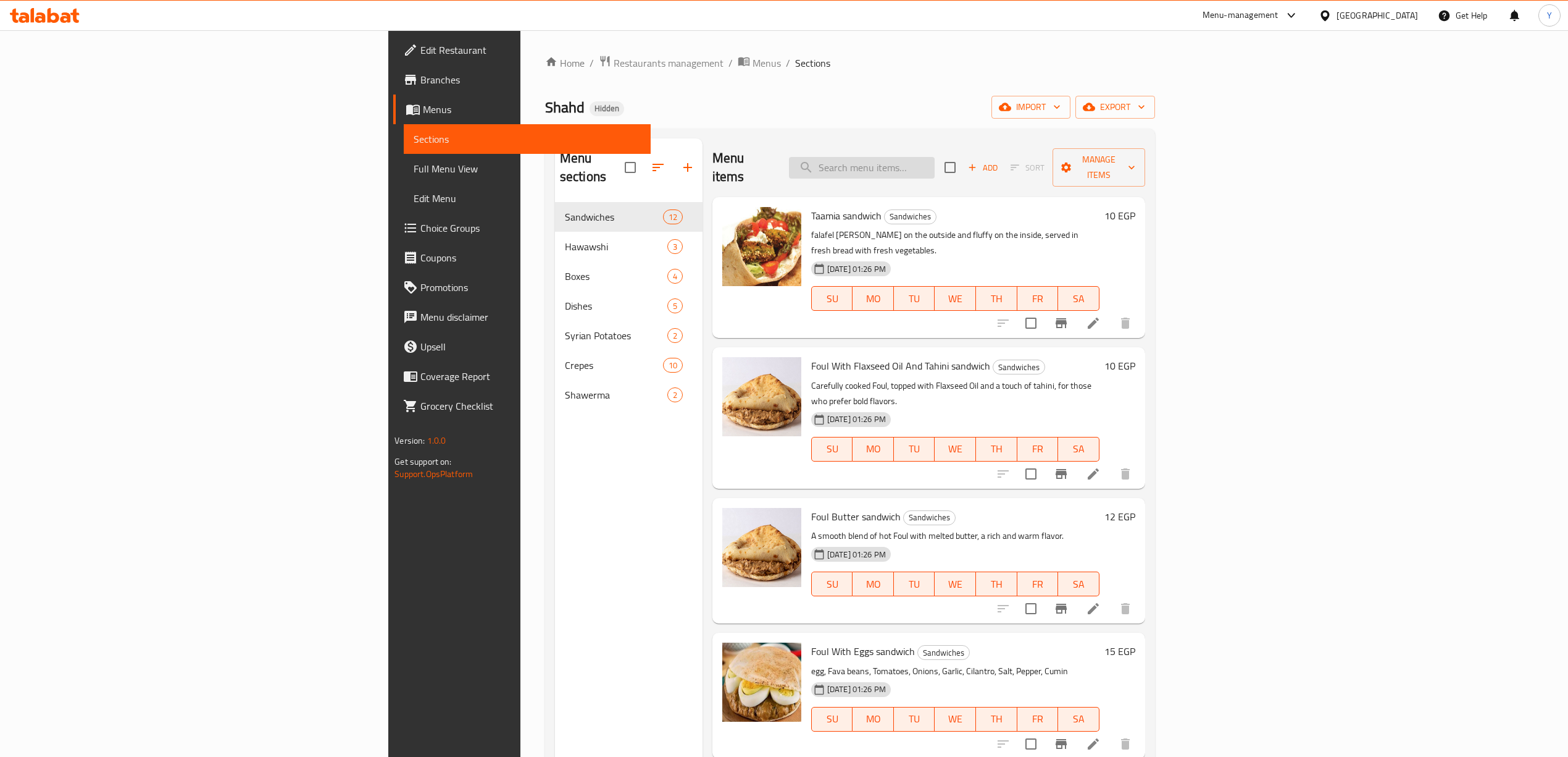
drag, startPoint x: 917, startPoint y: 141, endPoint x: 994, endPoint y: 166, distance: 81.0
click at [932, 149] on div "Menu items Add Sort Manage items" at bounding box center [929, 168] width 433 height 59
click at [935, 166] on input "search" at bounding box center [862, 167] width 146 height 22
paste input "اوراك"
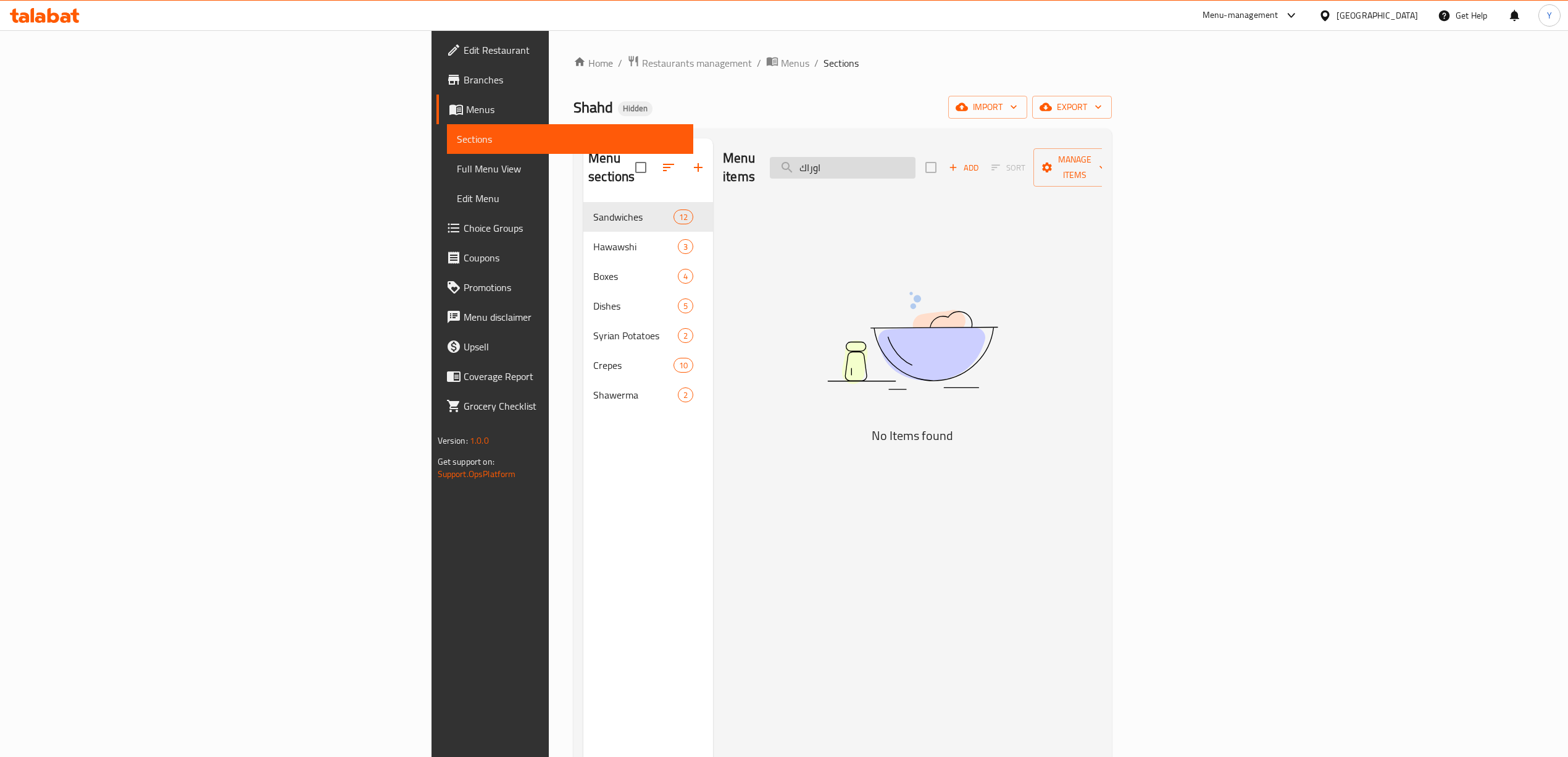
click at [915, 169] on input "اوراك" at bounding box center [842, 167] width 146 height 22
drag, startPoint x: 979, startPoint y: 169, endPoint x: 983, endPoint y: 177, distance: 8.9
click at [983, 177] on div "Menu items اوراك Add Sort Manage items" at bounding box center [913, 168] width 379 height 59
drag, startPoint x: 1066, startPoint y: 156, endPoint x: 1105, endPoint y: 166, distance: 40.3
click at [1102, 166] on div "Menu items اوراك Add Sort Manage items" at bounding box center [913, 168] width 379 height 59
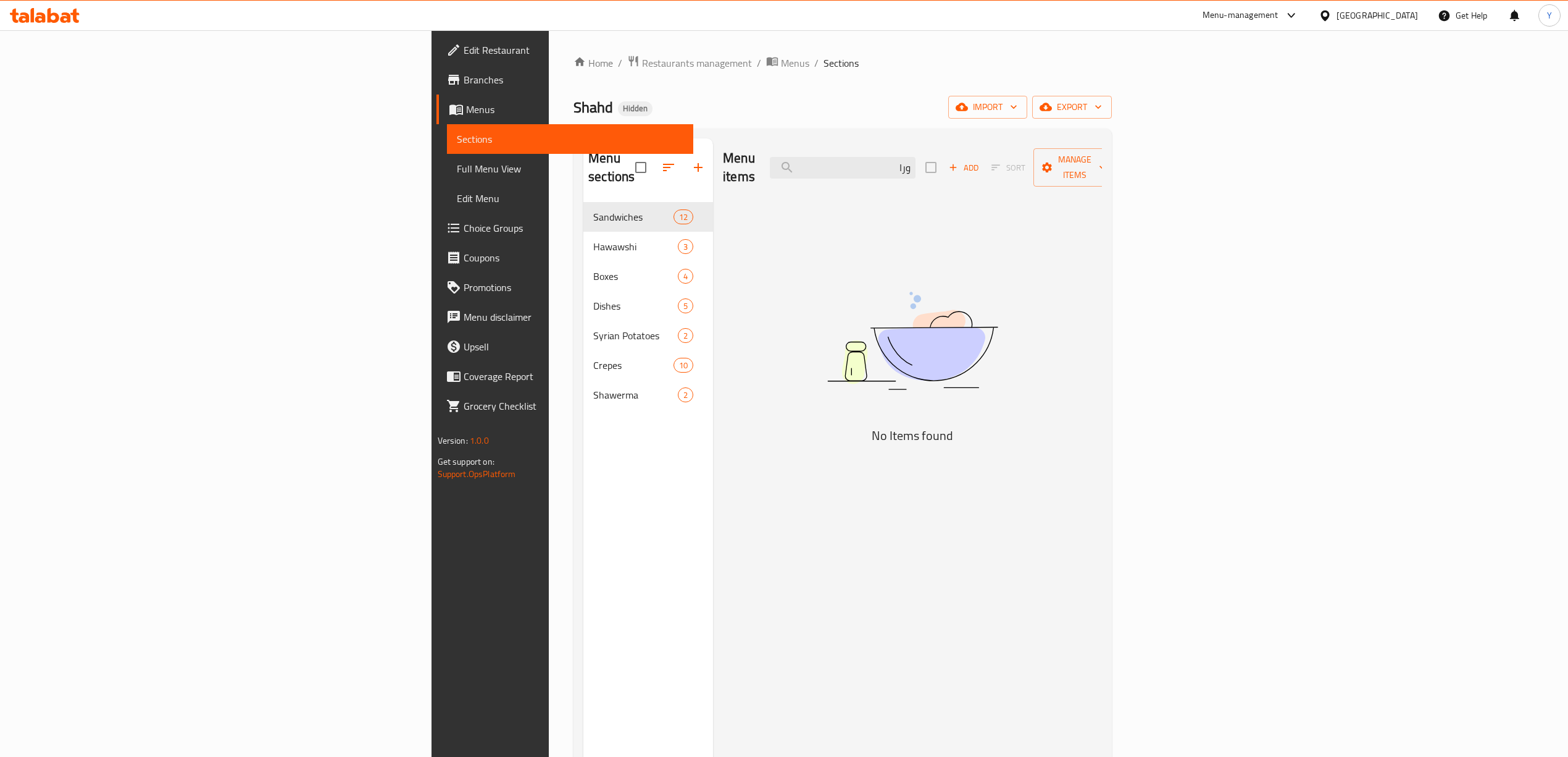
type input "وراك"
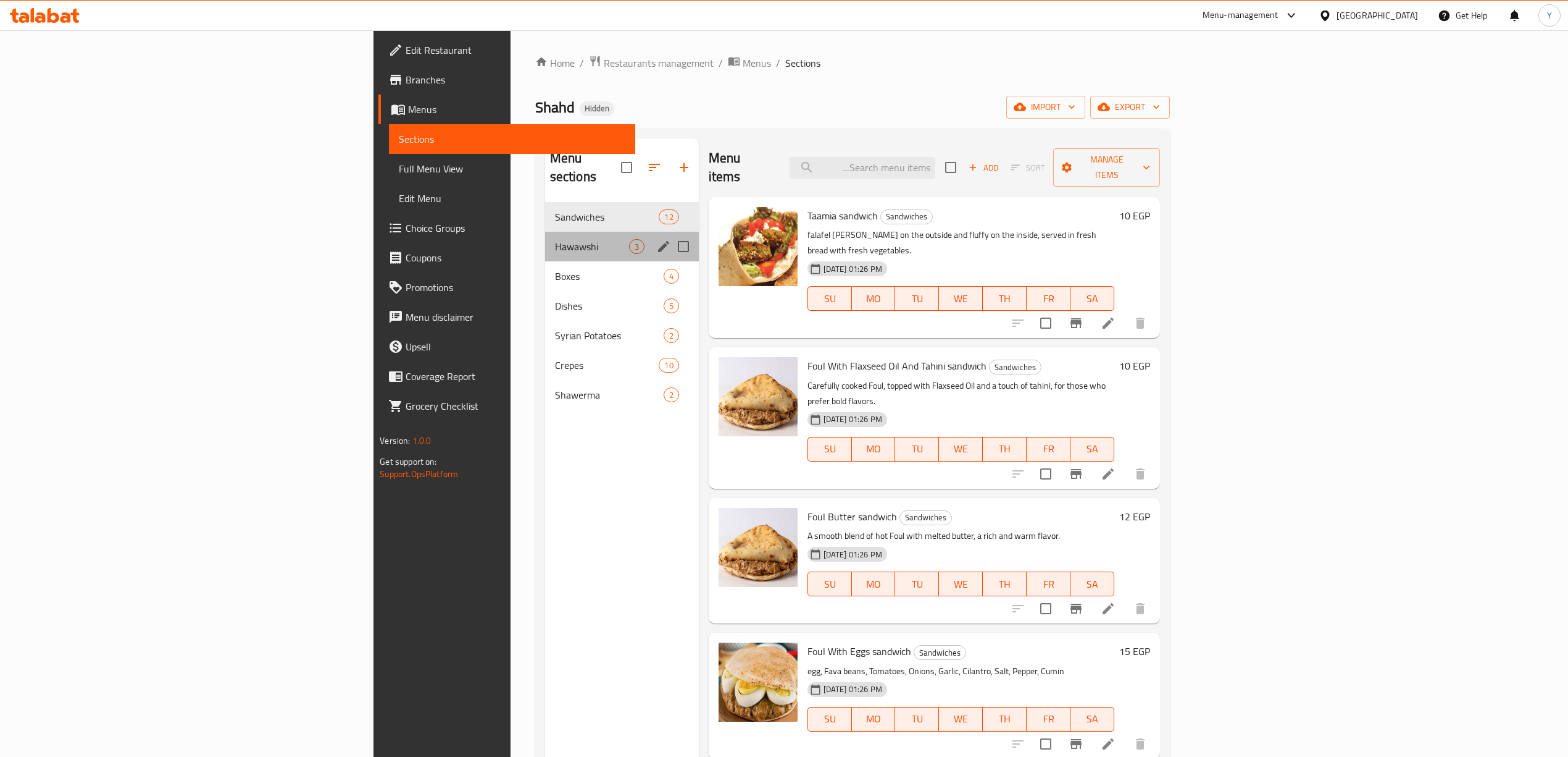
drag, startPoint x: 1497, startPoint y: 0, endPoint x: 338, endPoint y: 238, distance: 1183.2
click at [545, 238] on div "Hawawshi 3" at bounding box center [622, 246] width 154 height 29
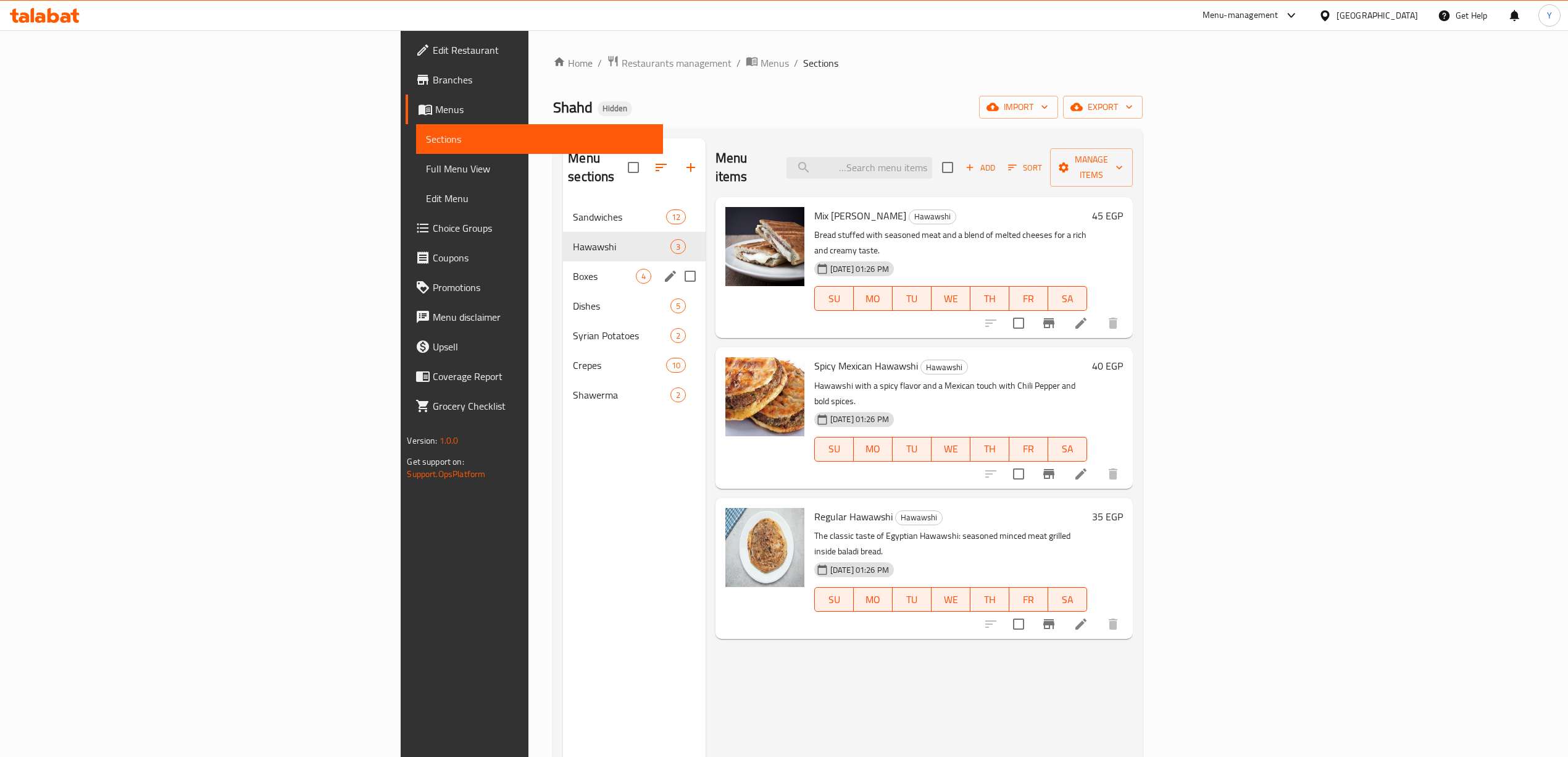
click at [573, 269] on span "Boxes" at bounding box center [604, 276] width 62 height 15
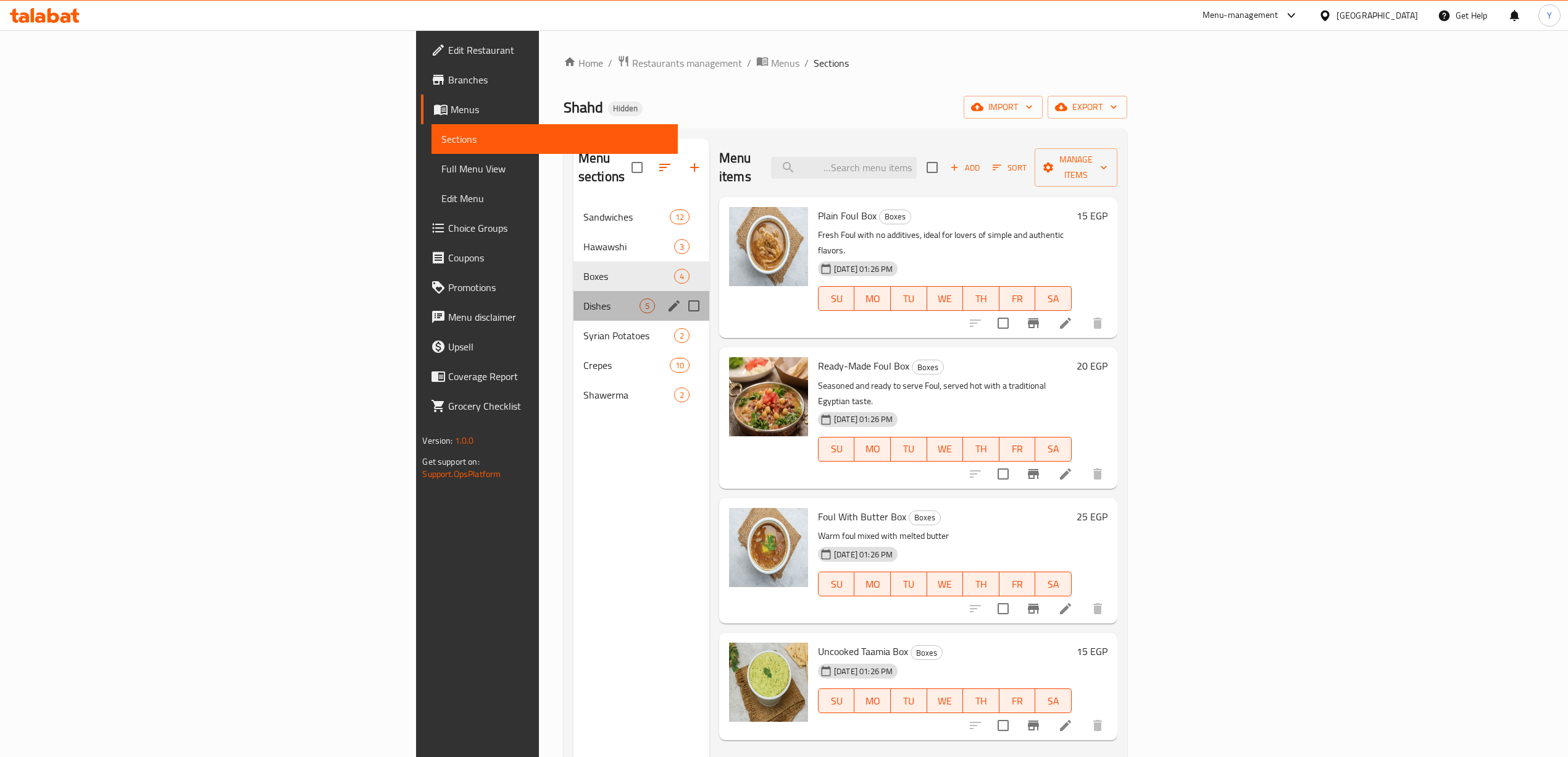
click at [573, 291] on div "Dishes 5" at bounding box center [641, 306] width 136 height 29
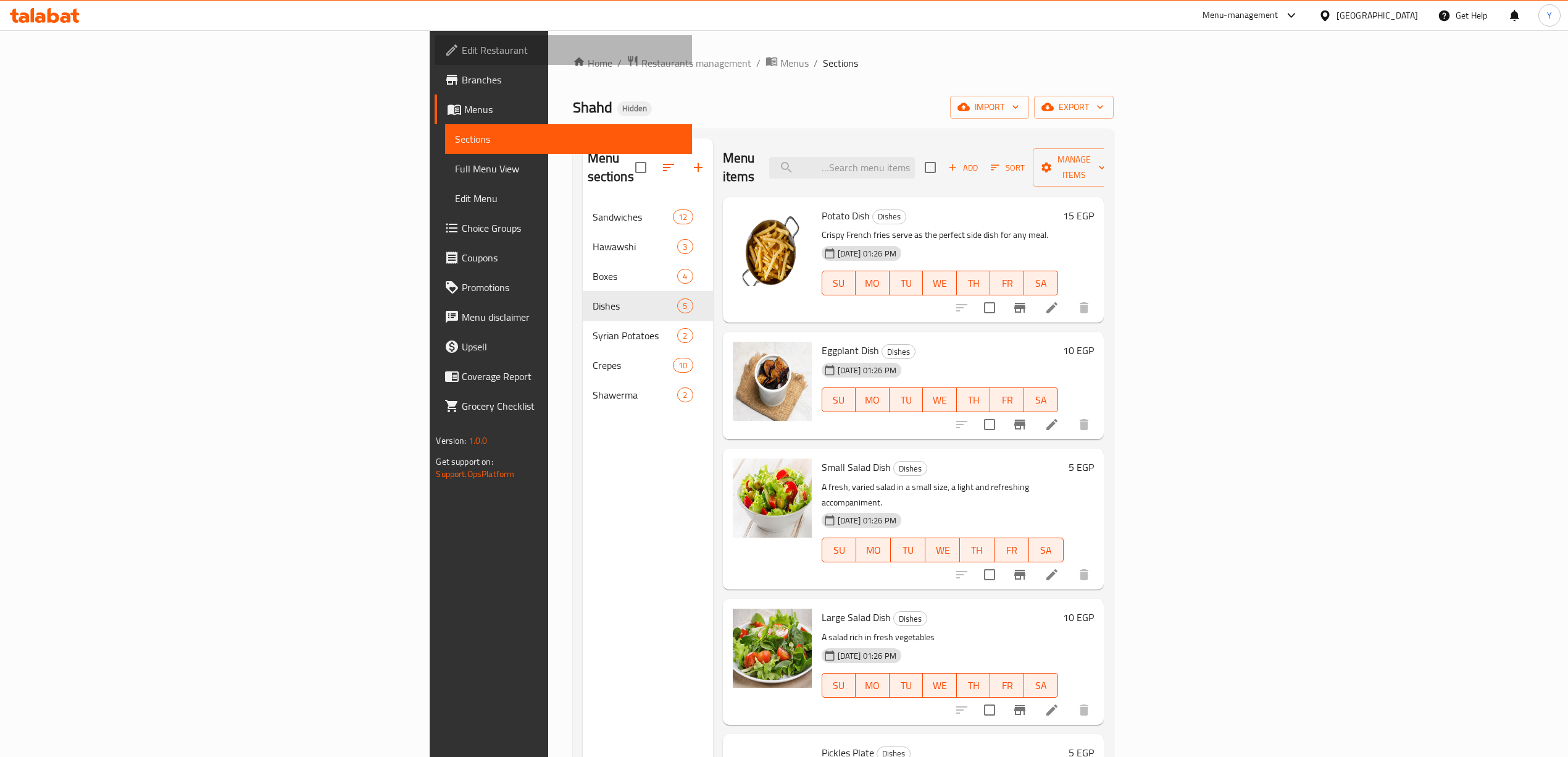
click at [462, 55] on span "Edit Restaurant" at bounding box center [571, 50] width 220 height 15
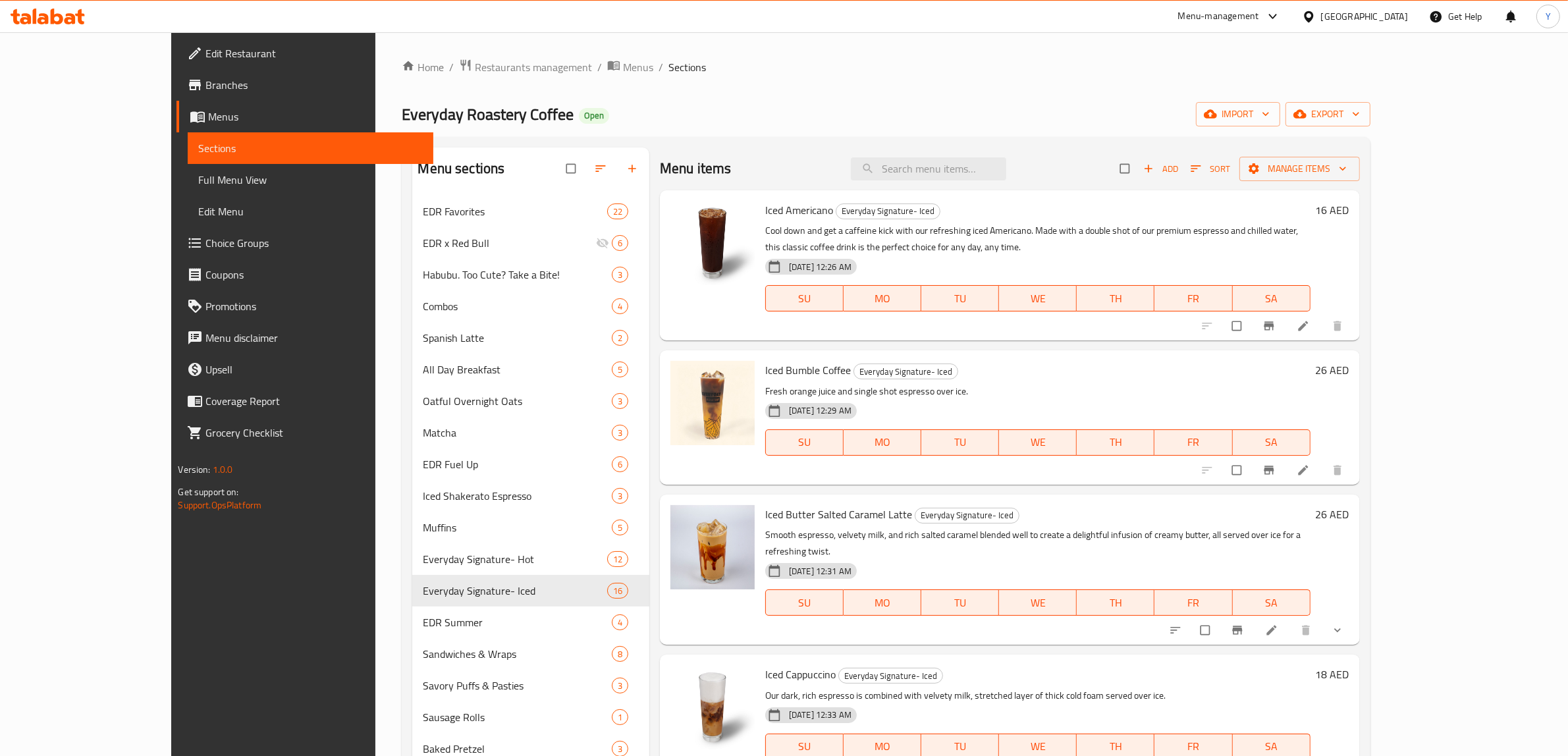
click at [206, 80] on span "Branches" at bounding box center [315, 84] width 218 height 16
